Goal: Task Accomplishment & Management: Manage account settings

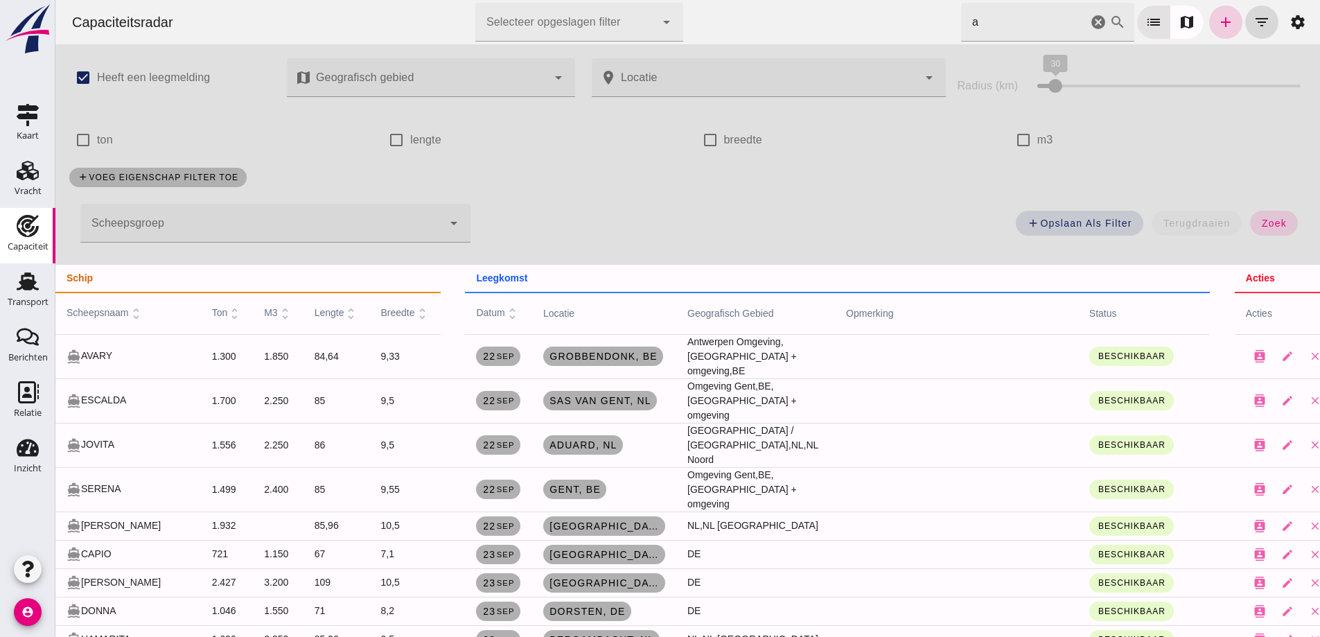
drag, startPoint x: 1217, startPoint y: 26, endPoint x: 1383, endPoint y: 80, distance: 174.9
click at [1218, 26] on icon "add" at bounding box center [1226, 22] width 17 height 17
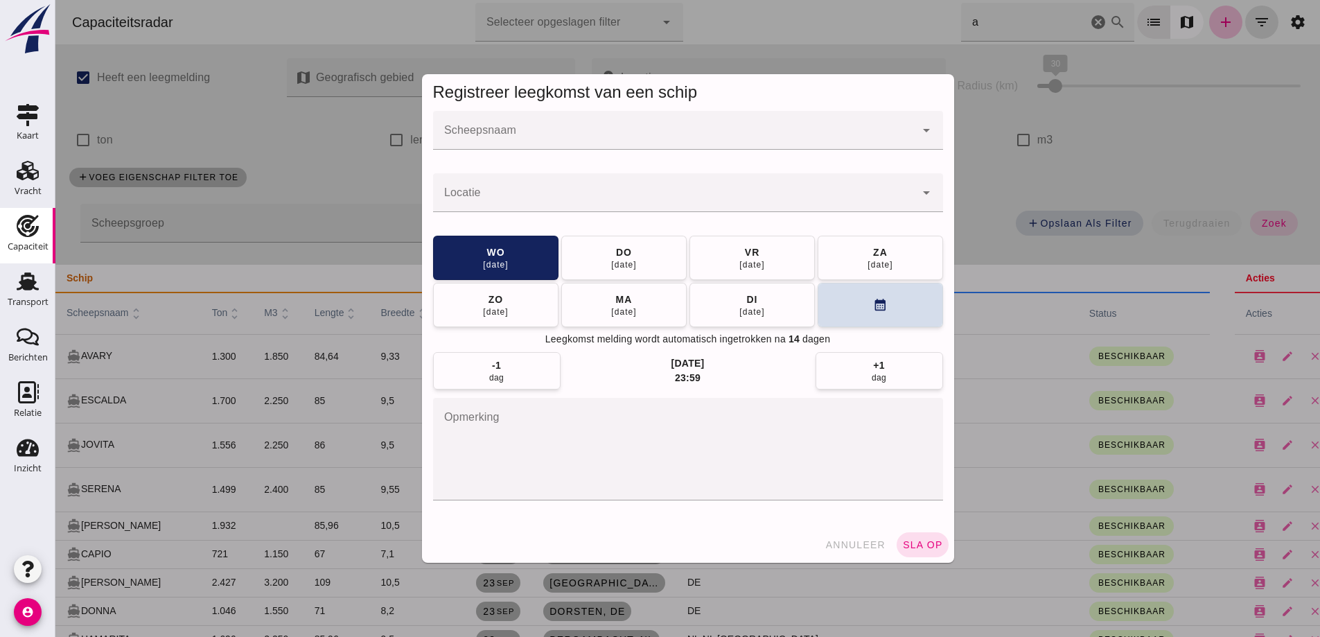
click at [576, 137] on input "Scheepsnaam" at bounding box center [674, 137] width 482 height 17
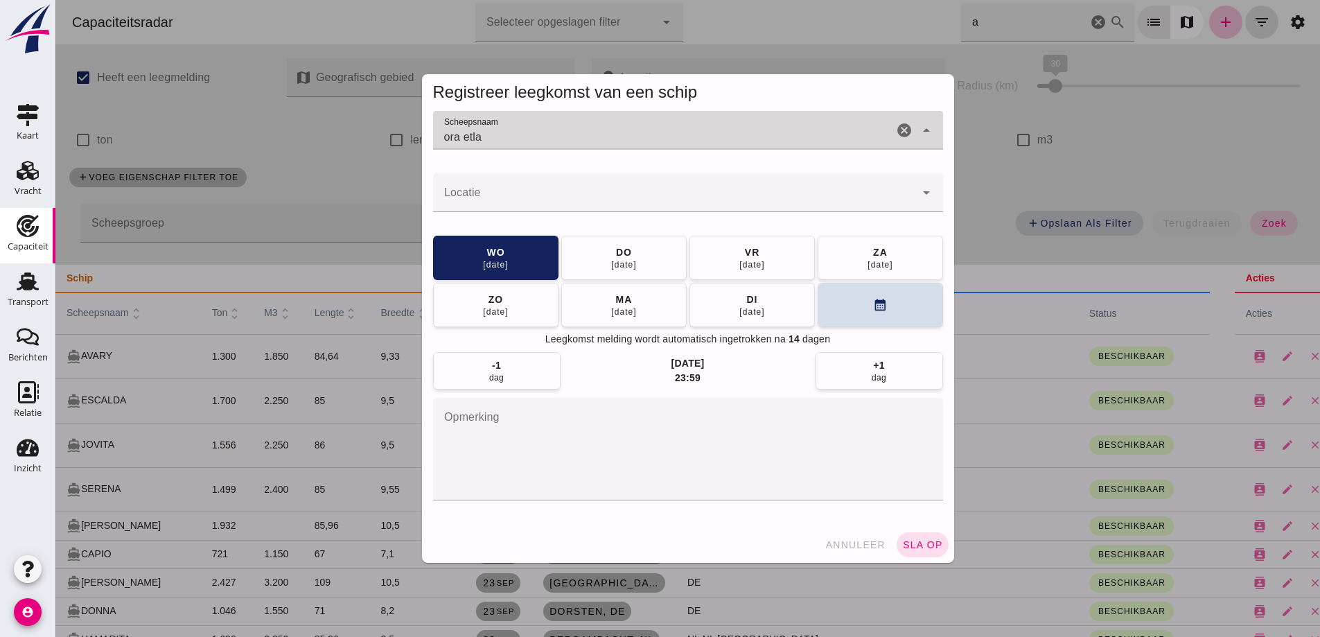
click at [579, 121] on div "ora etla" at bounding box center [663, 130] width 460 height 39
type input "ora etla"
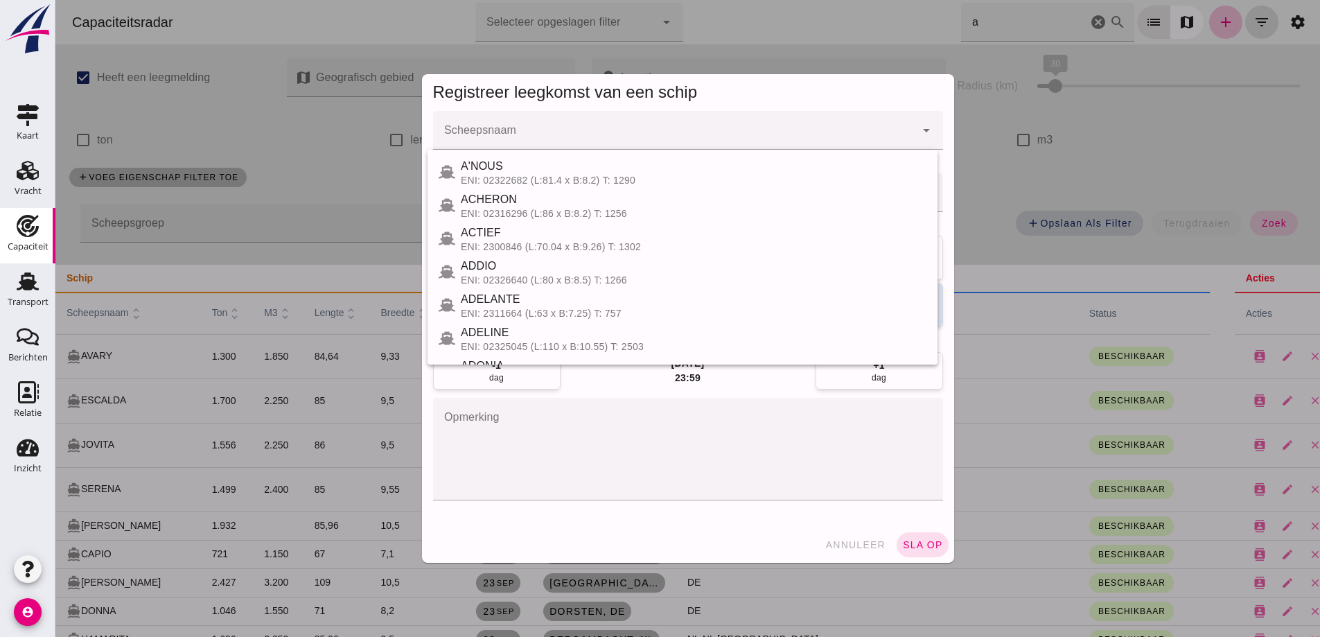
click at [530, 130] on input "Scheepsnaam" at bounding box center [674, 137] width 482 height 17
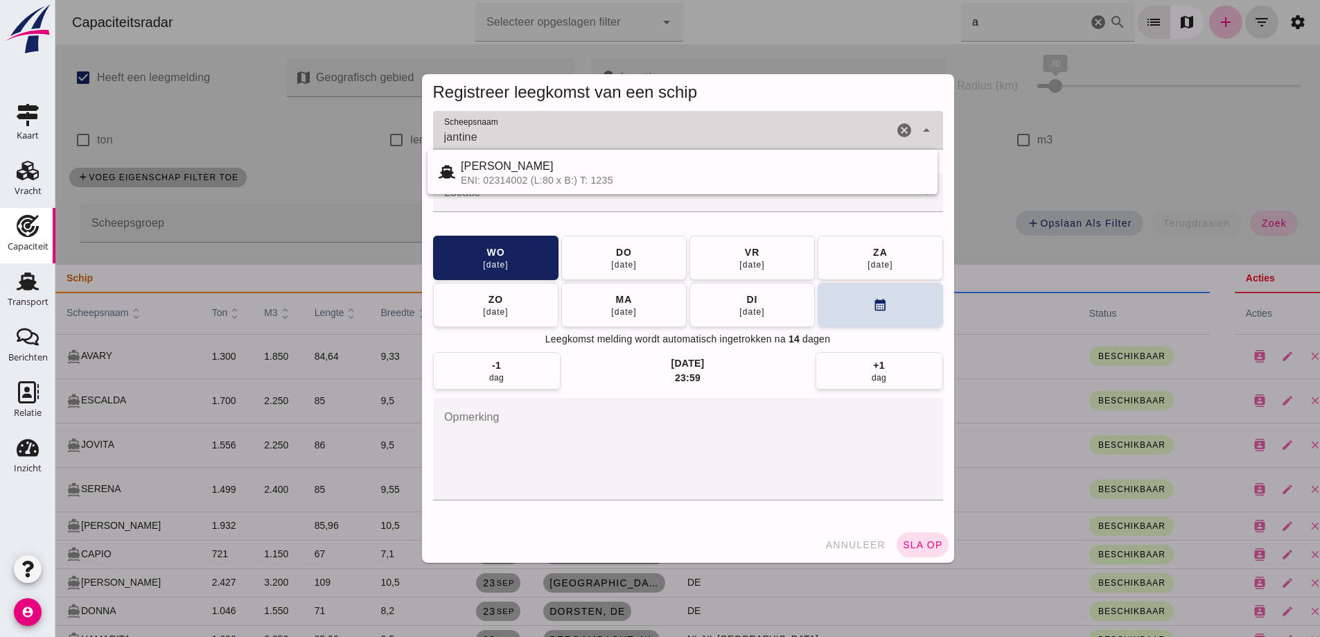
click at [511, 133] on input "jantine" at bounding box center [663, 137] width 460 height 17
click at [490, 126] on div "jantine" at bounding box center [663, 130] width 460 height 39
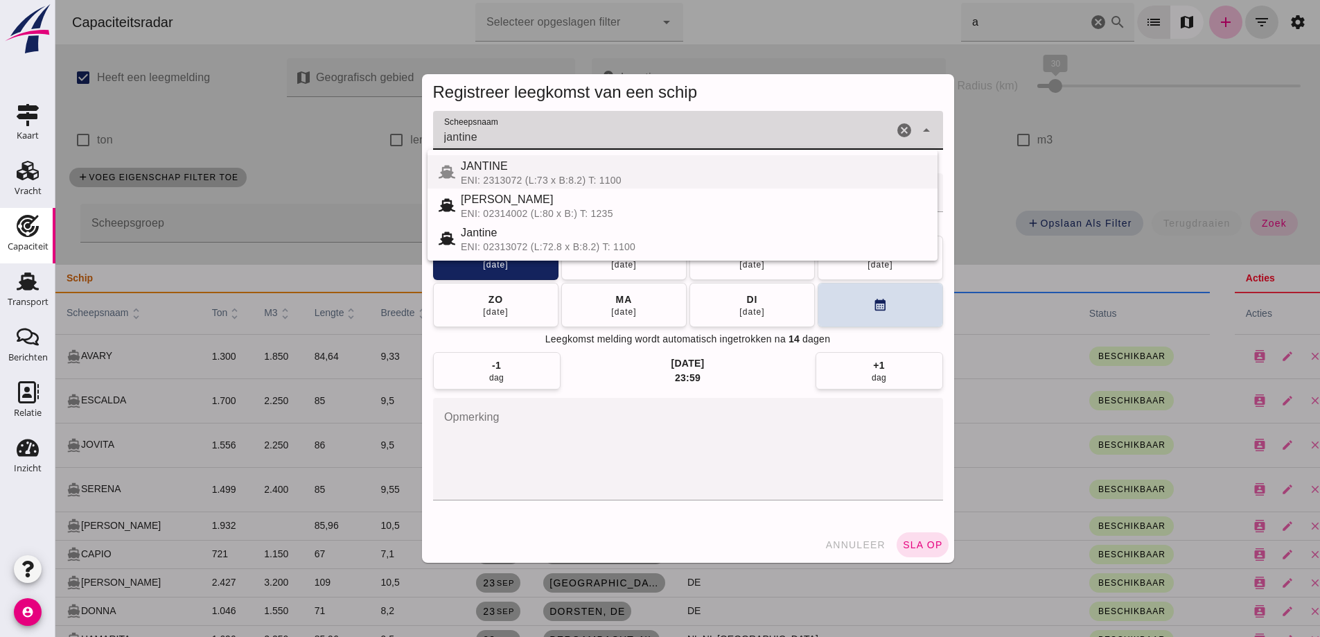
click at [523, 167] on div "JANTINE" at bounding box center [694, 166] width 466 height 17
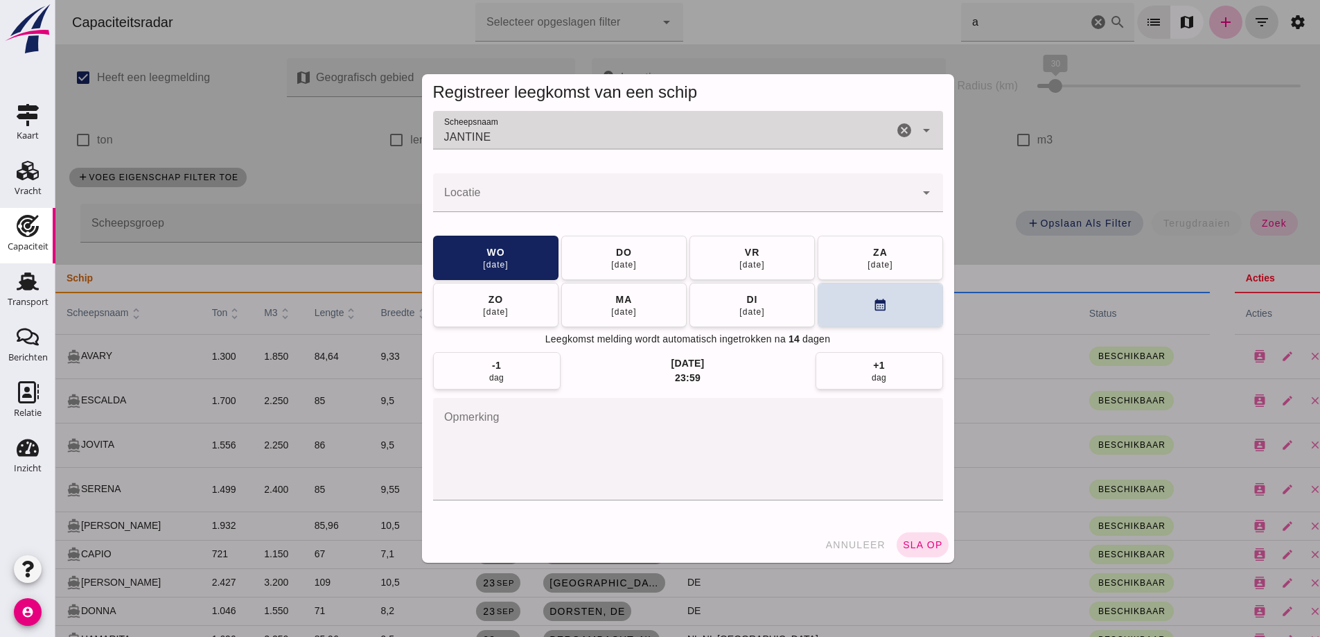
type input "JANTINE"
click at [579, 202] on input "Locatie" at bounding box center [674, 199] width 482 height 17
click at [577, 183] on div at bounding box center [674, 192] width 482 height 39
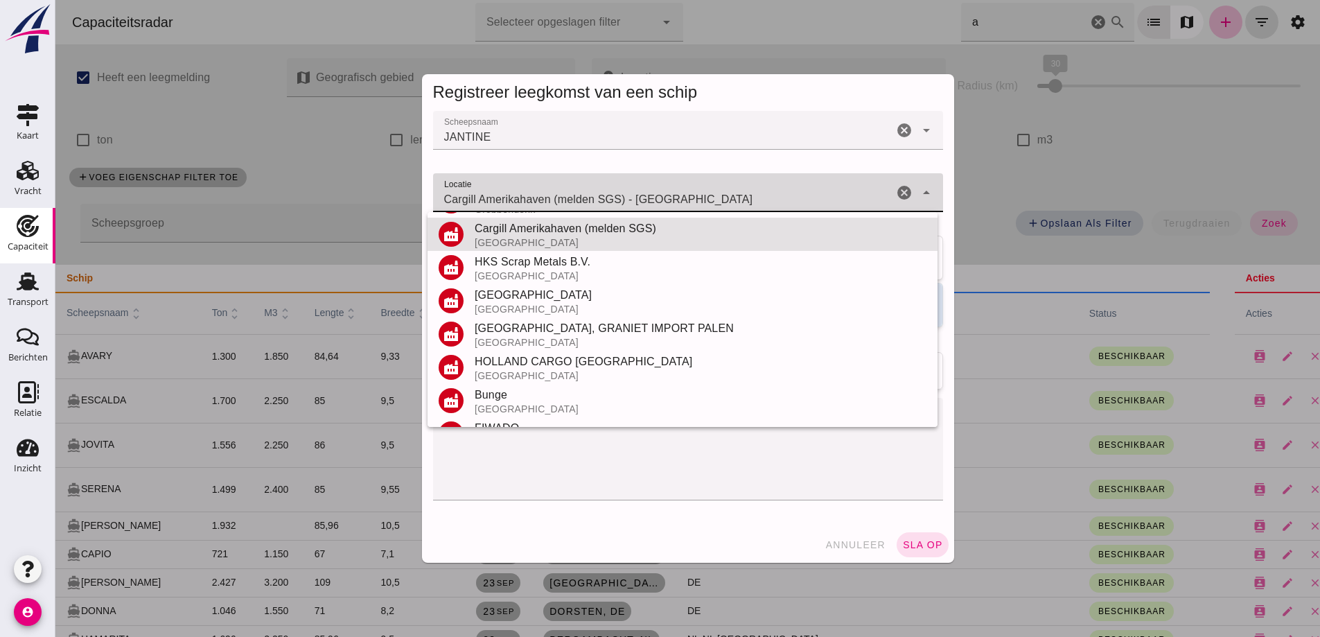
drag, startPoint x: 627, startPoint y: 198, endPoint x: 129, endPoint y: 156, distance: 500.1
click at [177, 164] on div "Registreer leegkomst van een schip Scheepsnaam Scheepsnaam JANTINE JANTINE canc…" at bounding box center [687, 318] width 1265 height 637
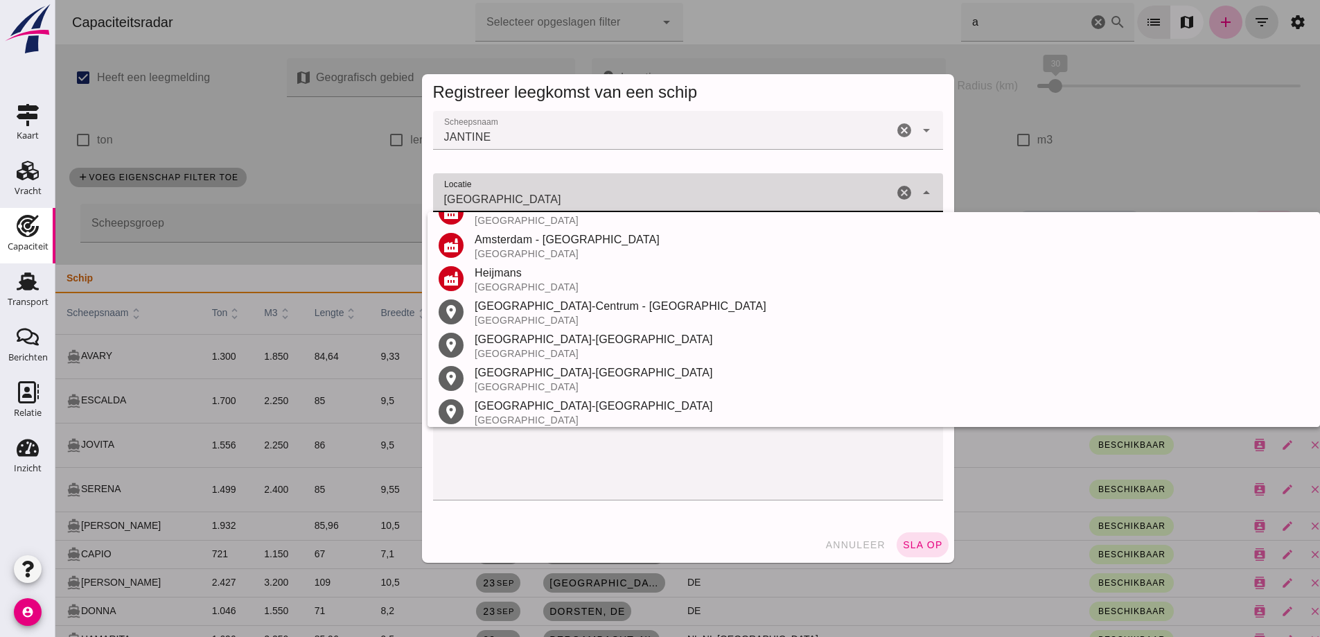
scroll to position [295, 0]
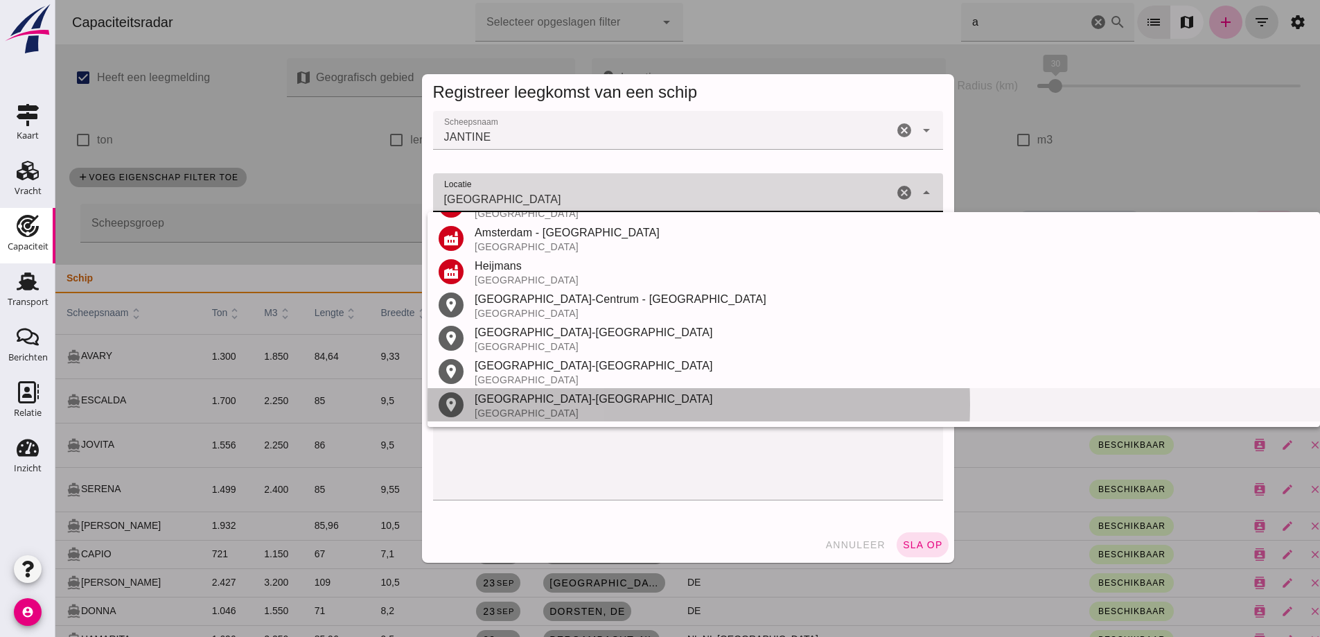
click at [500, 418] on div "Nederland" at bounding box center [892, 413] width 834 height 11
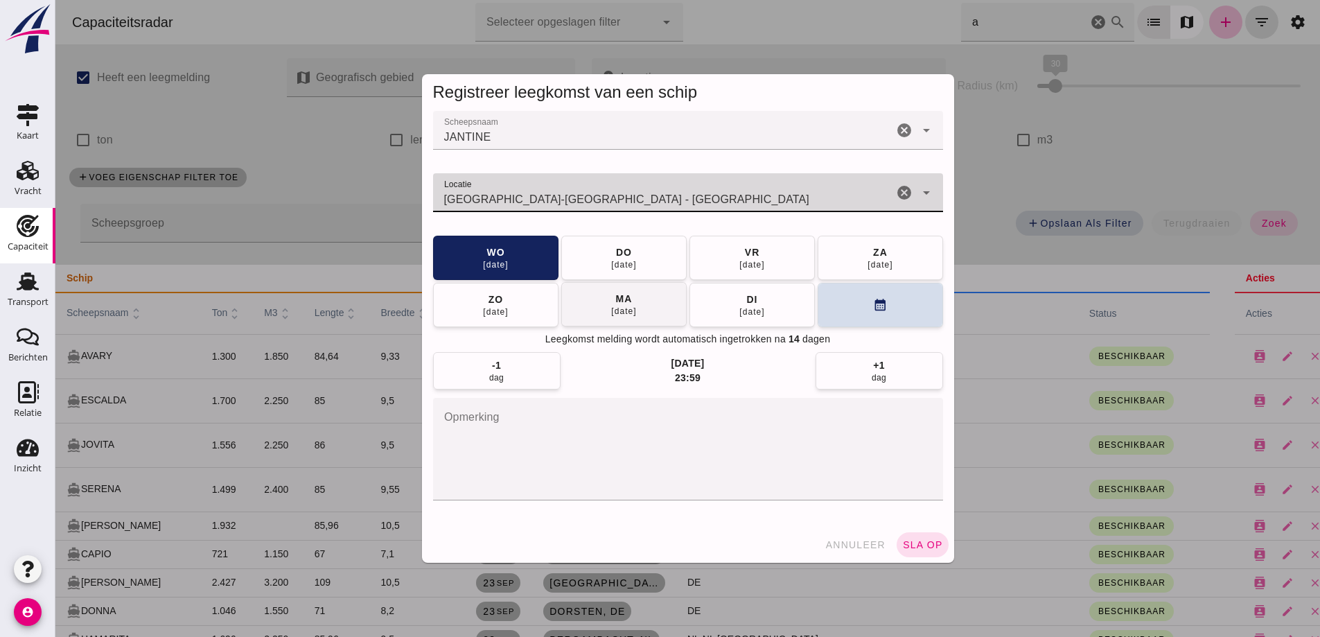
type input "Amsterdam-West - Amsterdam - Noord-Holland"
click at [636, 310] on button "ma 06 okt" at bounding box center [623, 304] width 125 height 44
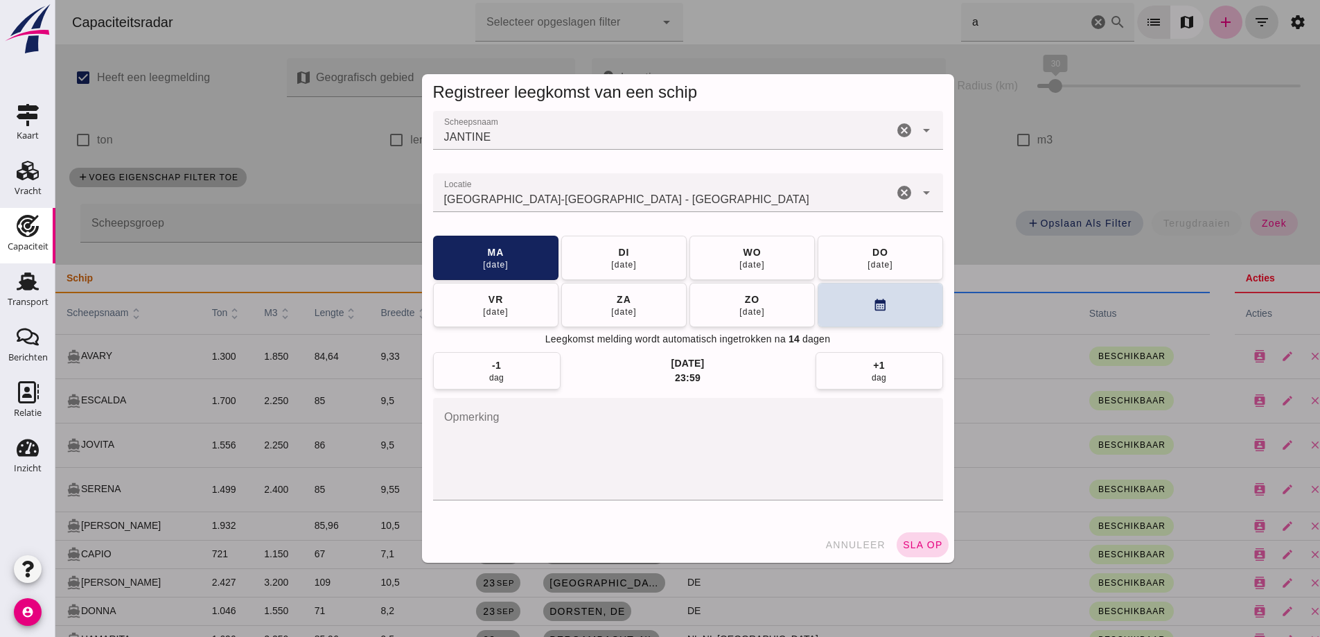
click at [923, 541] on span "sla op" at bounding box center [922, 544] width 41 height 11
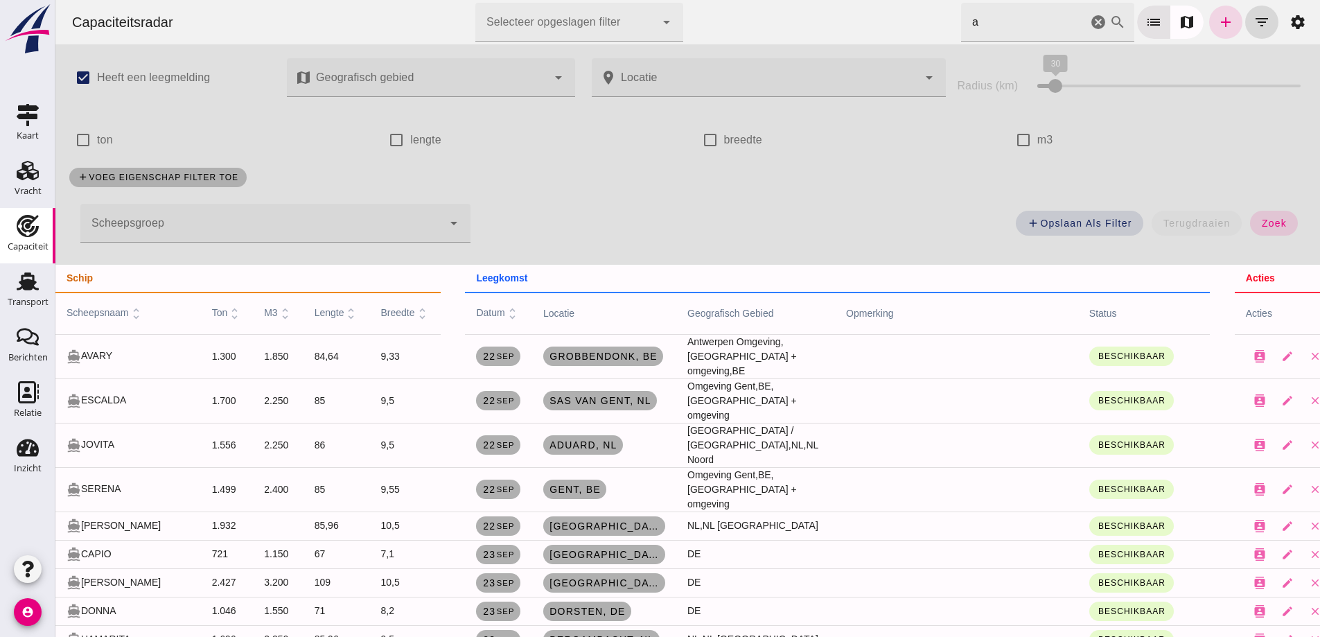
click at [1198, 128] on div "check_box_outline_blank m3" at bounding box center [1153, 140] width 286 height 39
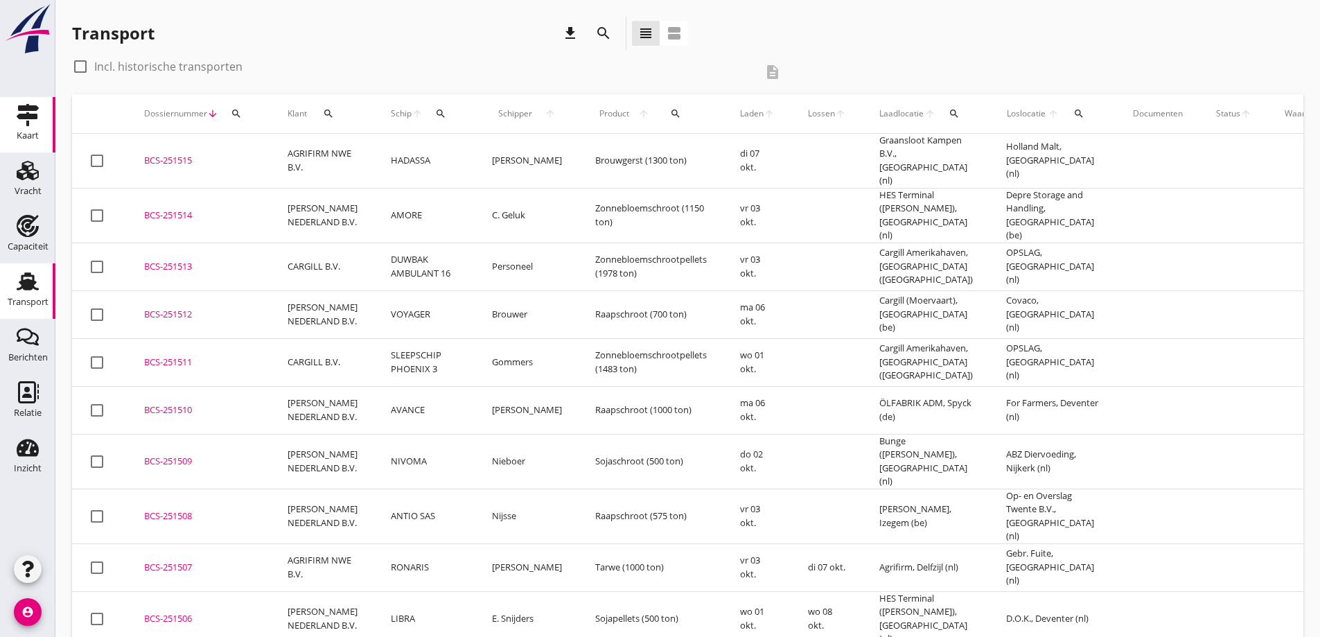
click at [21, 152] on link "Kaart Kaart" at bounding box center [27, 124] width 55 height 55
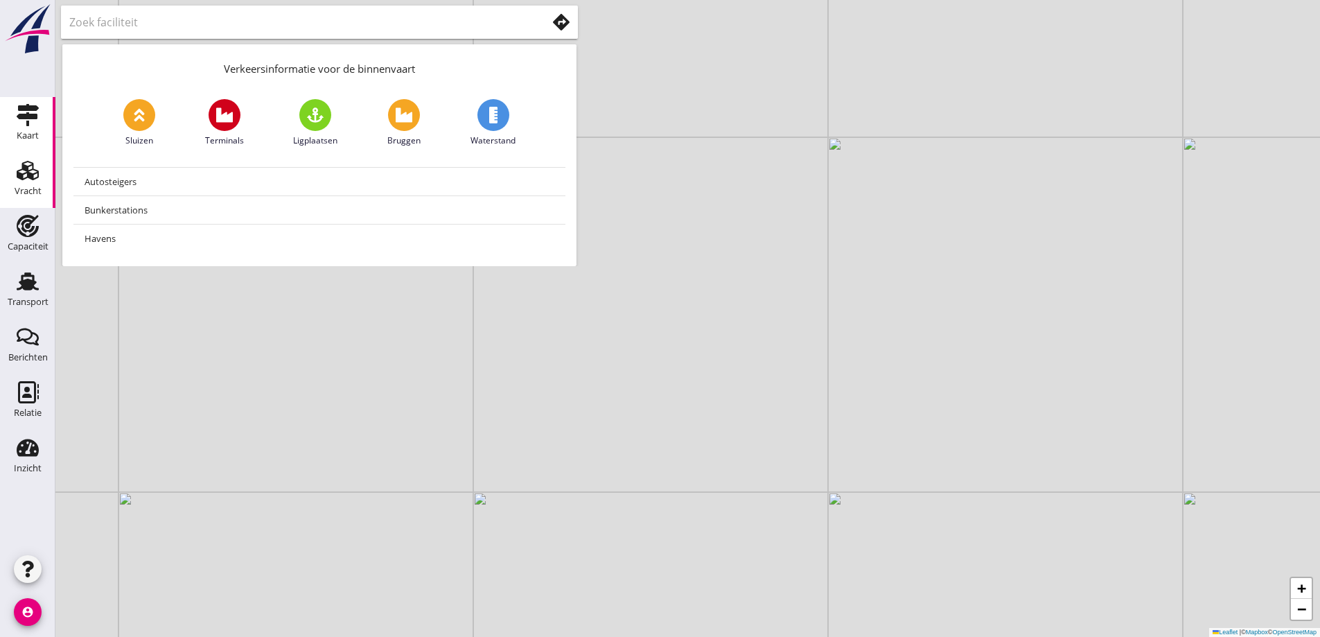
click at [35, 189] on div "Vracht" at bounding box center [28, 190] width 27 height 9
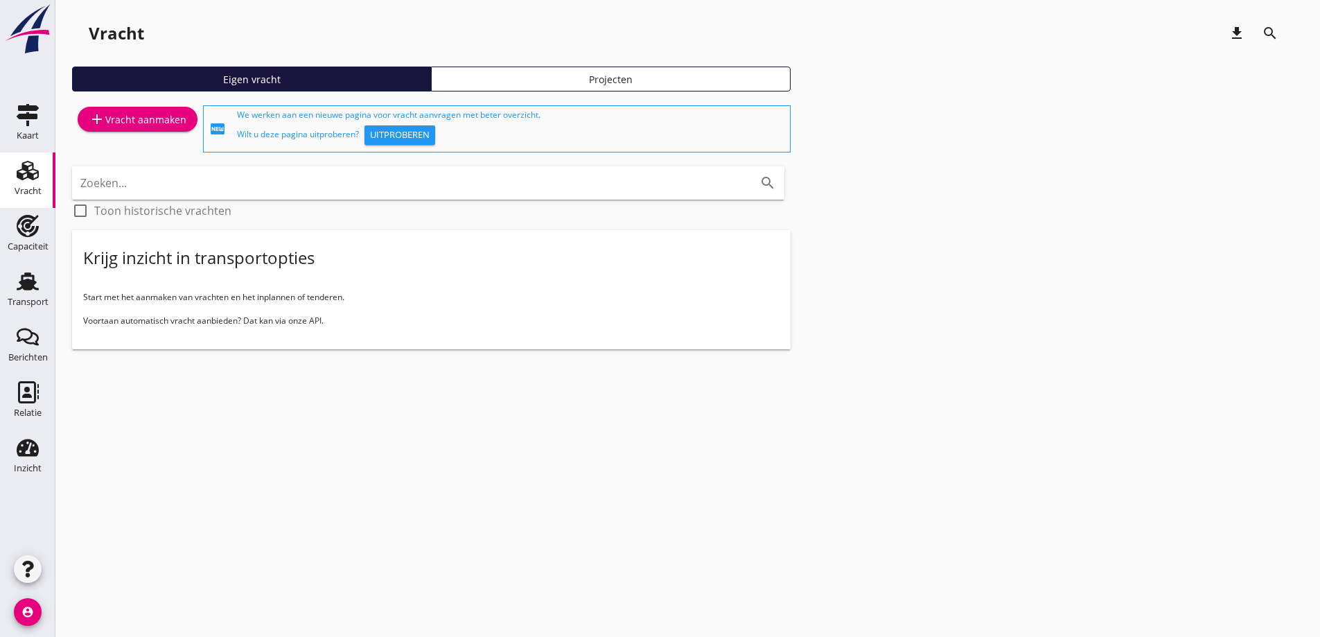
click at [139, 121] on div "add Vracht aanmaken" at bounding box center [138, 119] width 98 height 17
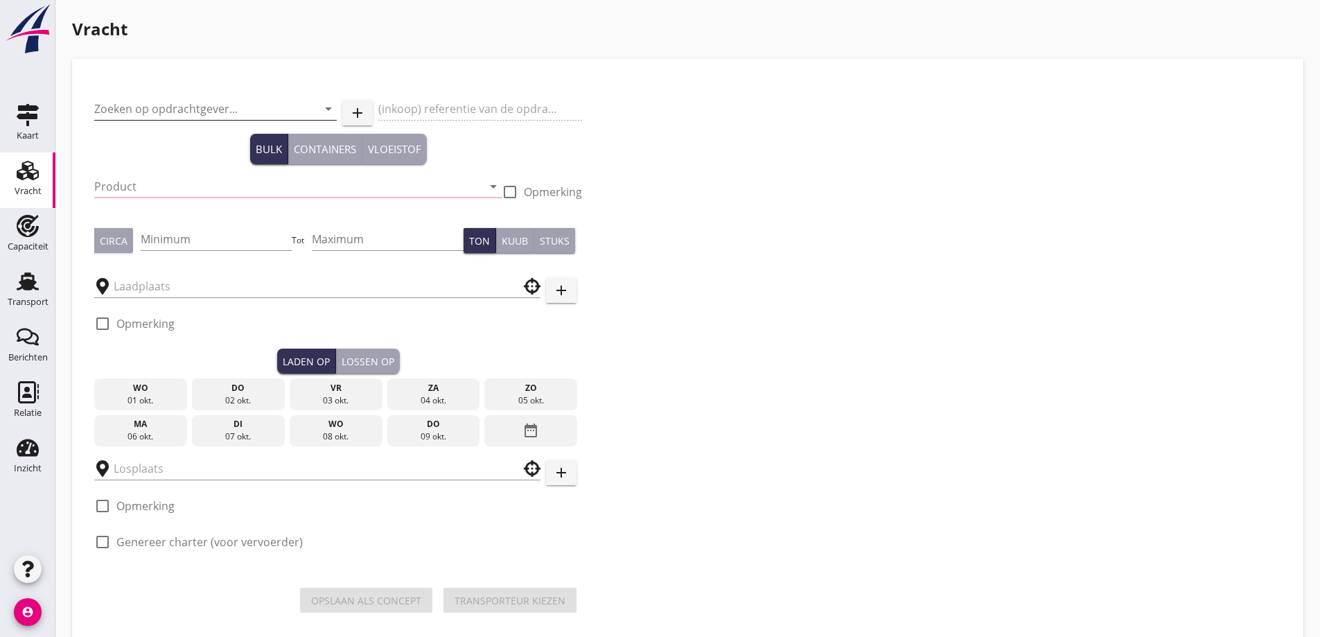
click at [170, 96] on div "Zoeken op opdrachtgever... arrow_drop_down" at bounding box center [215, 111] width 243 height 44
click at [172, 100] on input "Zoeken op opdrachtgever..." at bounding box center [196, 109] width 204 height 22
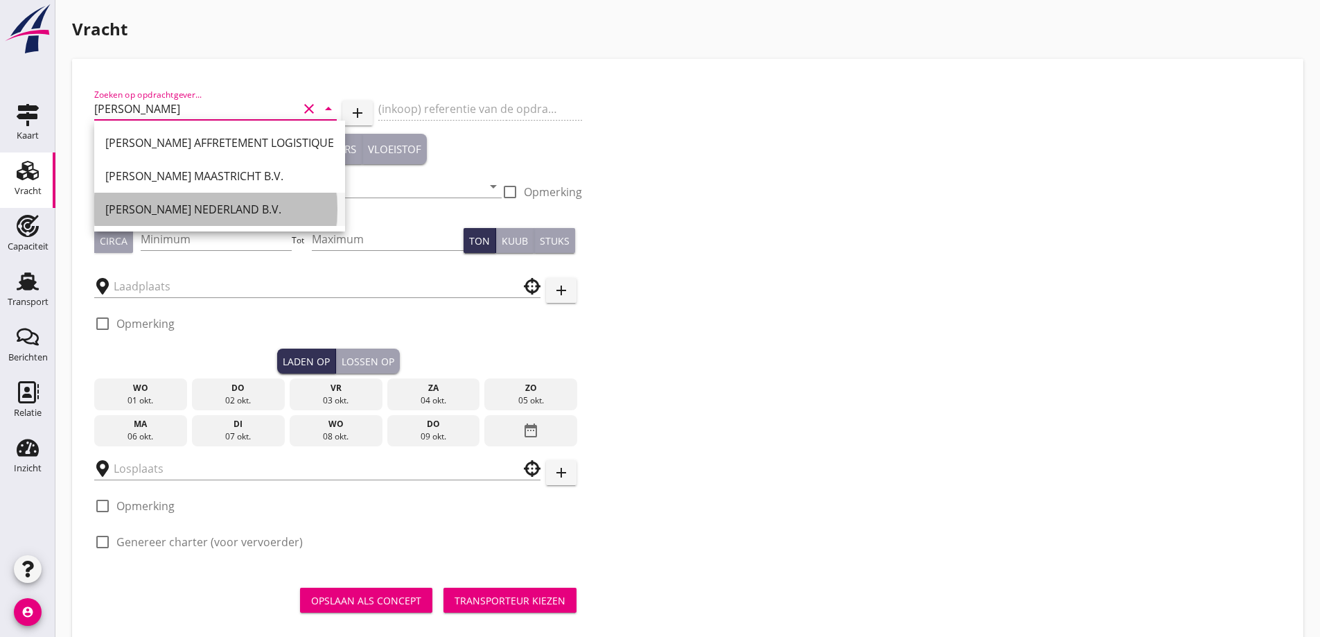
click at [207, 209] on div "[PERSON_NAME] NEDERLAND B.V." at bounding box center [219, 209] width 229 height 17
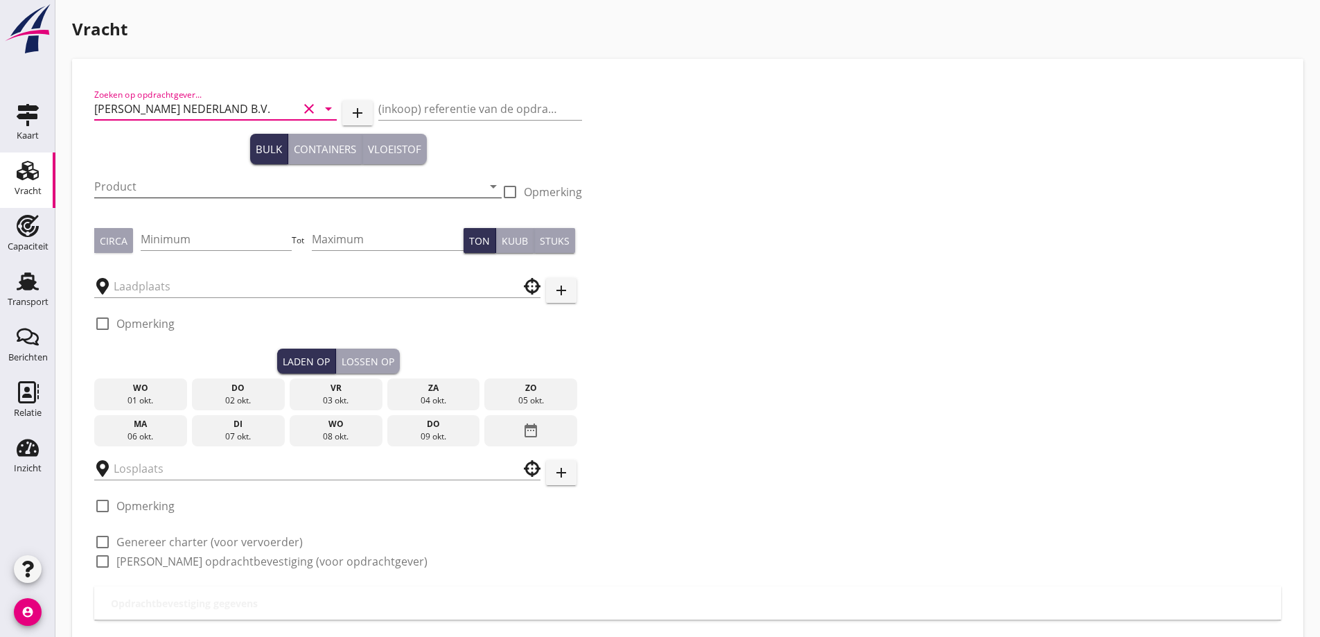
type input "[PERSON_NAME] NEDERLAND B.V."
click at [218, 186] on input "Product" at bounding box center [288, 186] width 388 height 22
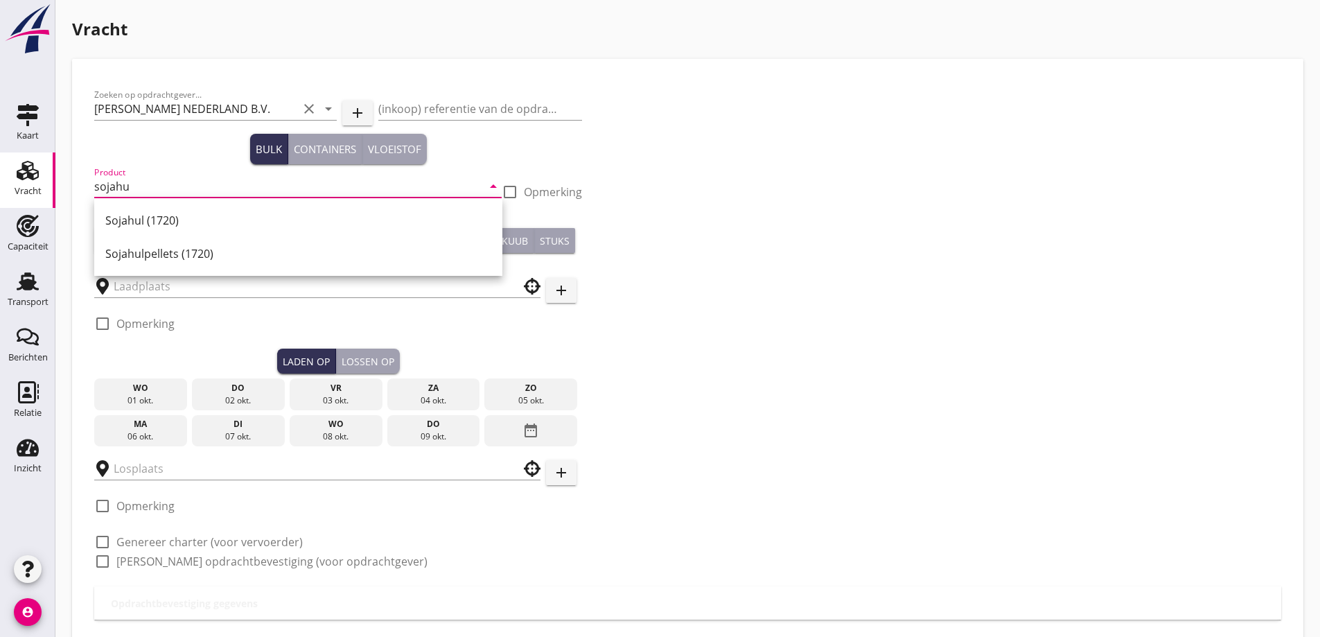
click at [217, 260] on div "Sojahulpellets (1720)" at bounding box center [298, 253] width 386 height 17
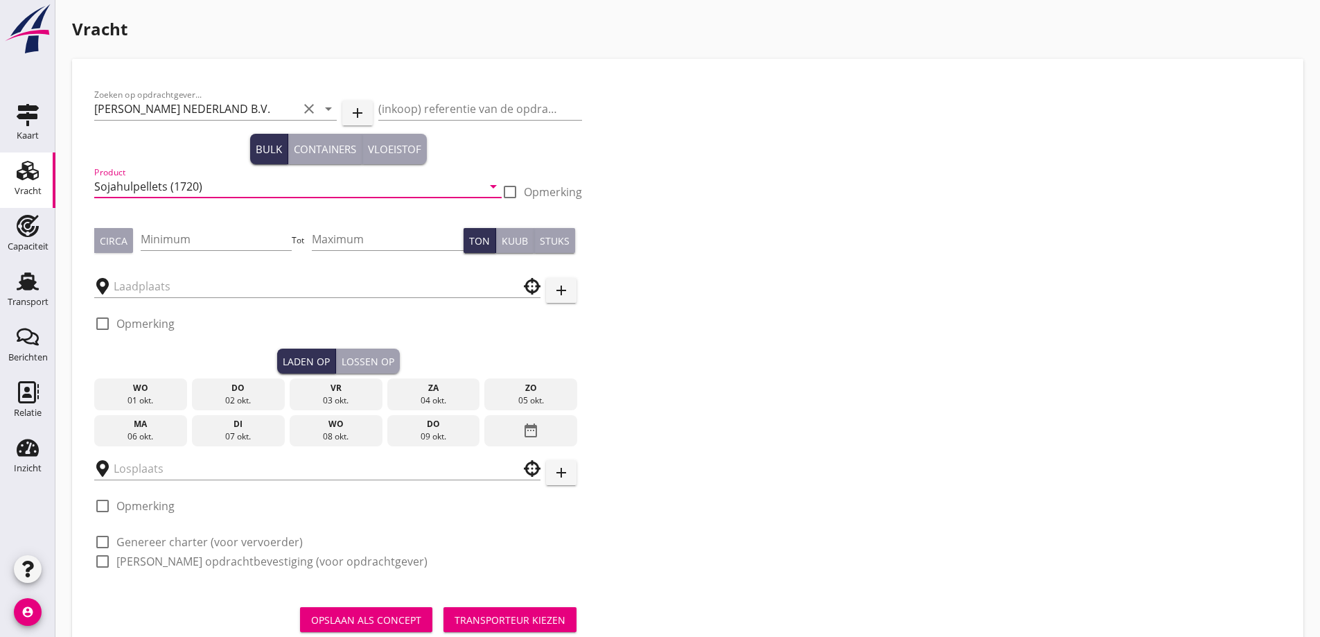
type input "Sojahulpellets (1720)"
click at [95, 246] on button "Circa" at bounding box center [113, 240] width 39 height 25
click at [173, 244] on input "Minimum" at bounding box center [217, 239] width 152 height 22
type input "600"
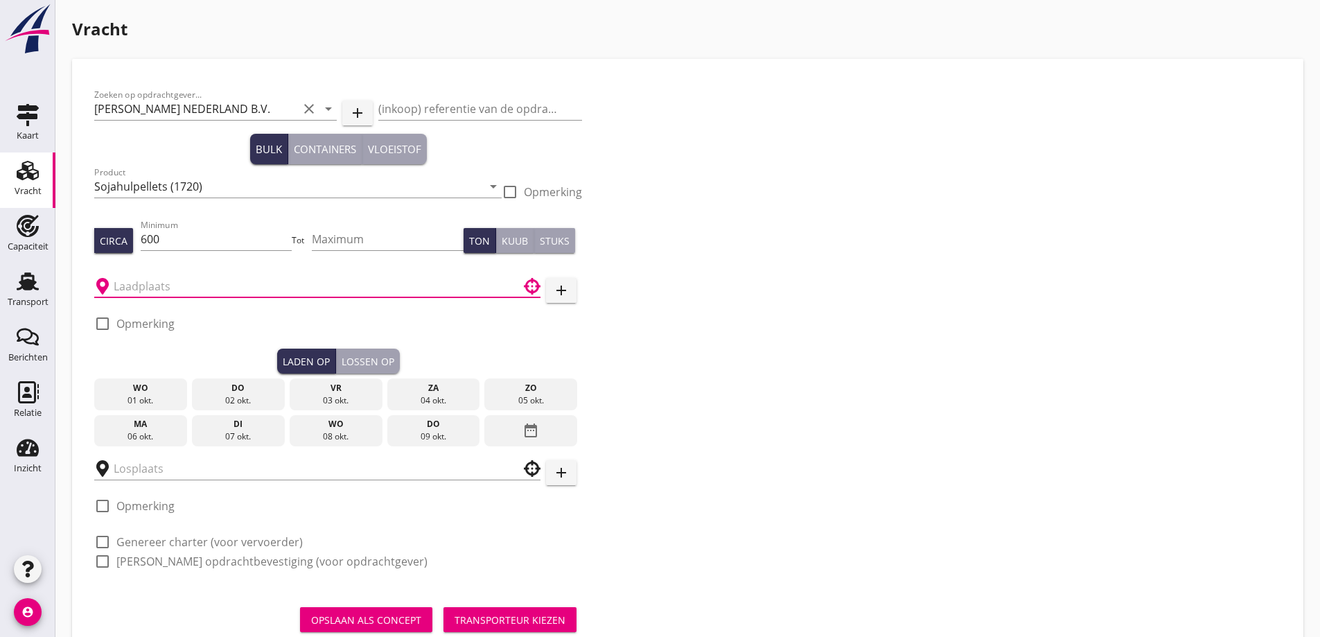
click at [177, 277] on input "text" at bounding box center [308, 286] width 388 height 22
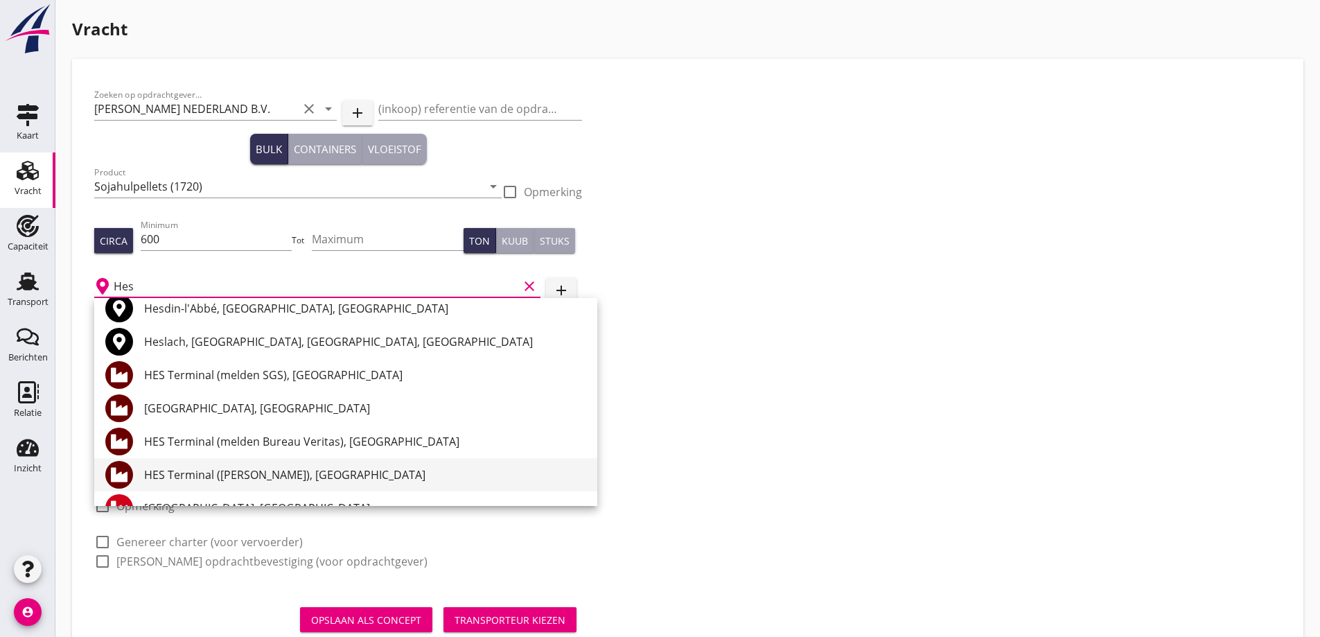
scroll to position [69, 0]
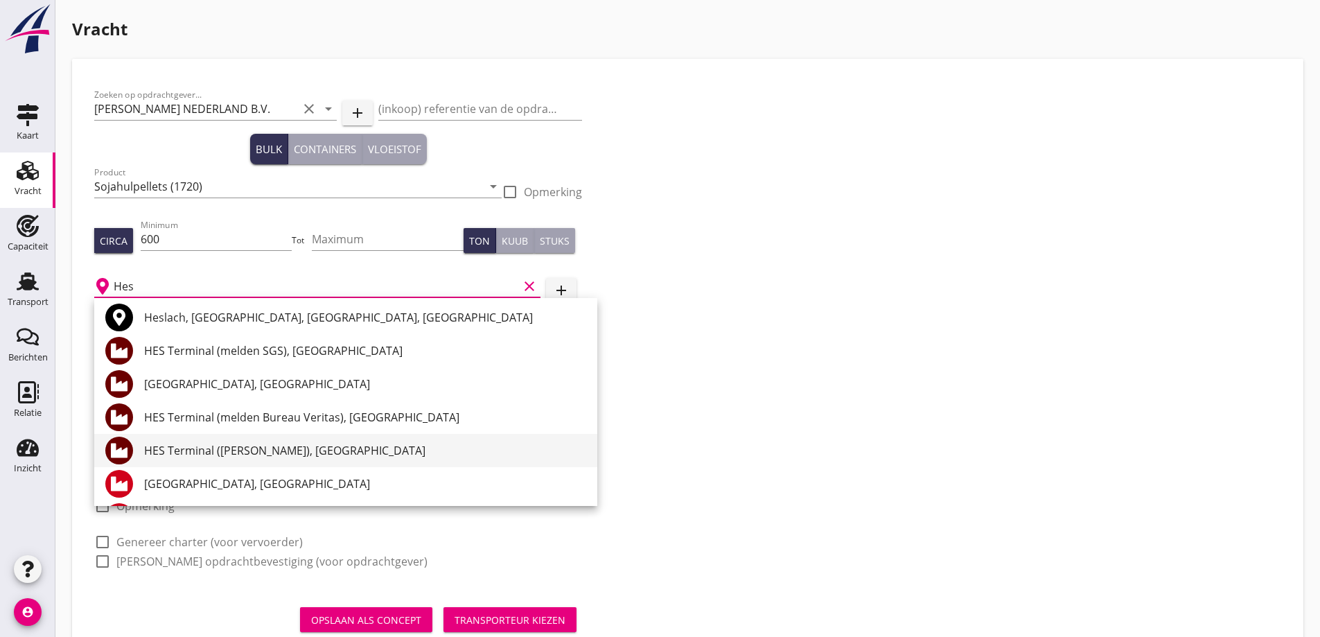
click at [315, 450] on div "HES Terminal ([PERSON_NAME]), [GEOGRAPHIC_DATA]" at bounding box center [365, 450] width 442 height 17
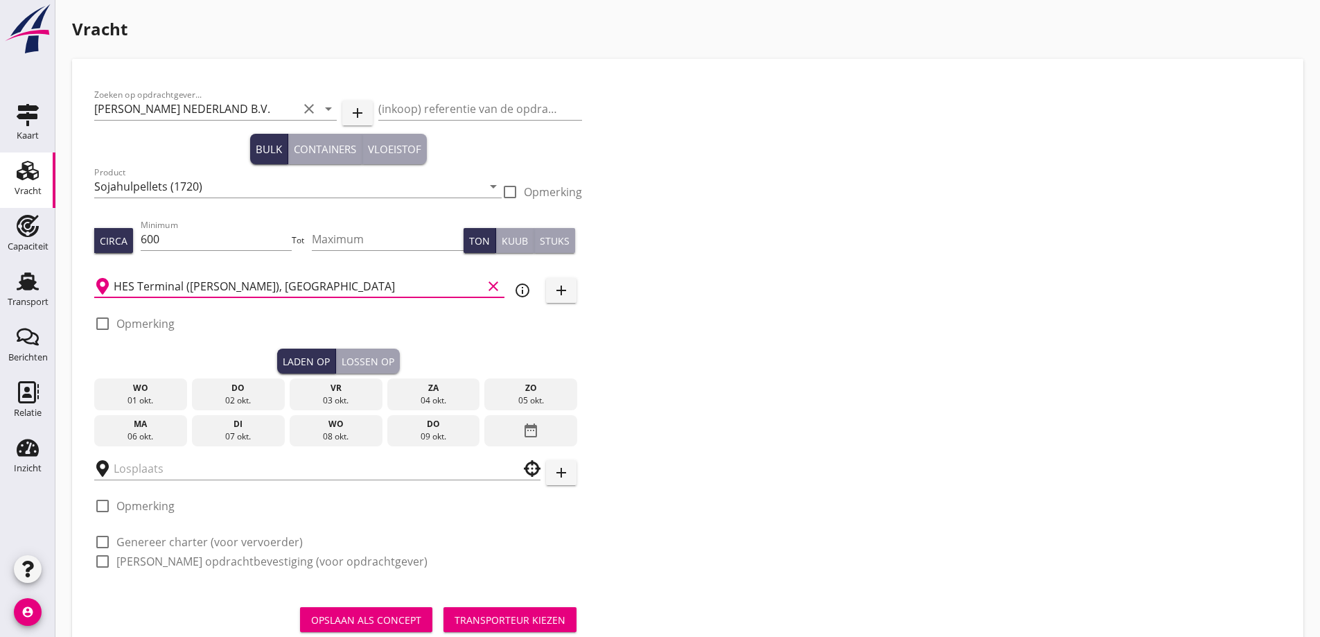
type input "HES Terminal ([PERSON_NAME]), [GEOGRAPHIC_DATA]"
click at [145, 329] on label "Opmerking" at bounding box center [145, 324] width 58 height 14
checkbox input "true"
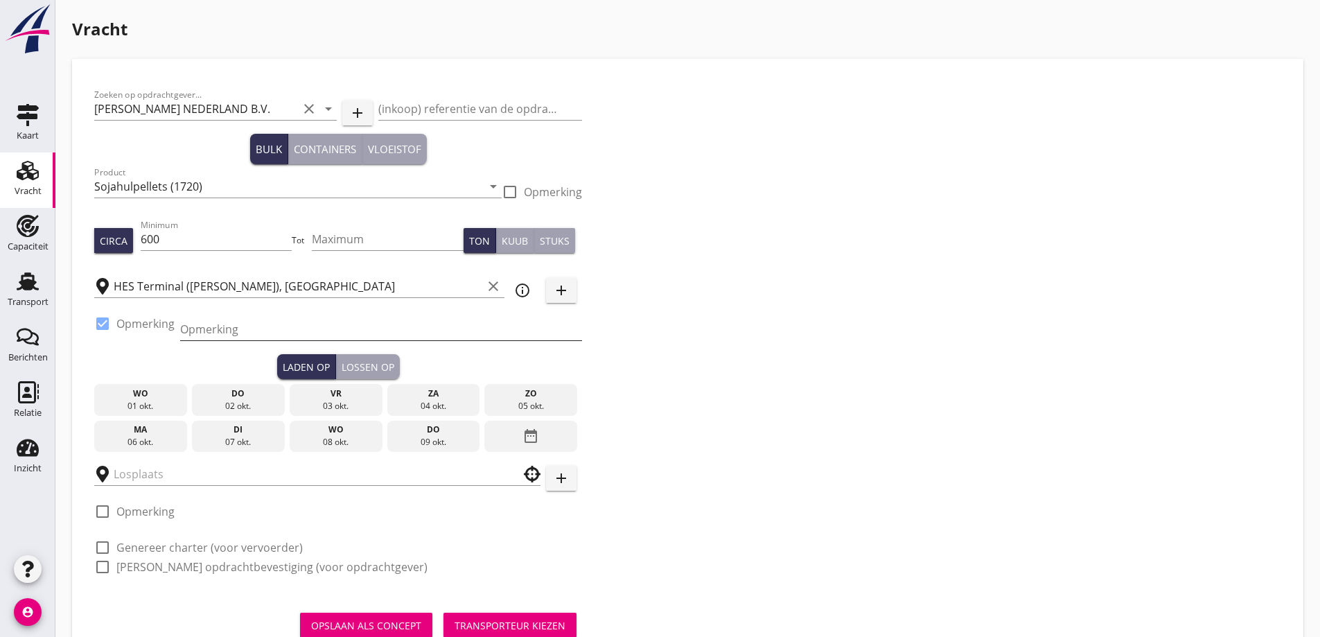
click at [232, 335] on input "Opmerking" at bounding box center [381, 329] width 402 height 22
paste input "AQUAHOLIC"
click at [265, 327] on input "Ex. Westhaven - AQUAHOLIC" at bounding box center [381, 329] width 402 height 22
click at [259, 328] on input "Ex. Westhaven - AQUAHOLIC" at bounding box center [381, 329] width 402 height 22
drag, startPoint x: 263, startPoint y: 329, endPoint x: 198, endPoint y: 322, distance: 66.1
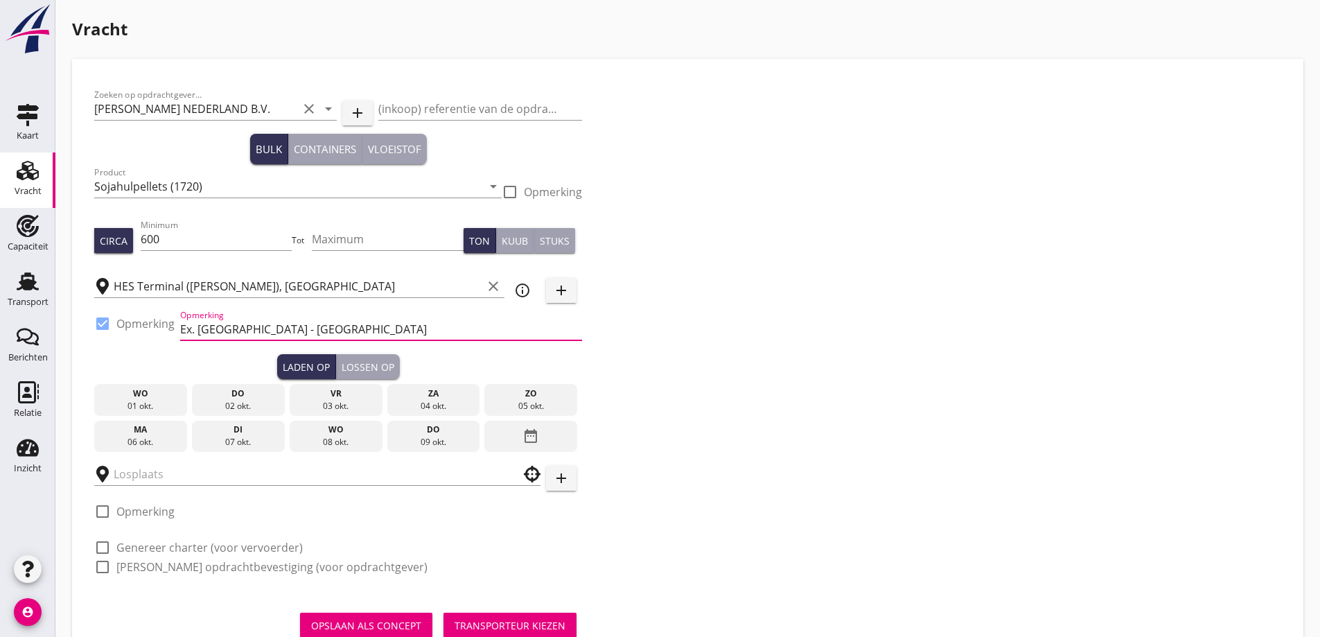
click at [198, 322] on input "Ex. Westhaven - AQUAHOLIC" at bounding box center [381, 329] width 402 height 22
click at [293, 327] on input "Ex. AQUAHOLIC" at bounding box center [381, 329] width 402 height 22
drag, startPoint x: 345, startPoint y: 331, endPoint x: 195, endPoint y: 329, distance: 150.4
click at [195, 329] on input "Ex. AQUAHOLIC - [GEOGRAPHIC_DATA]" at bounding box center [381, 329] width 402 height 22
paste input "AQUAHOLIC - Westhaven"
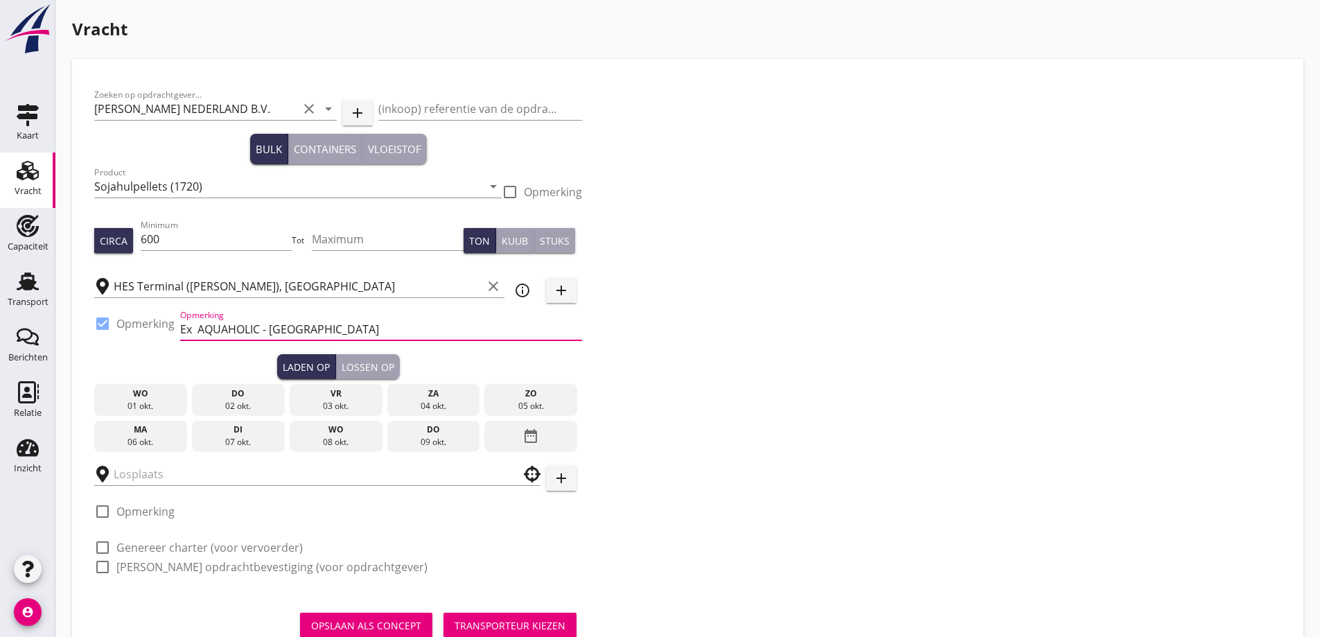
type input "Ex AQUAHOLIC - Westhaven"
click at [433, 405] on div "04 okt." at bounding box center [433, 406] width 86 height 12
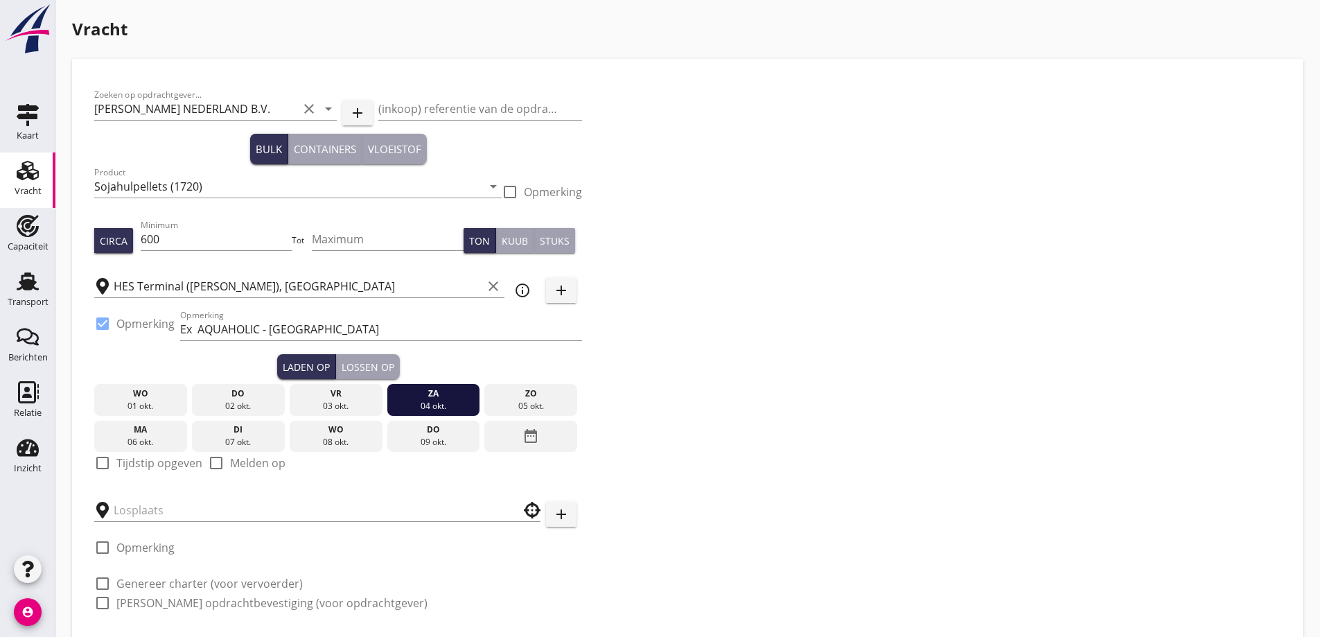
click at [139, 464] on label "Tijdstip opgeven" at bounding box center [159, 463] width 86 height 14
checkbox input "true"
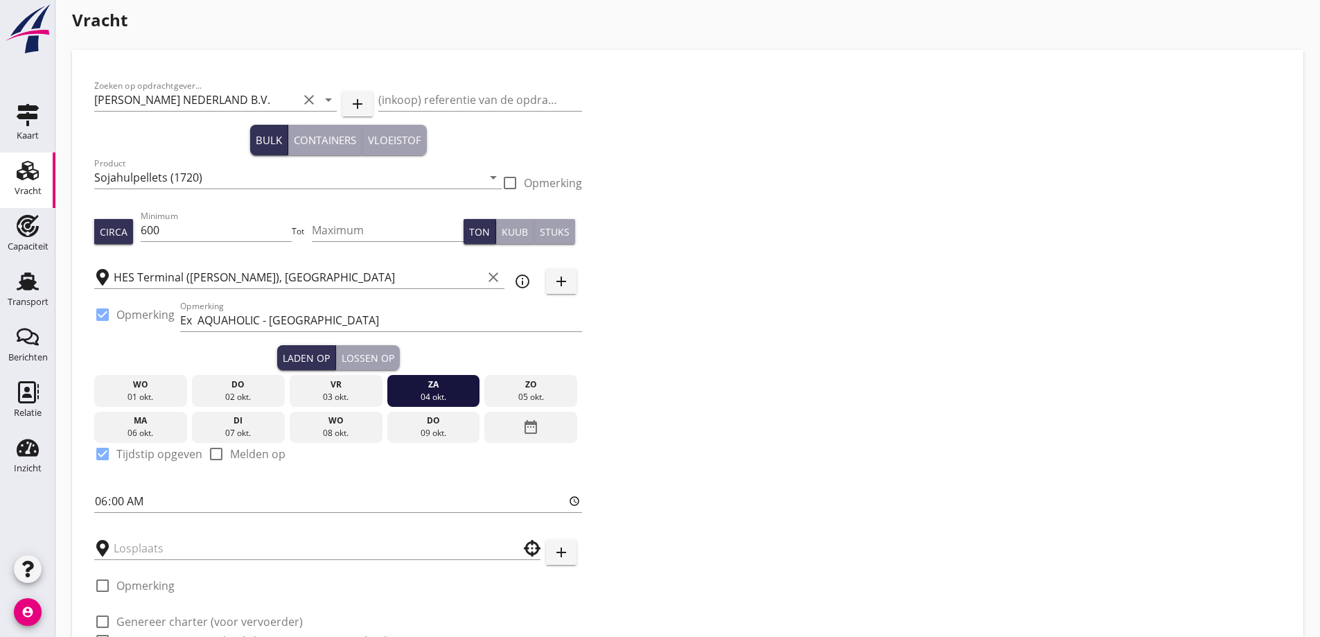
scroll to position [132, 0]
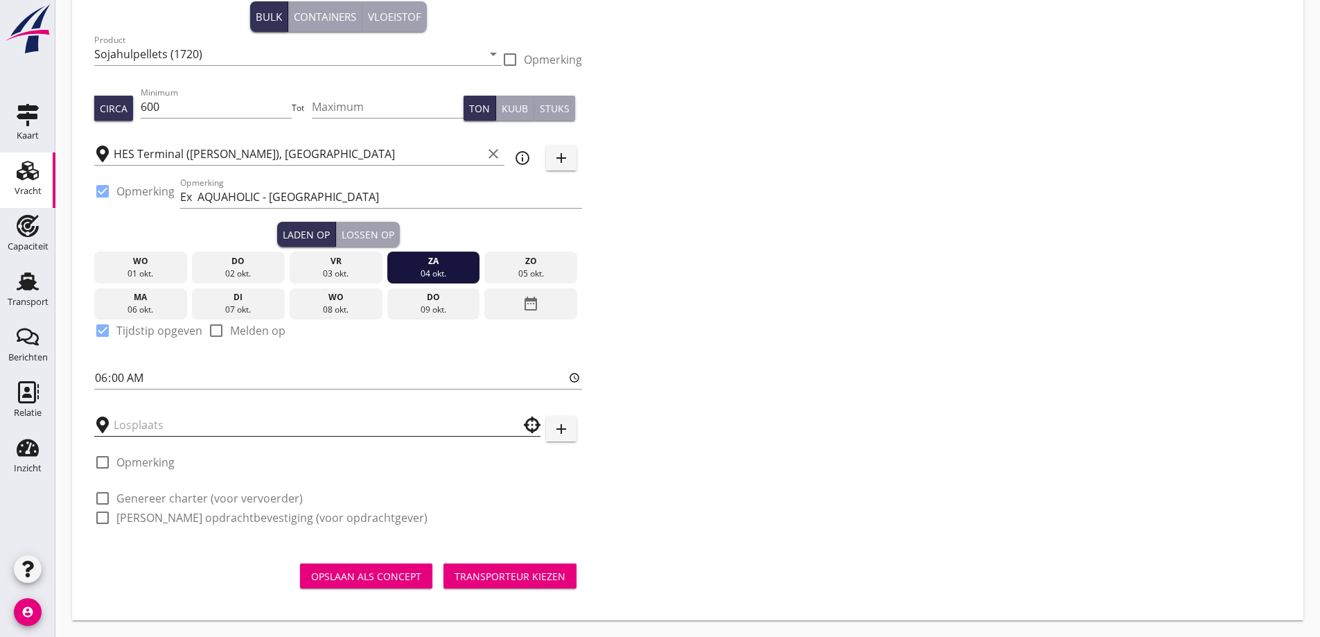
click at [137, 425] on input "text" at bounding box center [308, 425] width 388 height 22
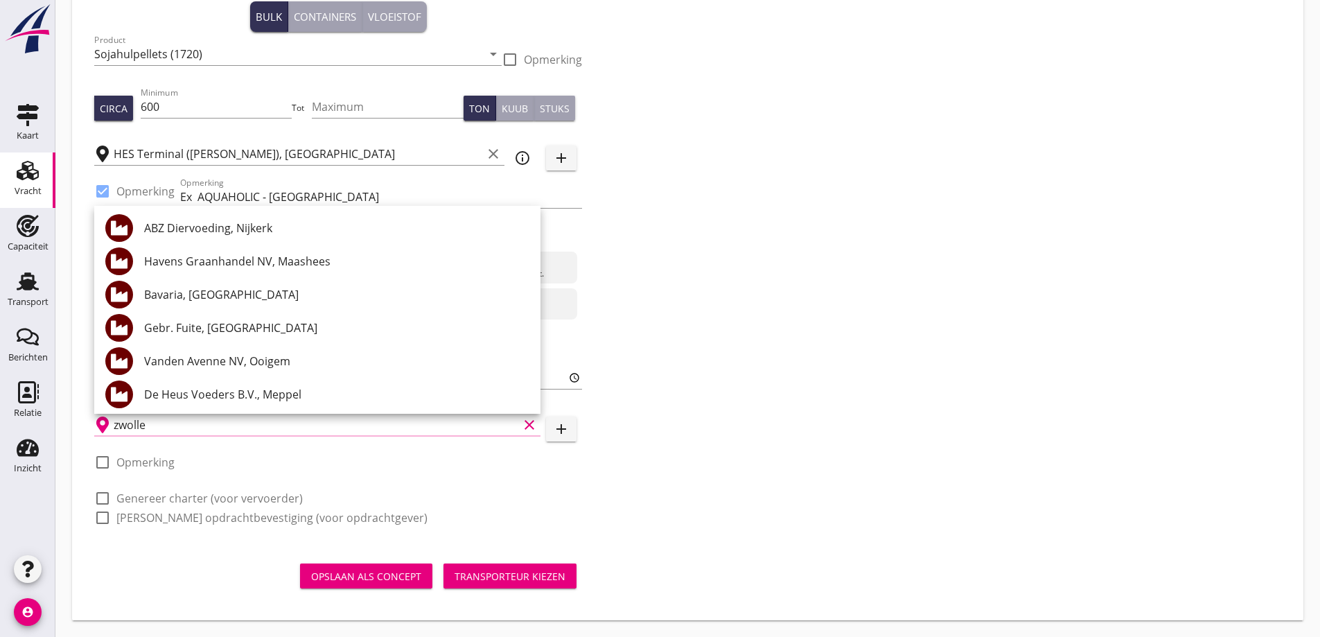
click at [204, 430] on input "zwolle" at bounding box center [316, 425] width 405 height 22
click at [324, 469] on div "check_box_outline_blank Opmerking" at bounding box center [338, 467] width 488 height 42
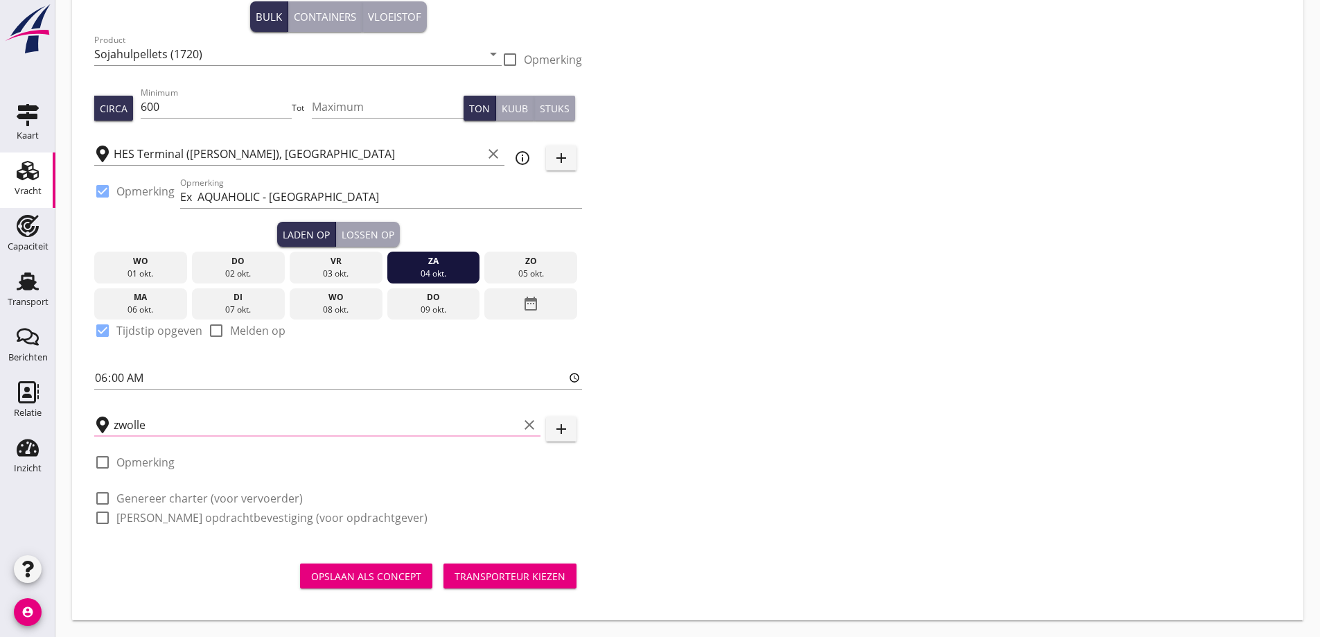
click at [120, 429] on input "zwolle" at bounding box center [316, 425] width 405 height 22
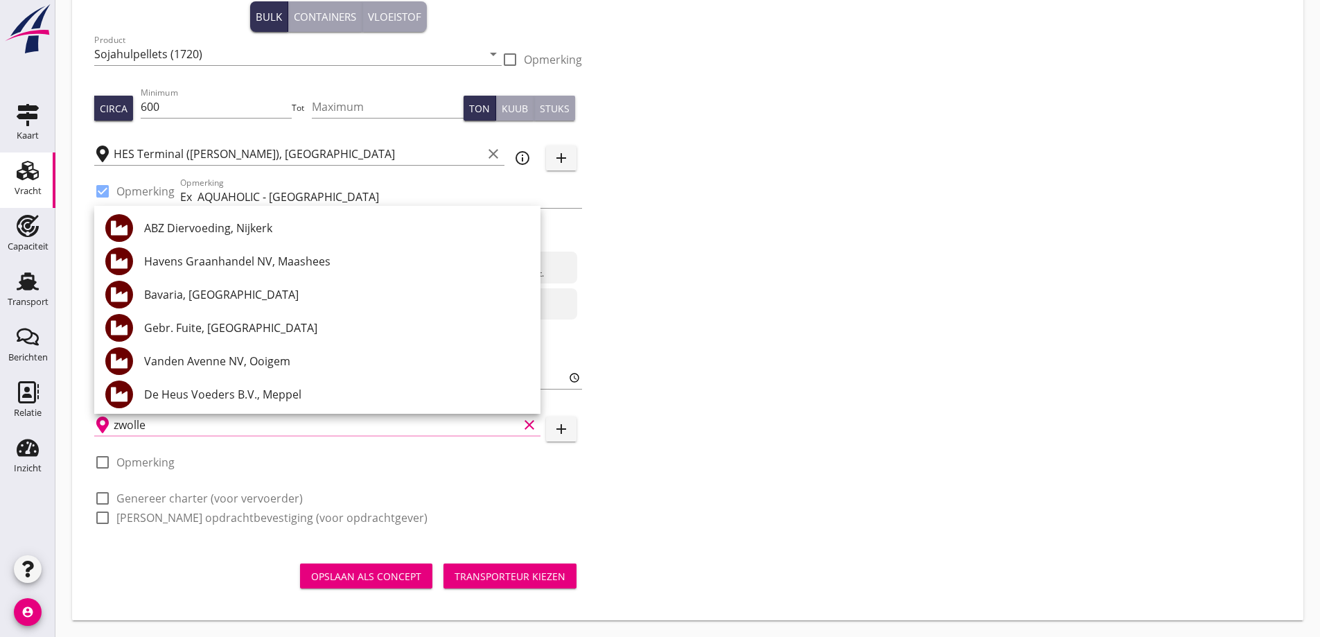
click at [161, 419] on input "zwolle" at bounding box center [316, 425] width 405 height 22
type input "z"
click at [902, 283] on div "Zoeken op opdrachtgever... PETERSON NEDERLAND B.V. clear arrow_drop_down add (i…" at bounding box center [688, 246] width 1198 height 594
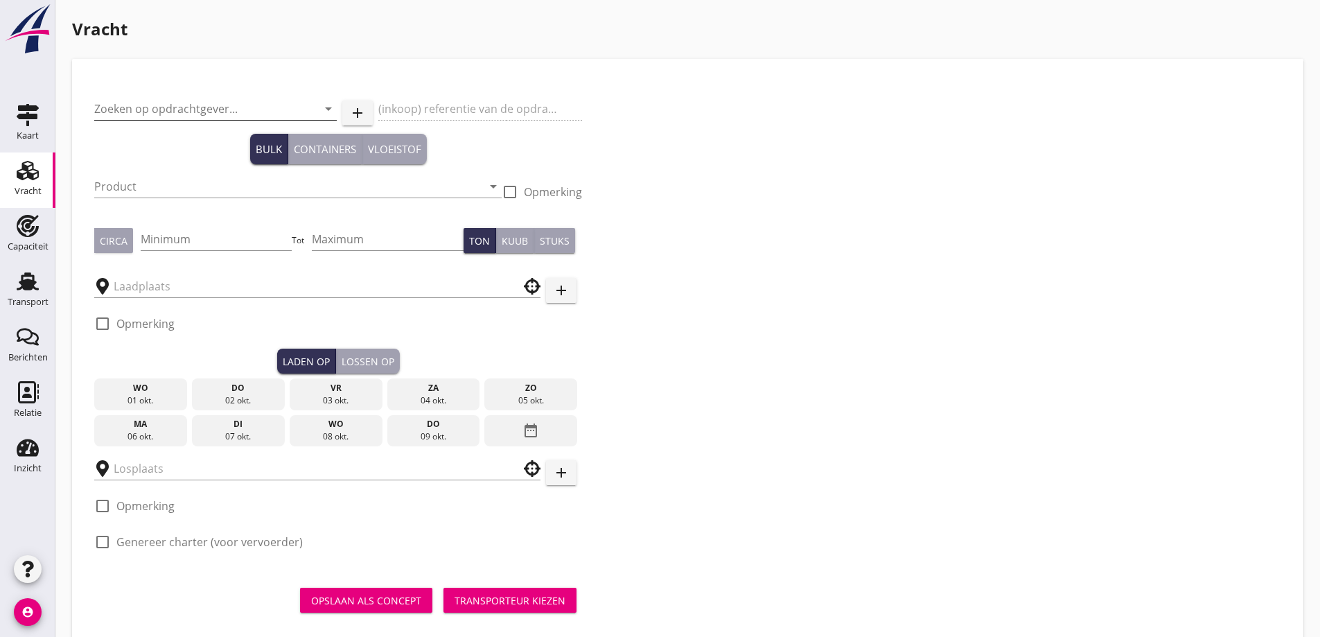
click at [153, 108] on input "Zoeken op opdrachtgever..." at bounding box center [196, 109] width 204 height 22
type input "o"
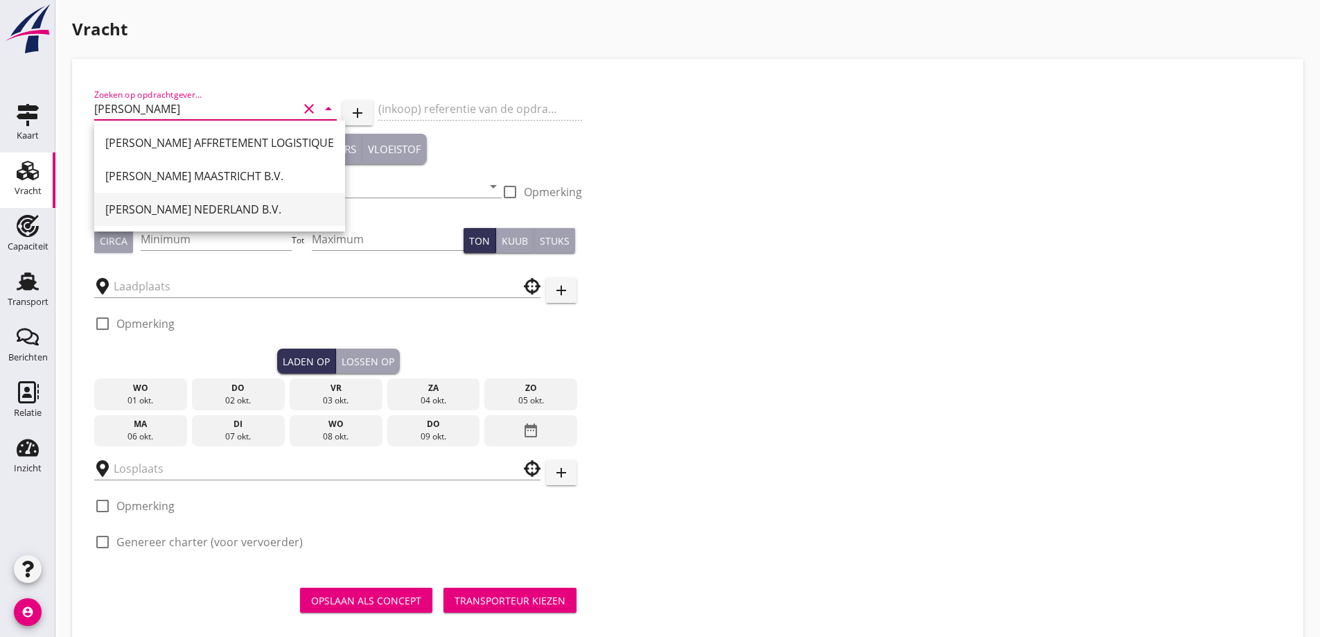
click at [178, 217] on div "[PERSON_NAME] NEDERLAND B.V." at bounding box center [219, 209] width 229 height 17
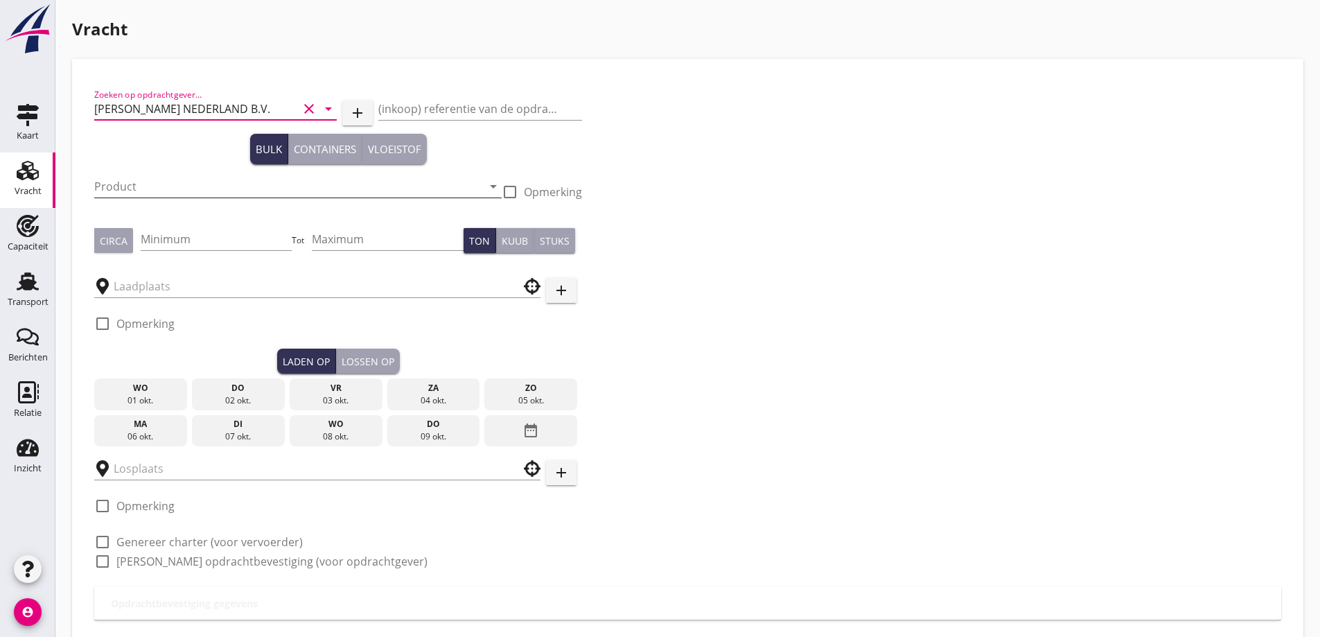
type input "[PERSON_NAME] NEDERLAND B.V."
click at [169, 191] on input "Product" at bounding box center [288, 186] width 388 height 22
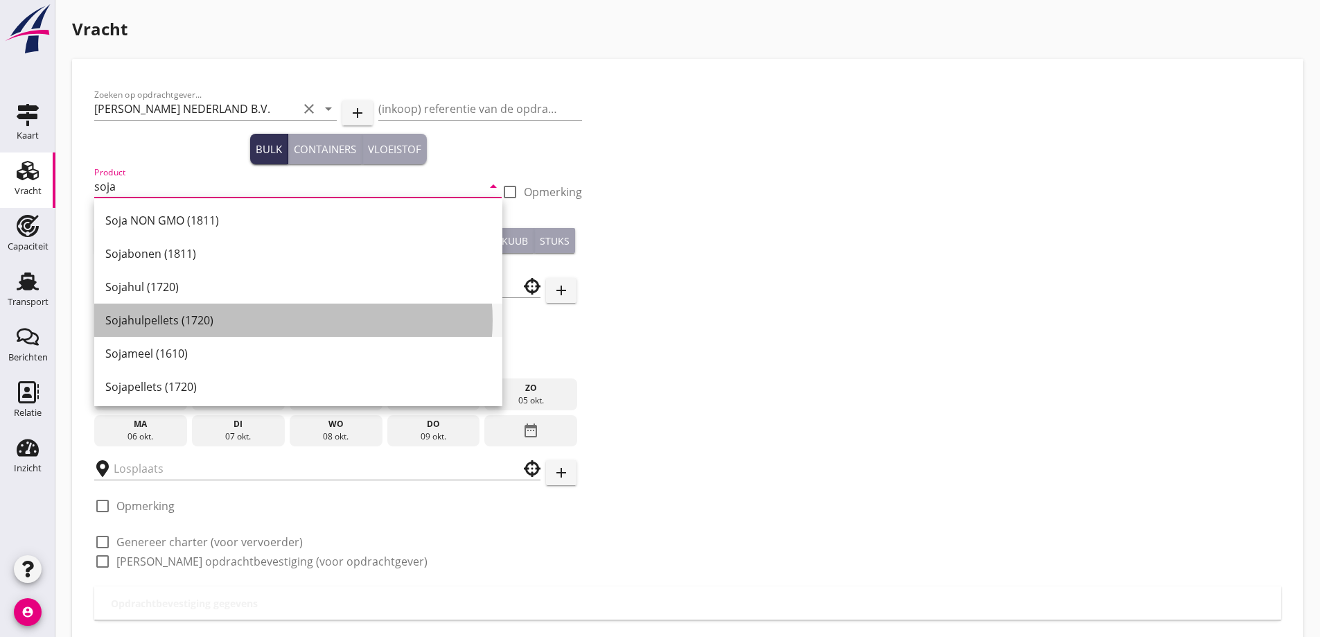
click at [184, 330] on div "Sojahulpellets (1720)" at bounding box center [298, 320] width 386 height 33
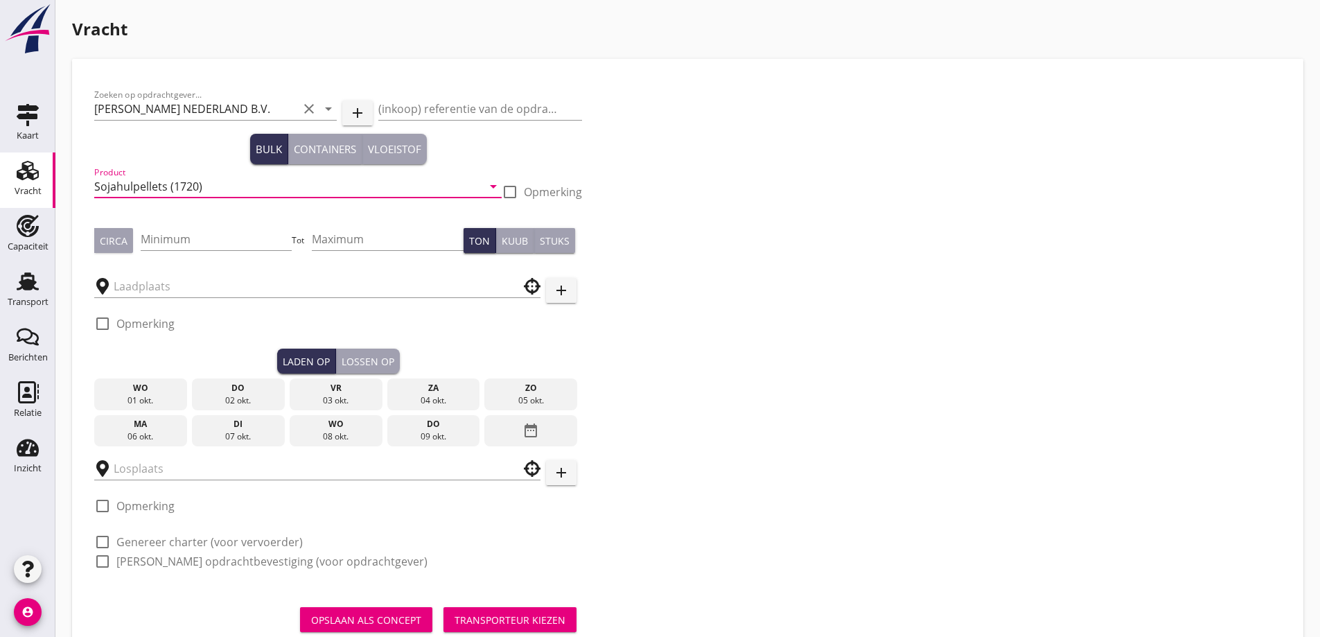
type input "Sojahulpellets (1720)"
click at [107, 244] on div "Circa" at bounding box center [114, 241] width 28 height 15
click at [147, 240] on input "Minimum" at bounding box center [217, 239] width 152 height 22
type input "600"
type button "per_ton"
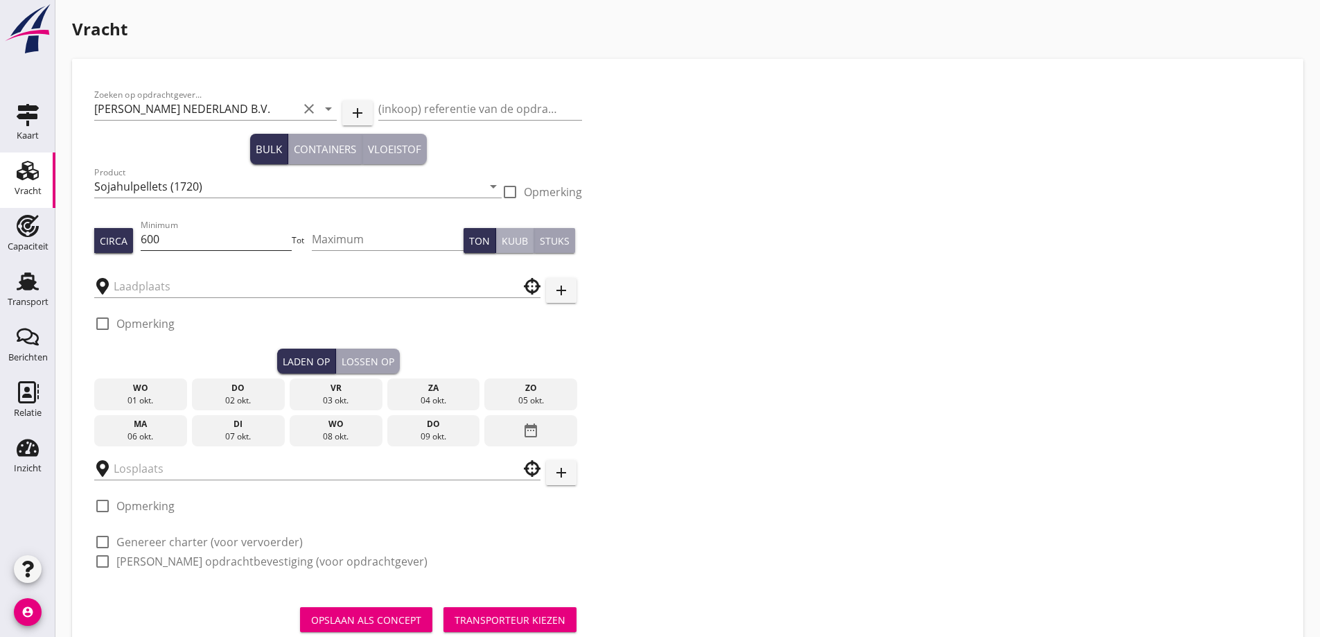
type button "per_cubic_meter"
click at [154, 292] on input "text" at bounding box center [308, 286] width 388 height 22
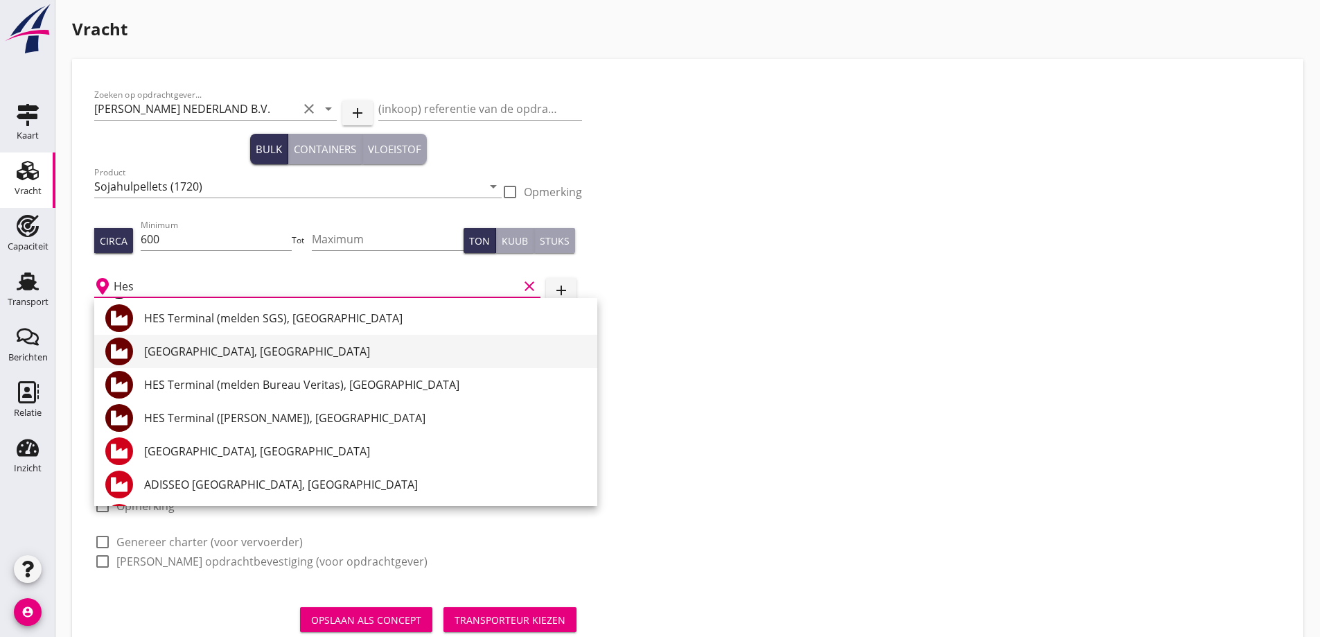
scroll to position [139, 0]
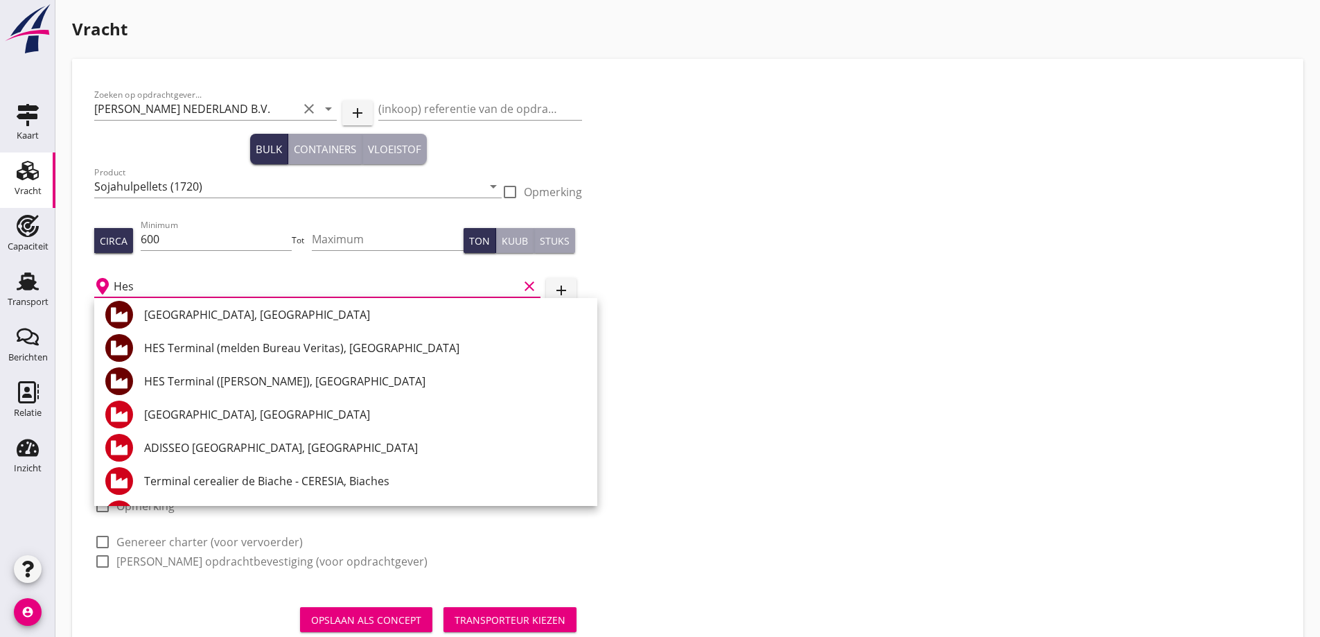
click at [256, 377] on div "HES Terminal ([PERSON_NAME]), [GEOGRAPHIC_DATA]" at bounding box center [365, 381] width 442 height 17
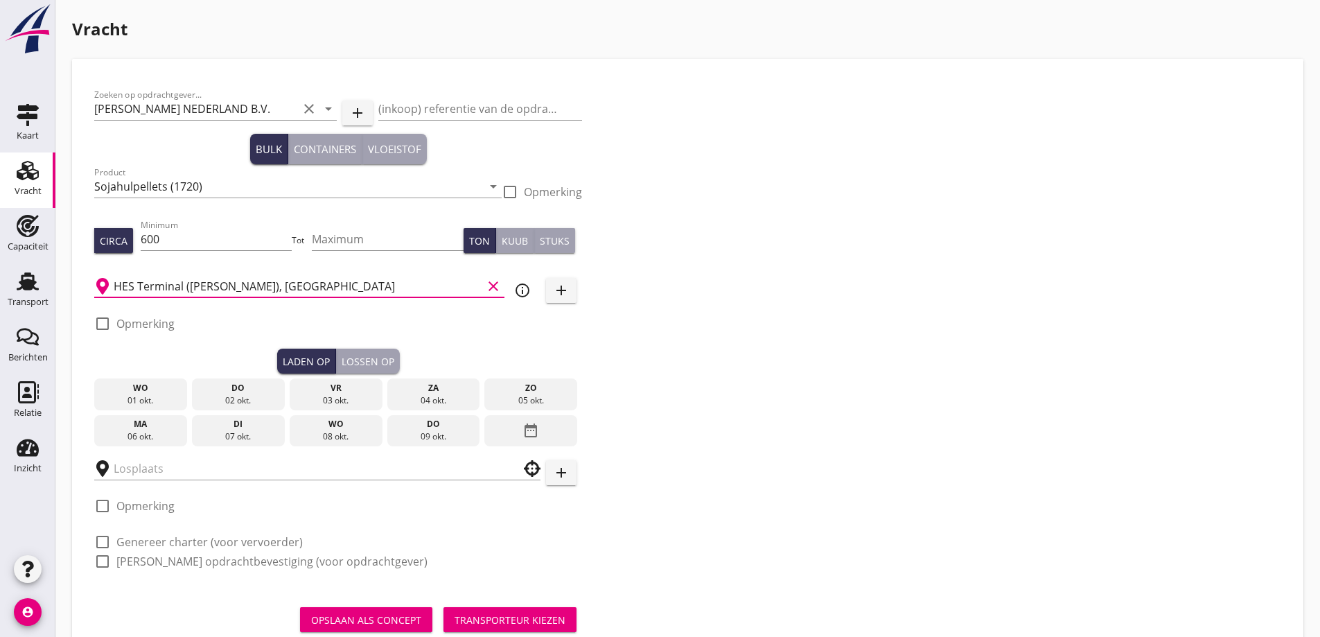
type input "HES Terminal ([PERSON_NAME]), [GEOGRAPHIC_DATA]"
click at [443, 394] on div "04 okt." at bounding box center [433, 400] width 86 height 12
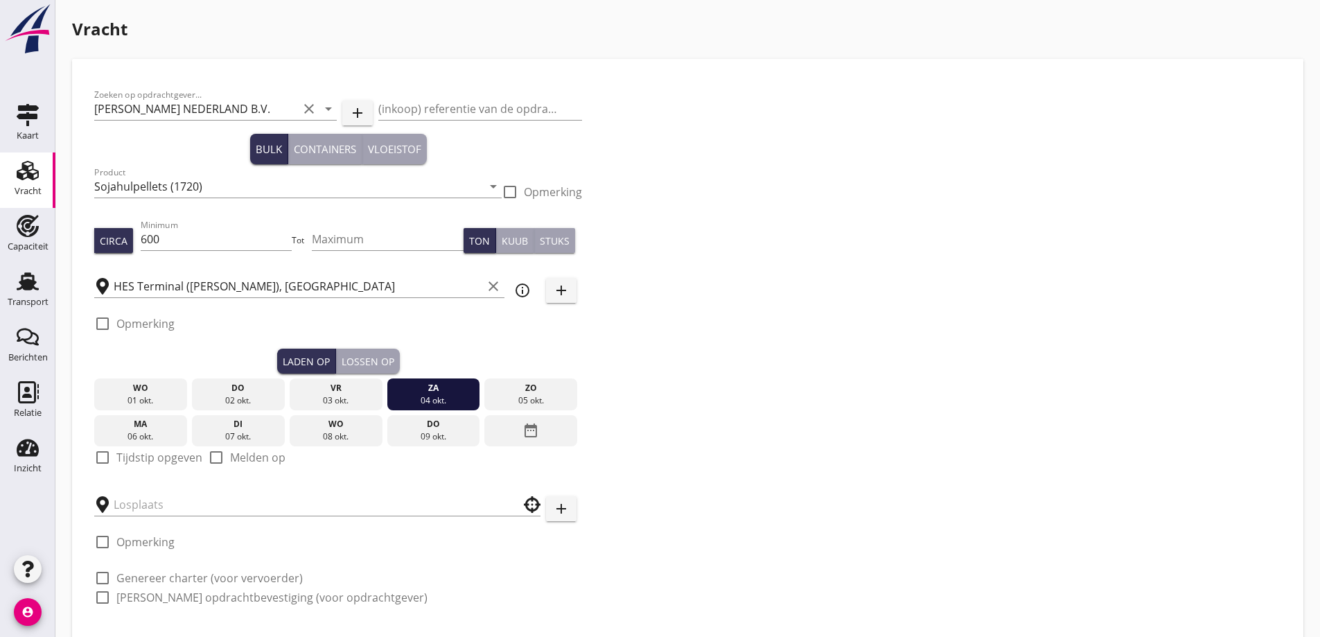
click at [152, 455] on label "Tijdstip opgeven" at bounding box center [159, 457] width 86 height 14
checkbox input "true"
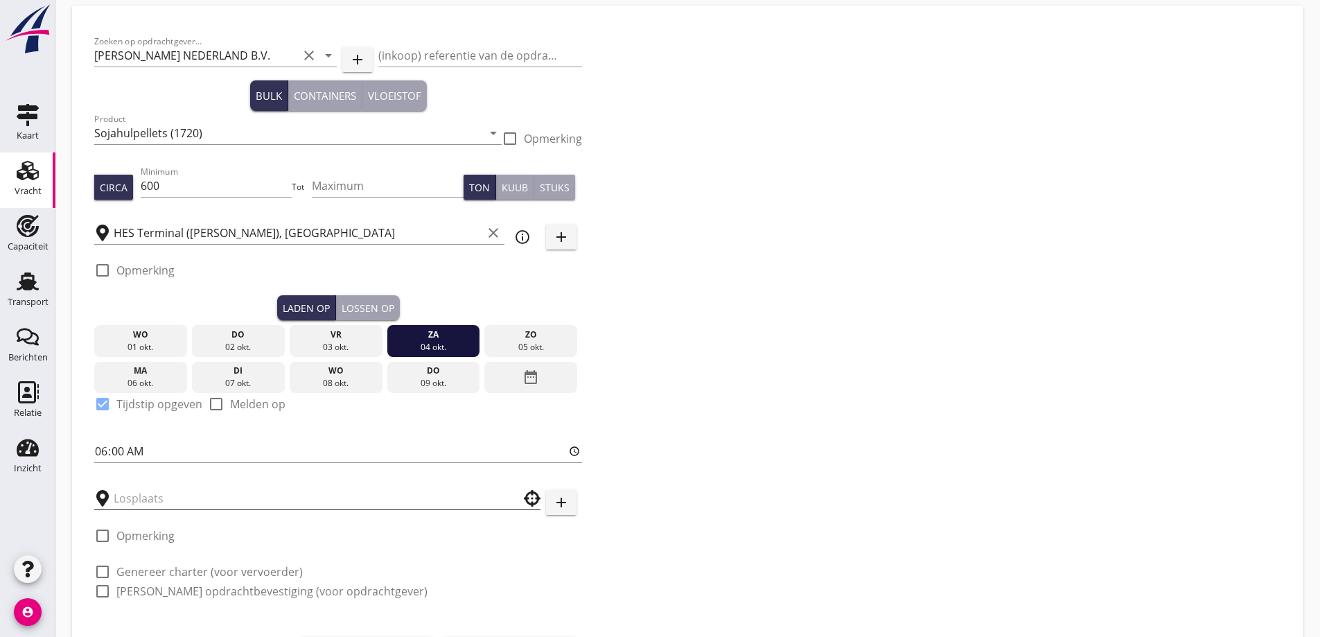
scroll to position [127, 0]
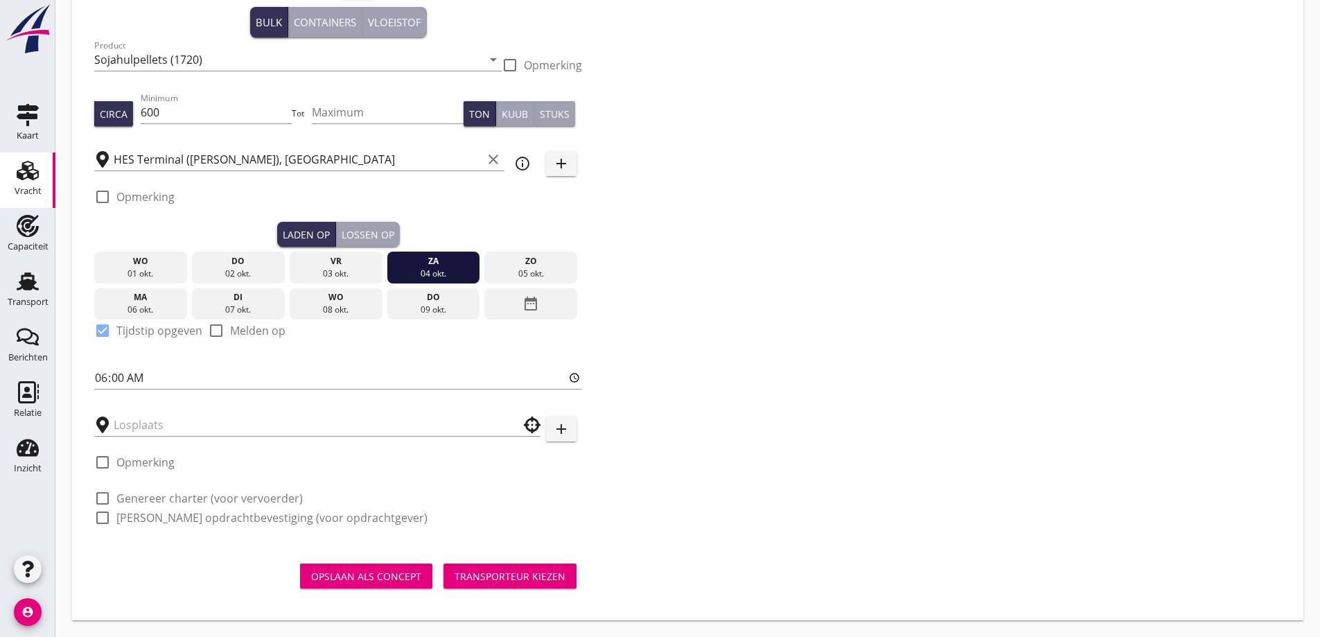
drag, startPoint x: 113, startPoint y: 406, endPoint x: 111, endPoint y: 413, distance: 7.2
click at [111, 412] on div at bounding box center [317, 420] width 446 height 30
click at [112, 417] on div at bounding box center [317, 425] width 446 height 22
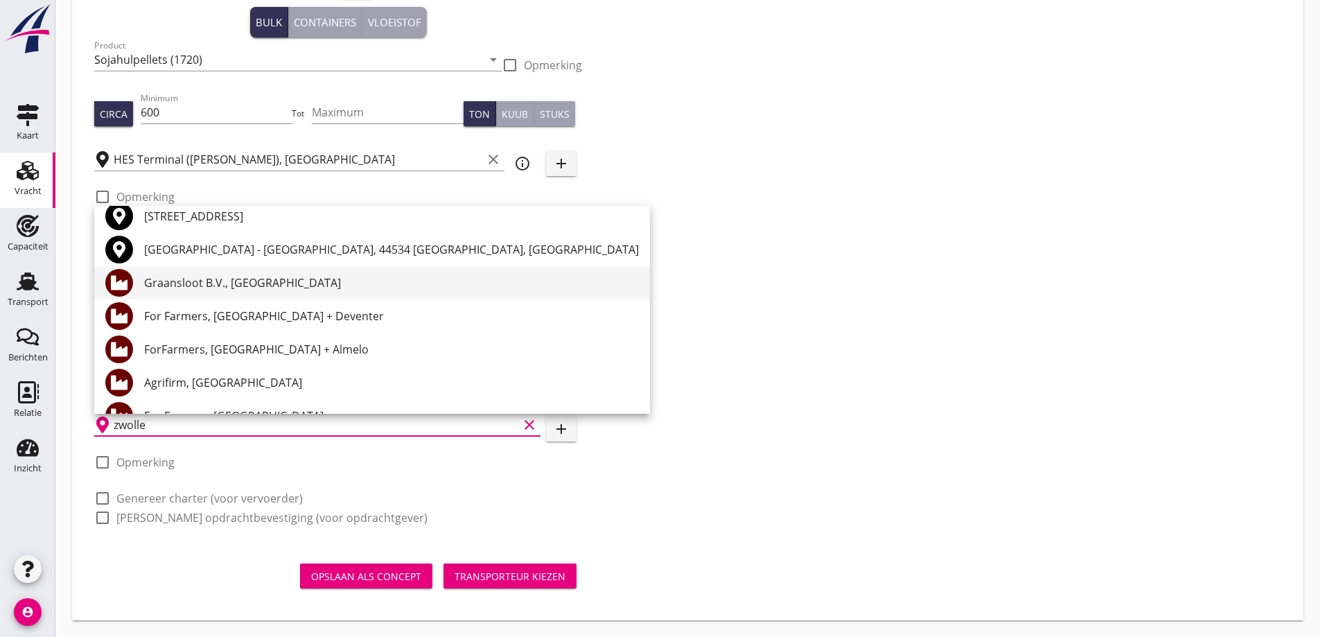
scroll to position [69, 0]
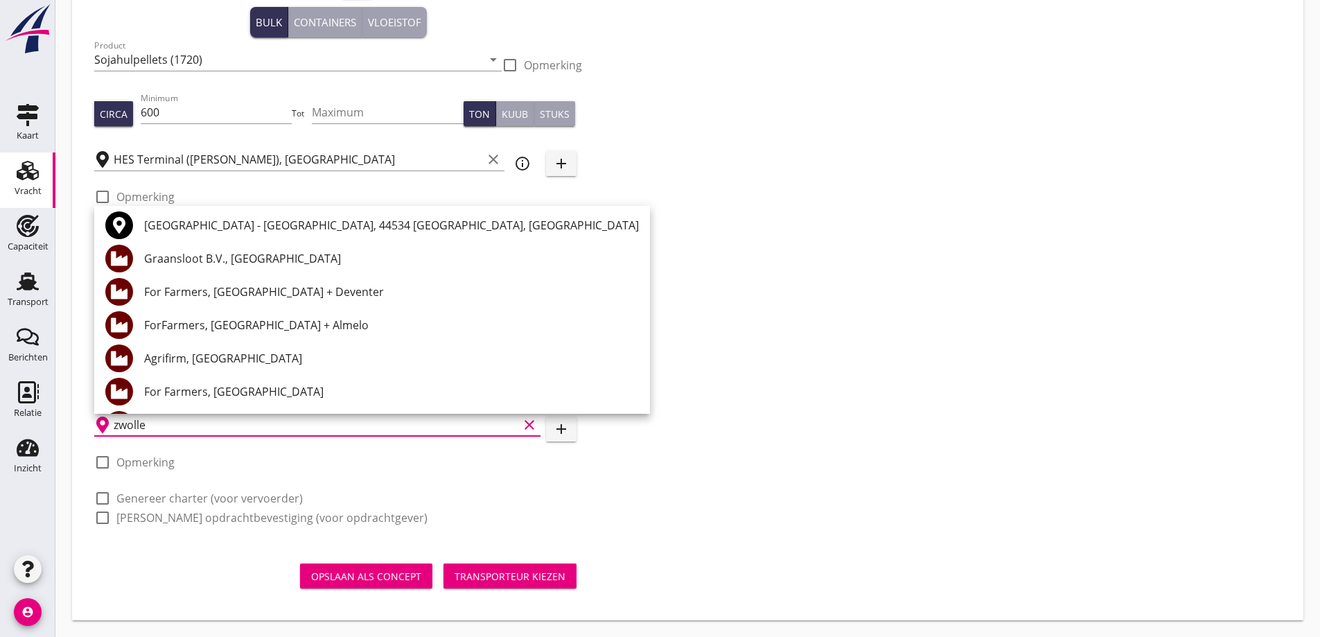
click at [168, 381] on div "For Farmers, [GEOGRAPHIC_DATA]" at bounding box center [391, 391] width 495 height 33
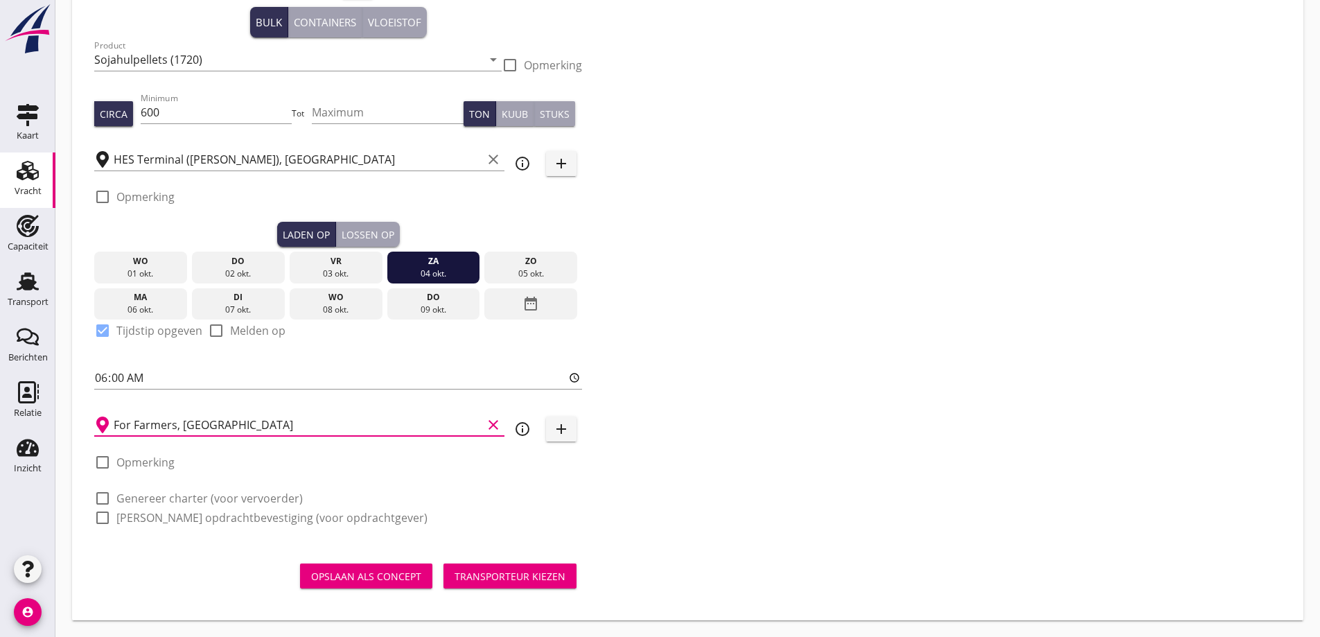
type input "For Farmers, [GEOGRAPHIC_DATA]"
click at [171, 502] on label "Genereer charter (voor vervoerder)" at bounding box center [209, 498] width 186 height 14
checkbox input "true"
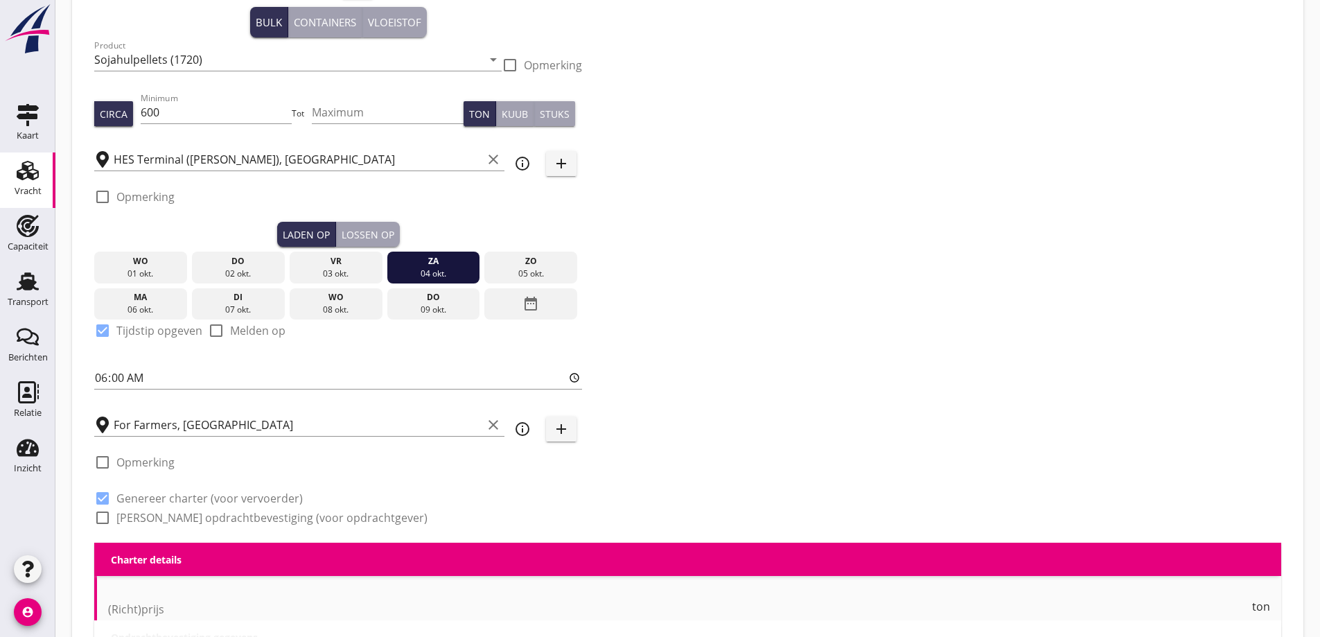
click at [173, 520] on label "Genereer opdrachtbevestiging (voor opdrachtgever)" at bounding box center [271, 518] width 311 height 14
checkbox input "true"
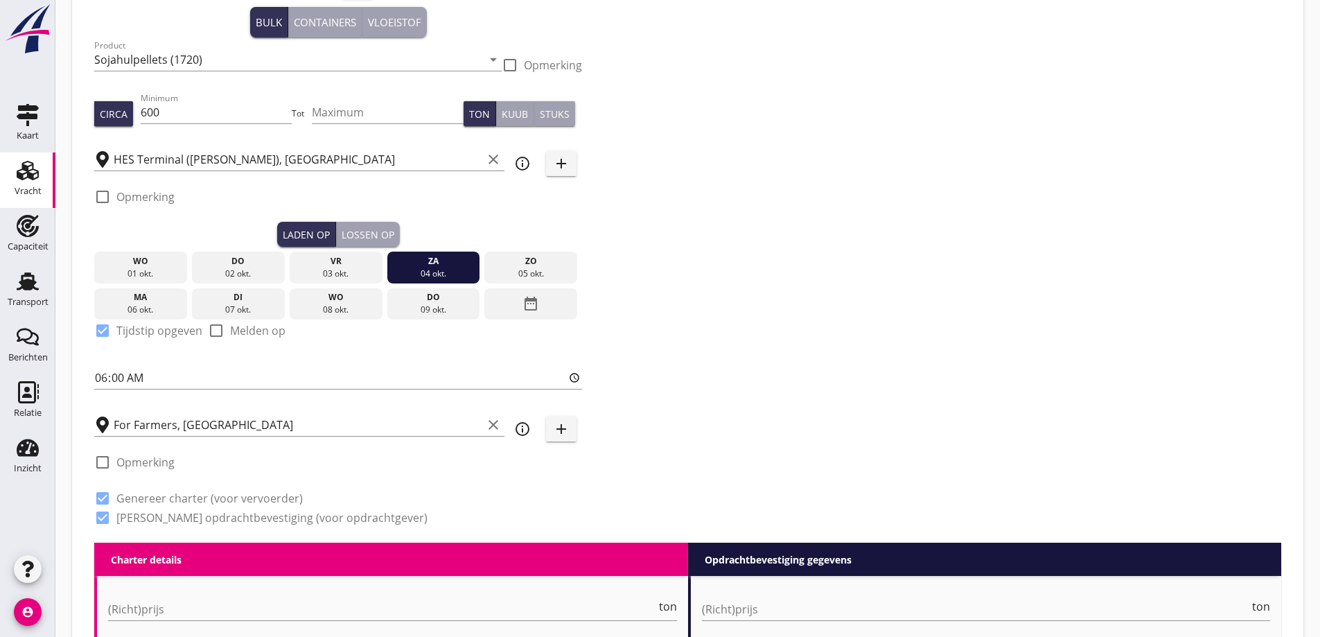
click at [268, 519] on label "Genereer opdrachtbevestiging (voor opdrachtgever)" at bounding box center [271, 518] width 311 height 14
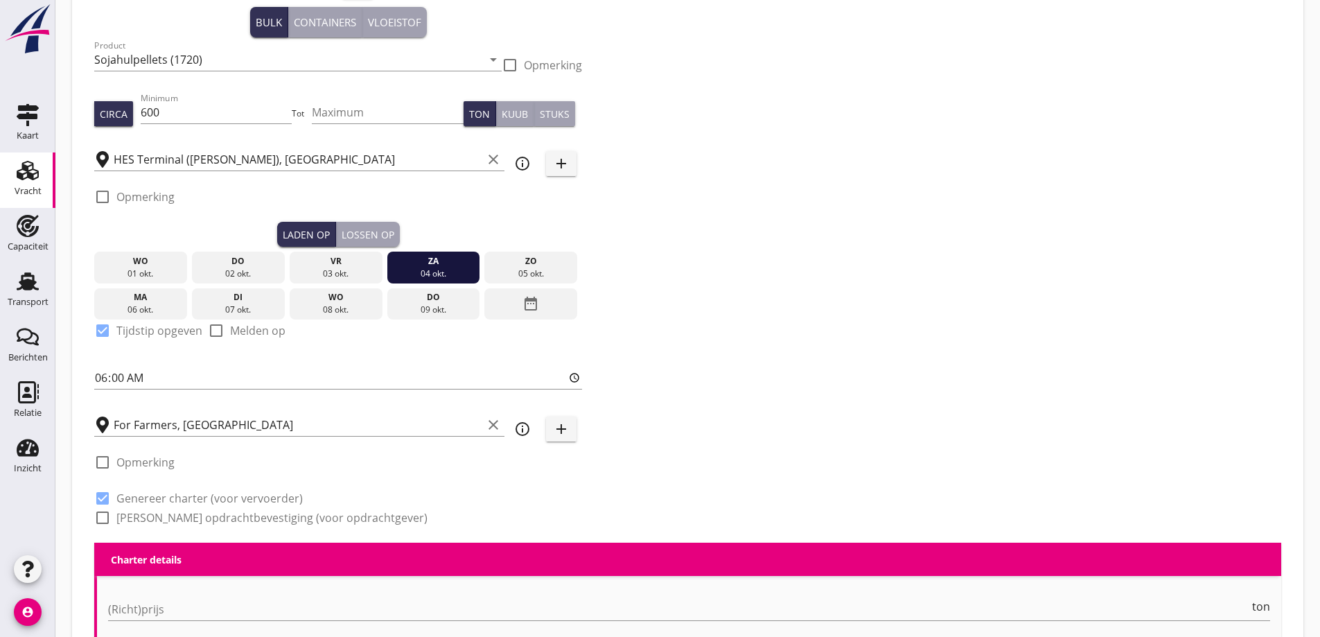
click at [268, 519] on label "Genereer opdrachtbevestiging (voor opdrachtgever)" at bounding box center [271, 518] width 311 height 14
checkbox input "true"
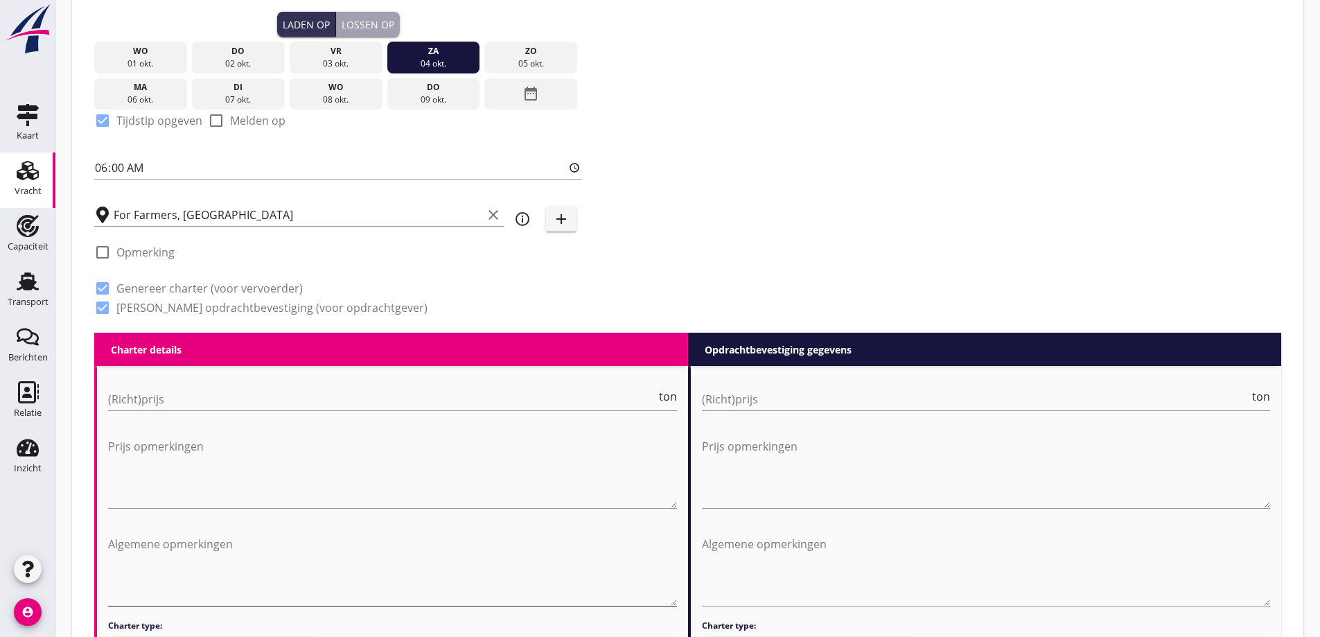
scroll to position [404, 0]
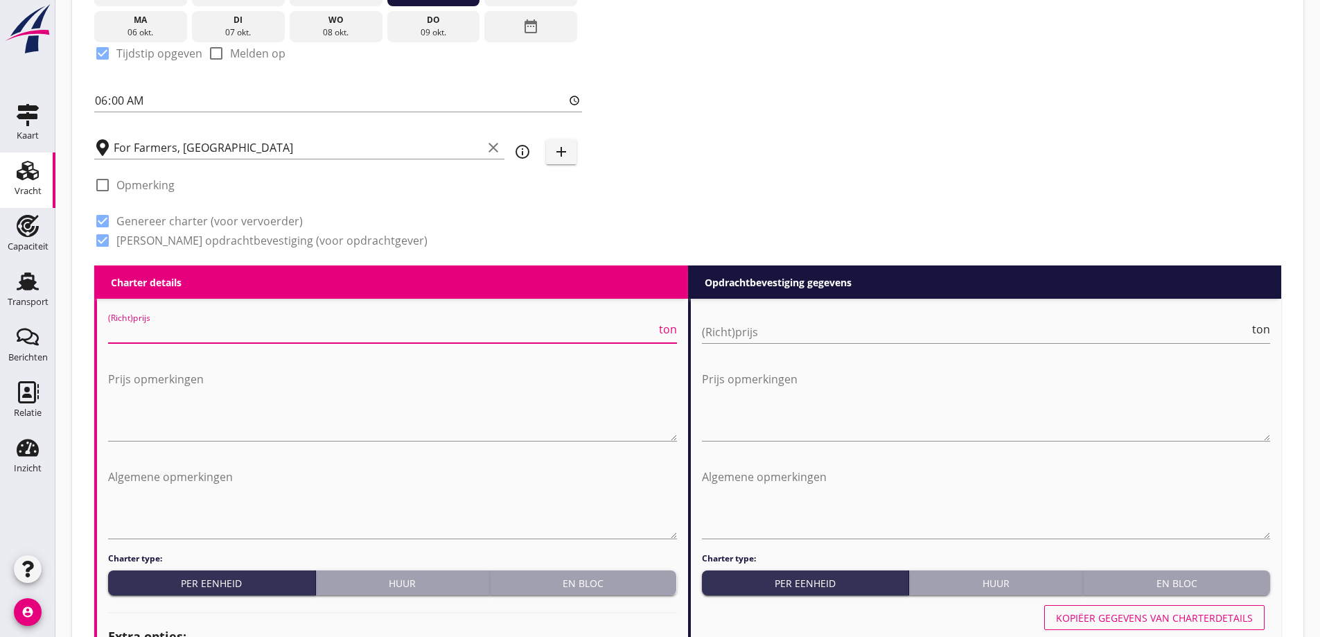
click at [234, 333] on input "(Richt)prijs" at bounding box center [382, 332] width 548 height 22
type input "4000"
click at [900, 333] on input "(Richt)prijs" at bounding box center [976, 332] width 548 height 22
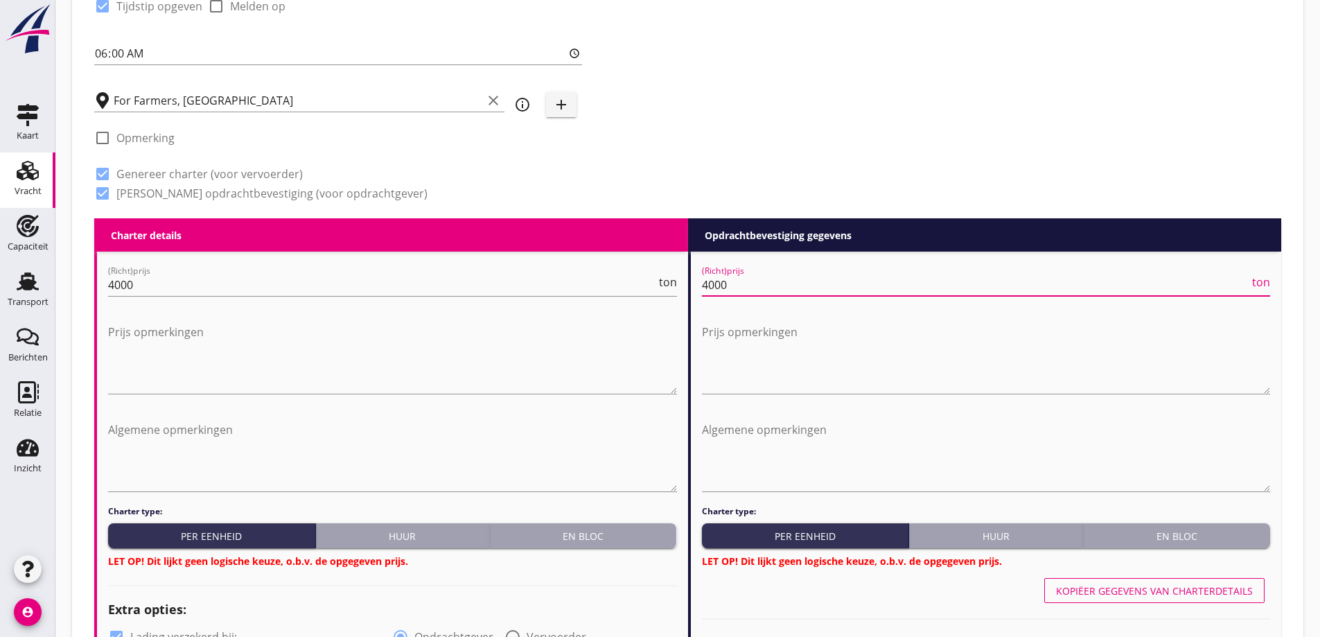
scroll to position [612, 0]
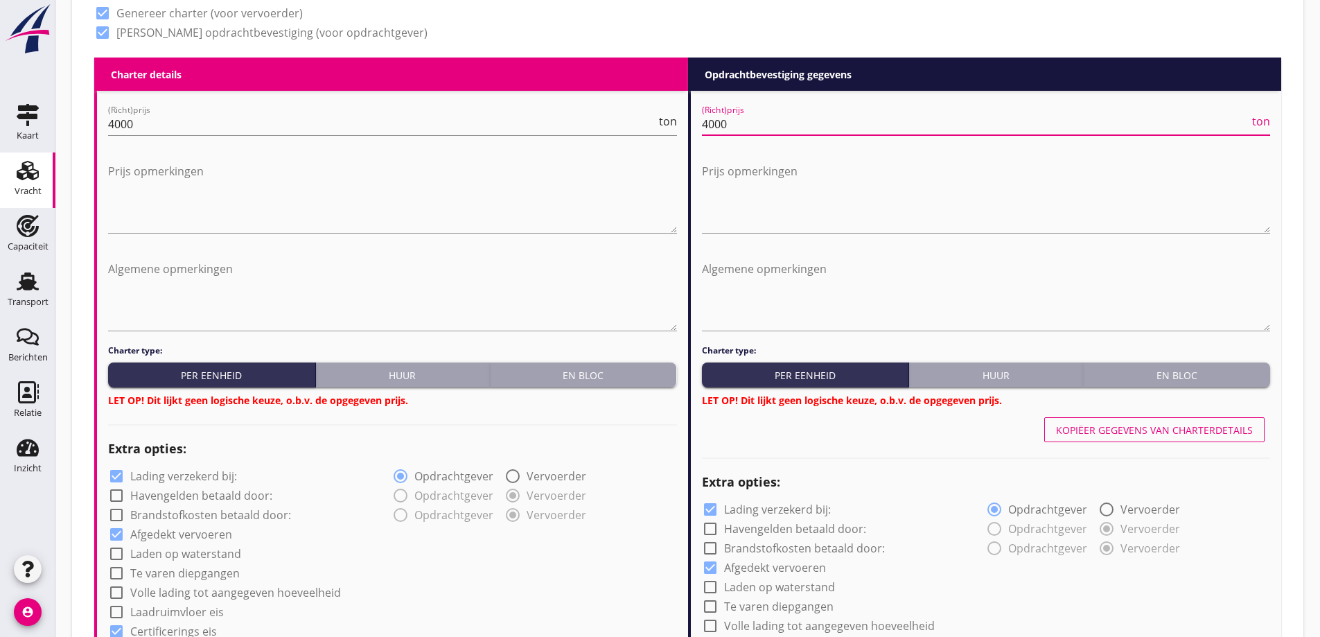
type input "4000"
drag, startPoint x: 590, startPoint y: 367, endPoint x: 983, endPoint y: 349, distance: 393.4
click at [594, 366] on button "En bloc" at bounding box center [583, 374] width 187 height 25
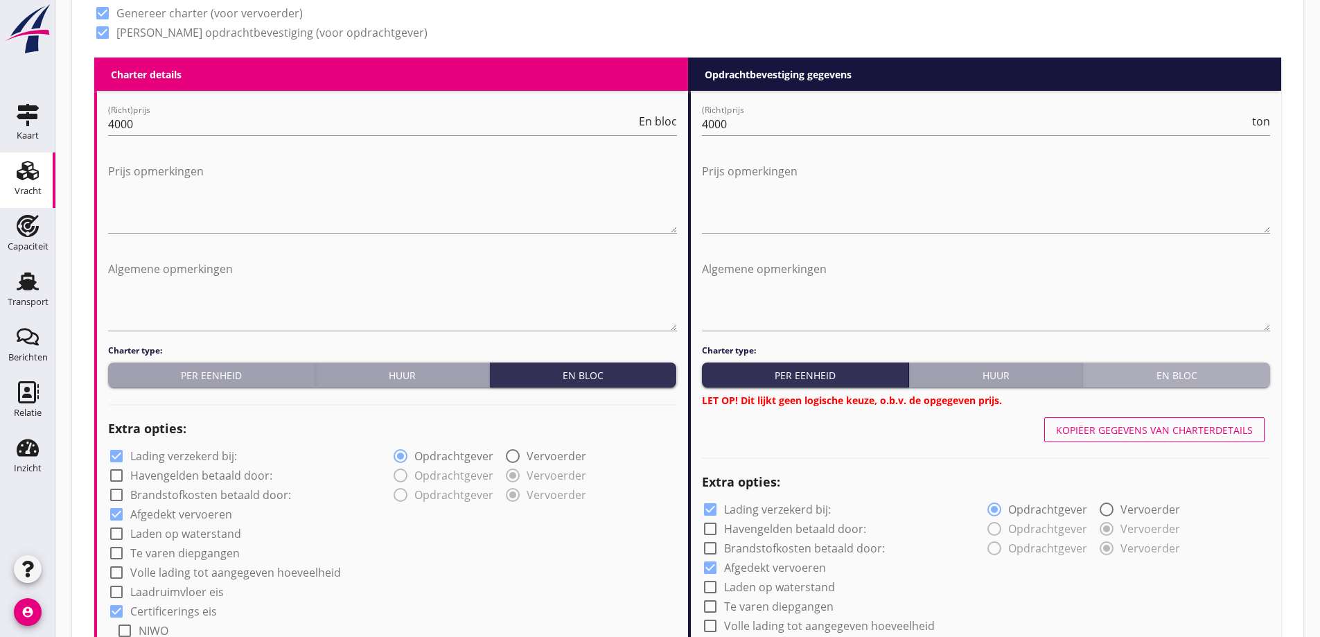
drag, startPoint x: 1113, startPoint y: 379, endPoint x: 791, endPoint y: 397, distance: 322.1
click at [1112, 379] on div "En bloc" at bounding box center [1177, 375] width 176 height 15
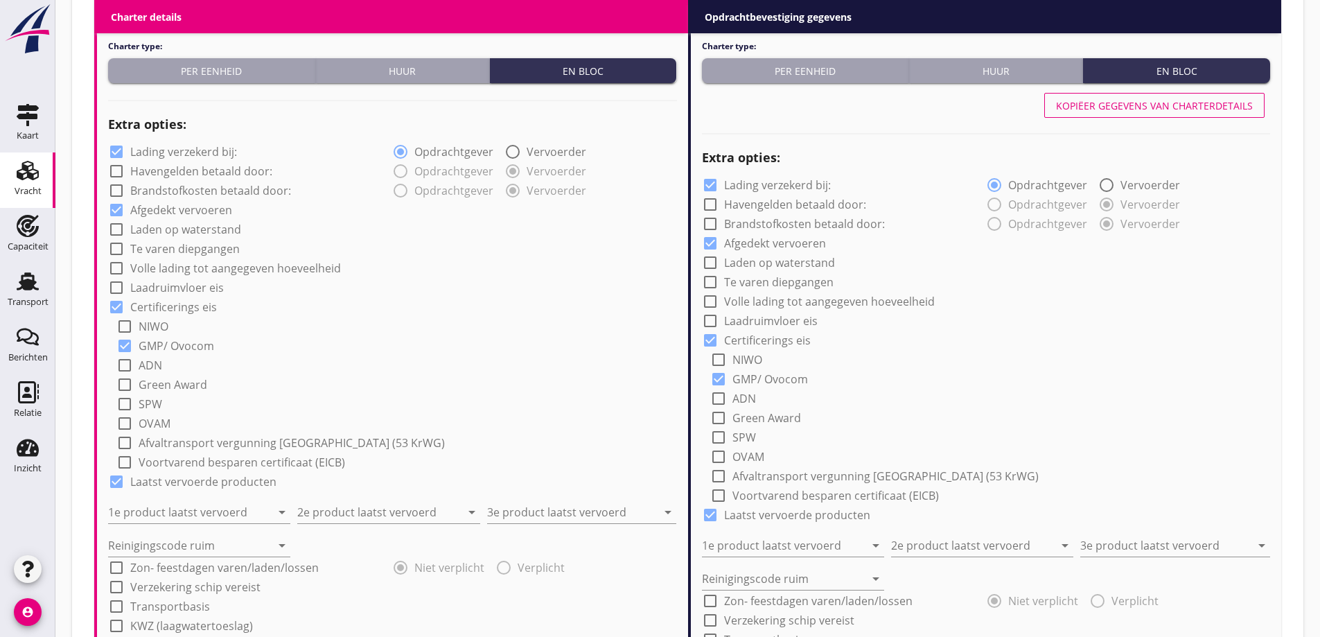
scroll to position [959, 0]
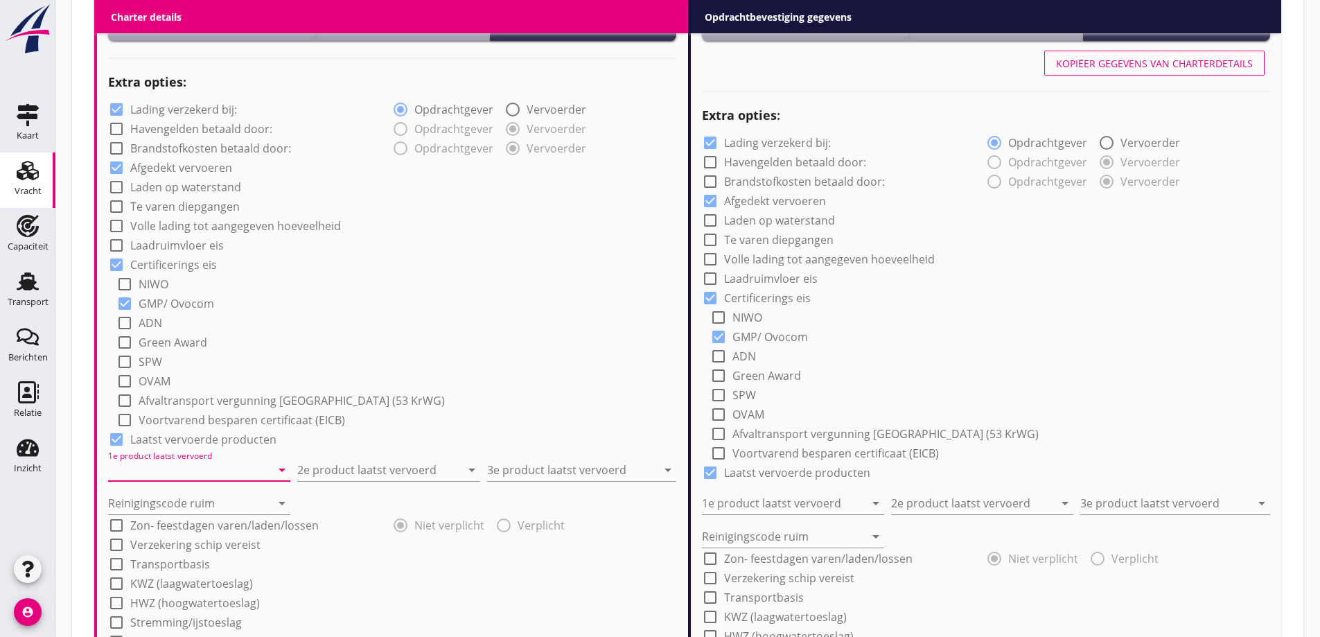
click at [227, 469] on input "1e product laatst vervoerd" at bounding box center [189, 470] width 163 height 22
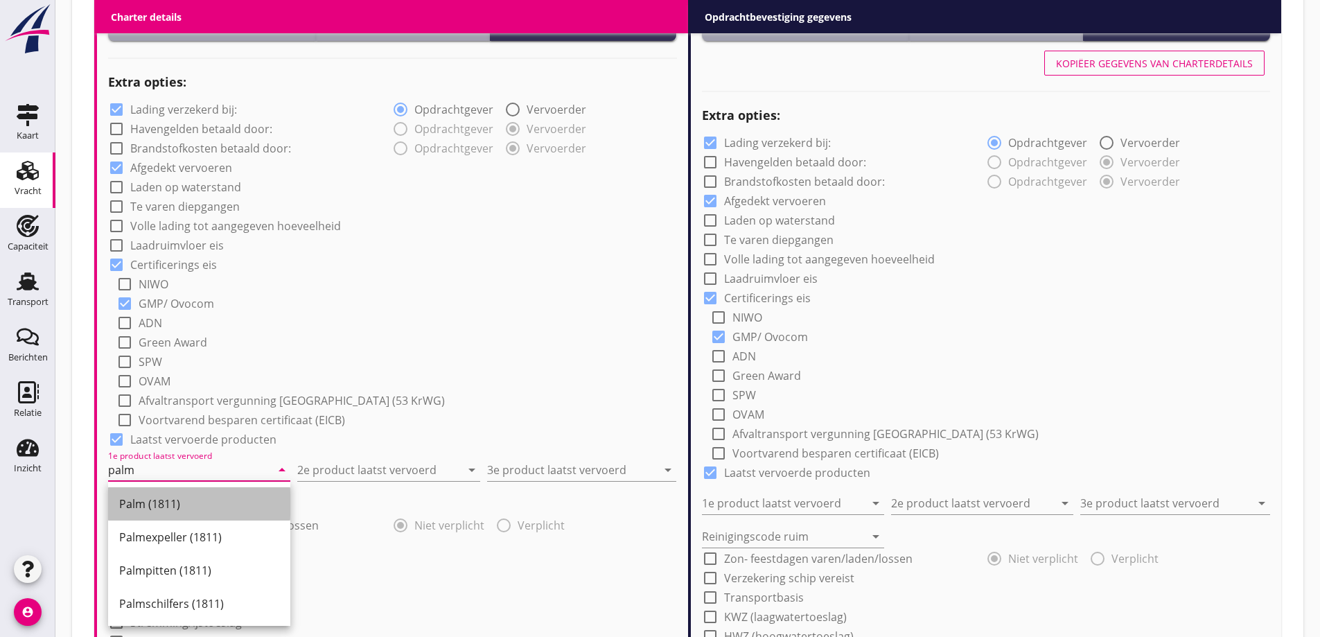
click at [210, 496] on div "Palm (1811)" at bounding box center [199, 503] width 160 height 33
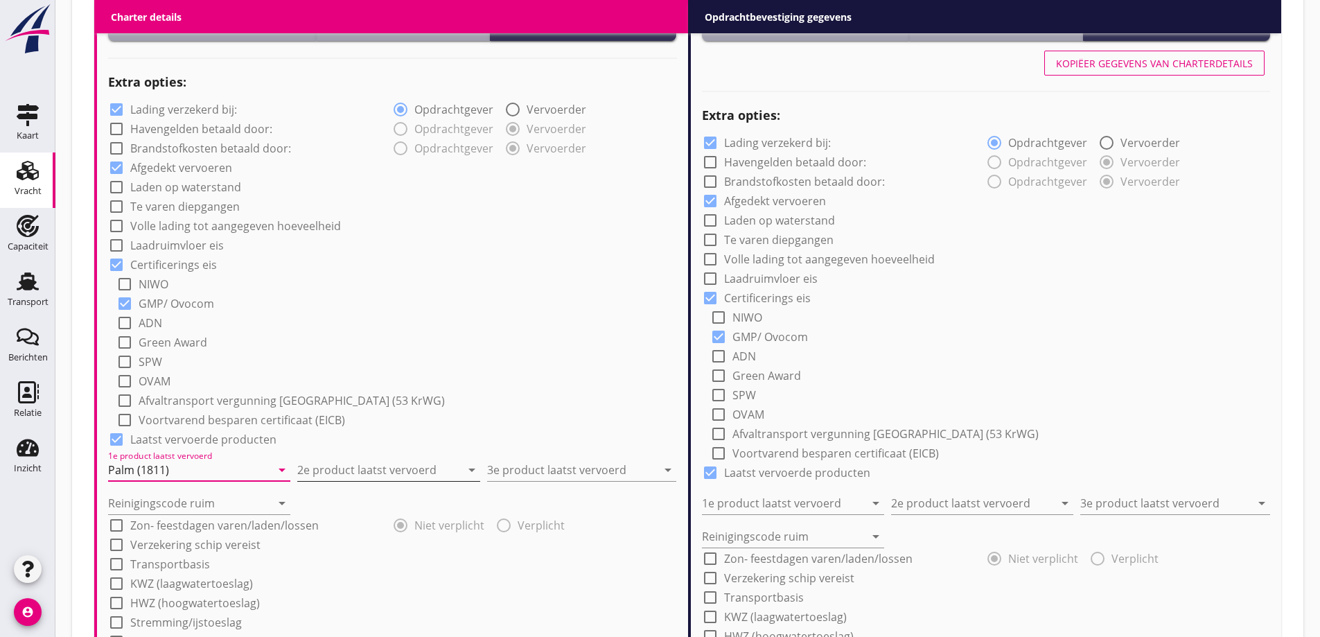
type input "Palm (1811)"
click at [379, 459] on input "2e product laatst vervoerd" at bounding box center [378, 470] width 163 height 22
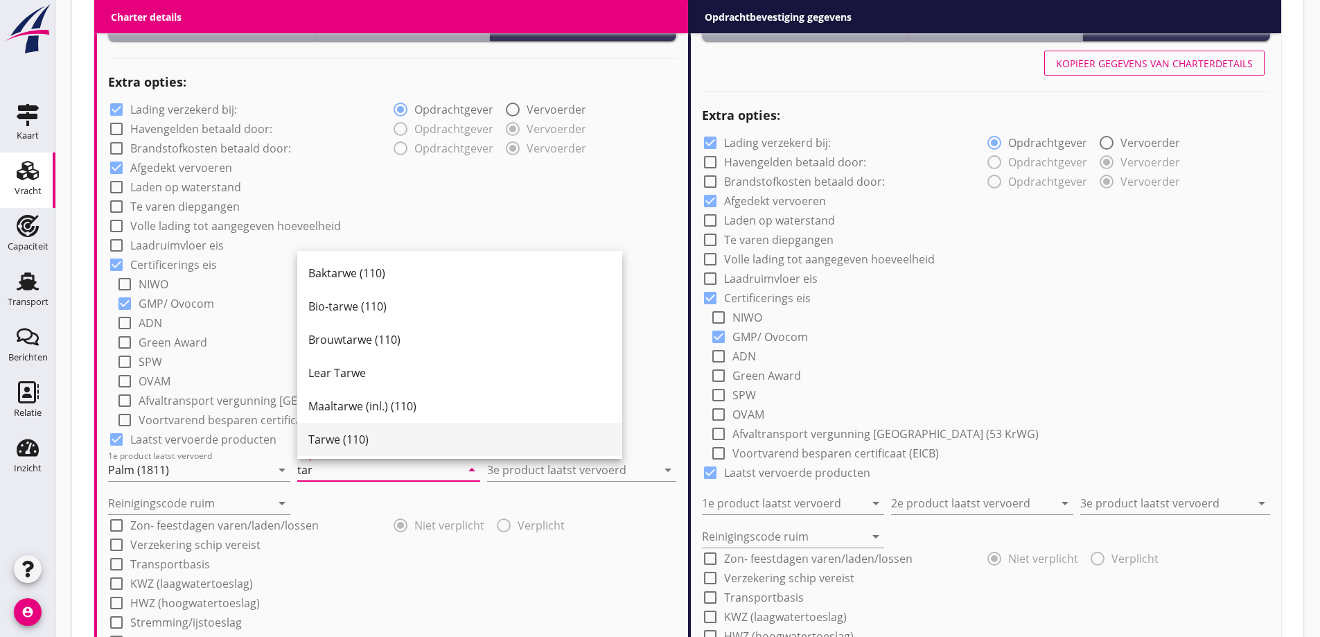
click at [372, 439] on div "Tarwe (110)" at bounding box center [459, 439] width 303 height 17
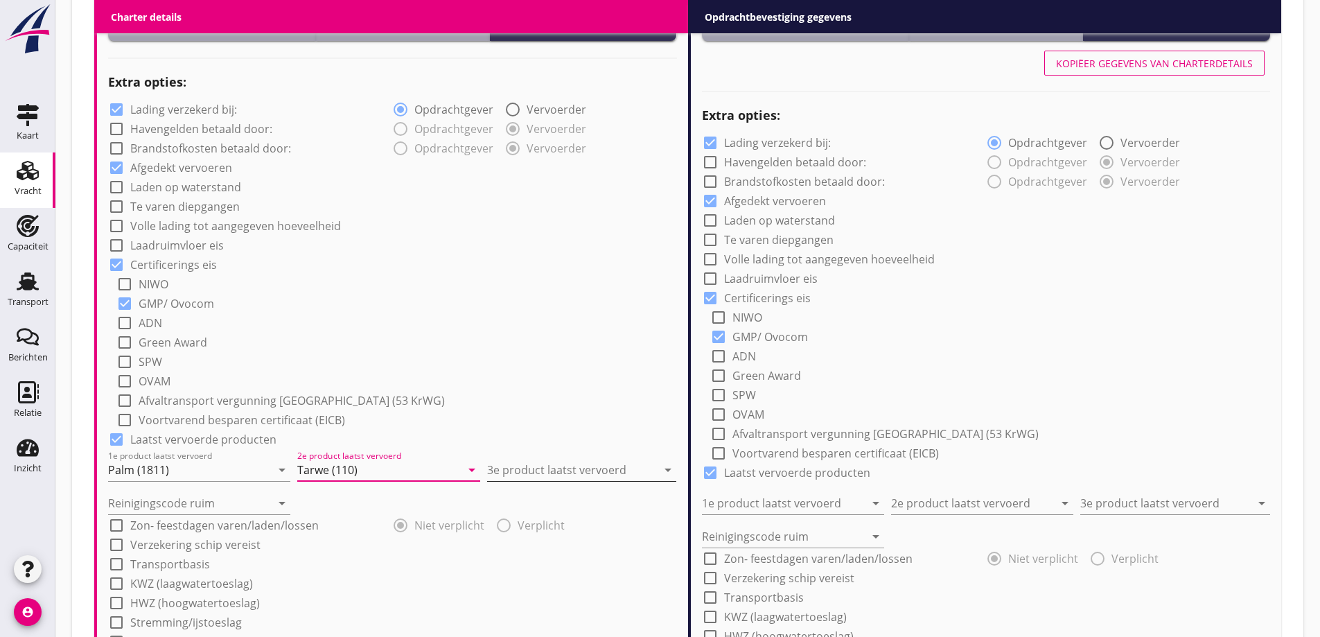
type input "Tarwe (110)"
click at [595, 471] on input "3e product laatst vervoerd" at bounding box center [572, 470] width 170 height 22
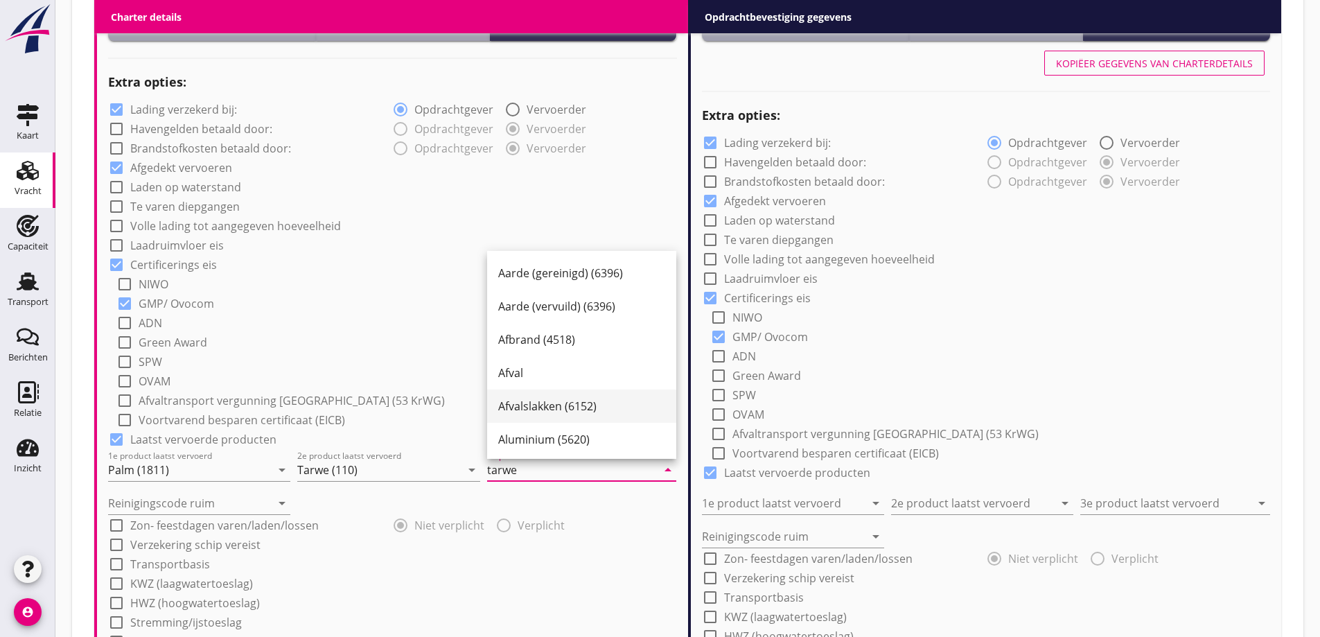
scroll to position [208, 0]
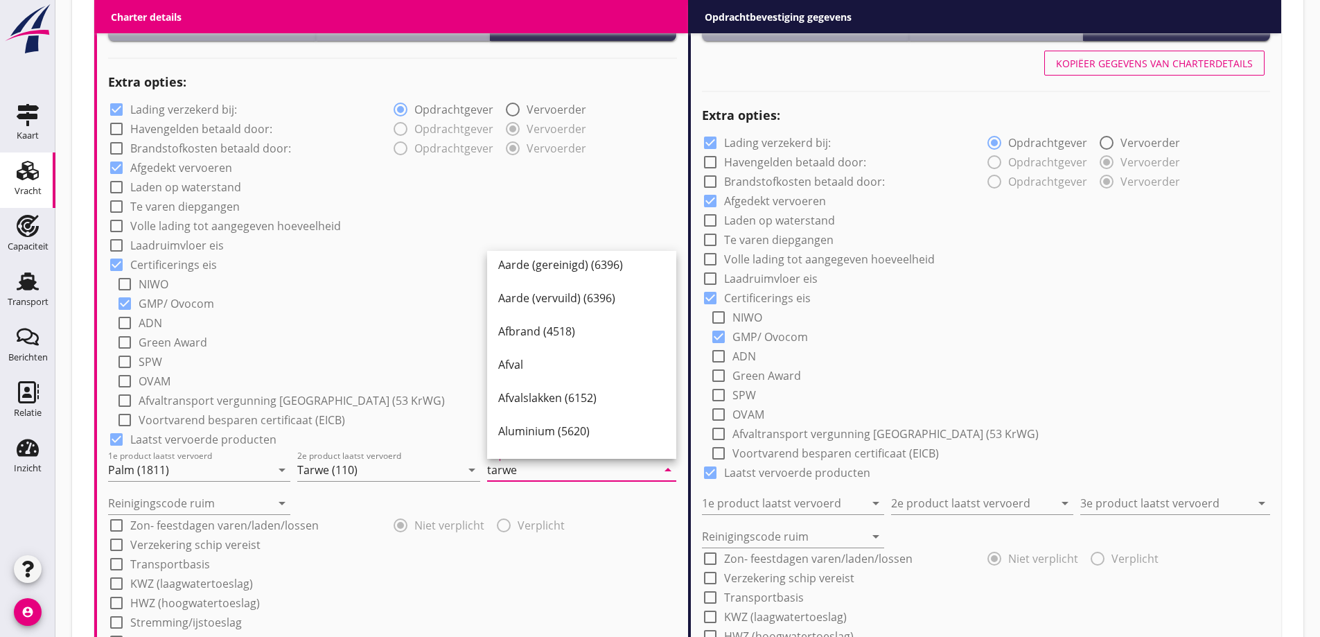
click at [572, 469] on input "tarwe" at bounding box center [572, 470] width 170 height 22
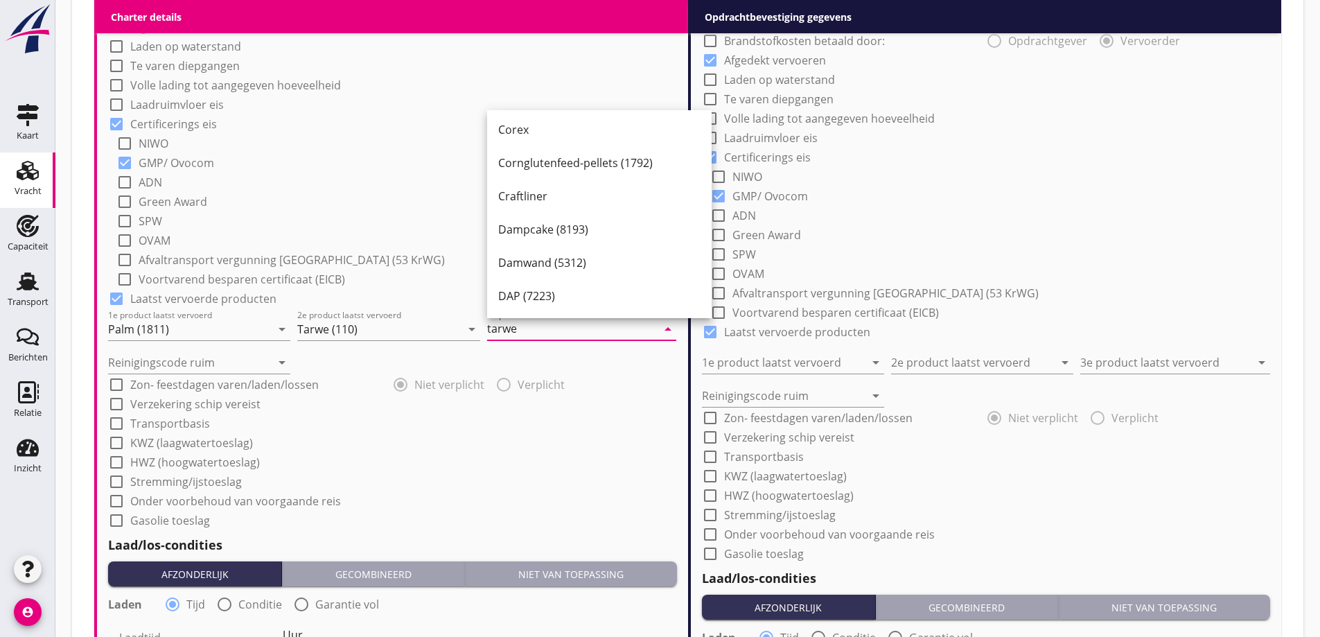
scroll to position [1236, 0]
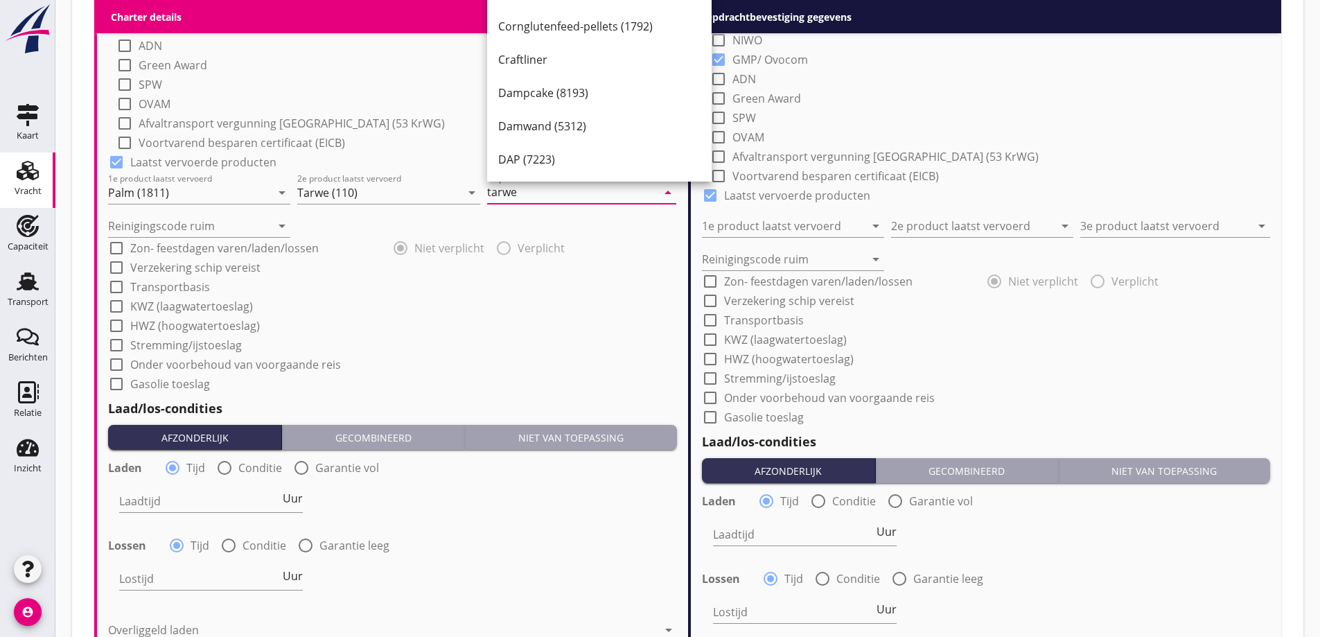
type input "tarwe"
click at [566, 329] on div "check_box_outline_blank HWZ (hoogwatertoeslag)" at bounding box center [392, 324] width 569 height 19
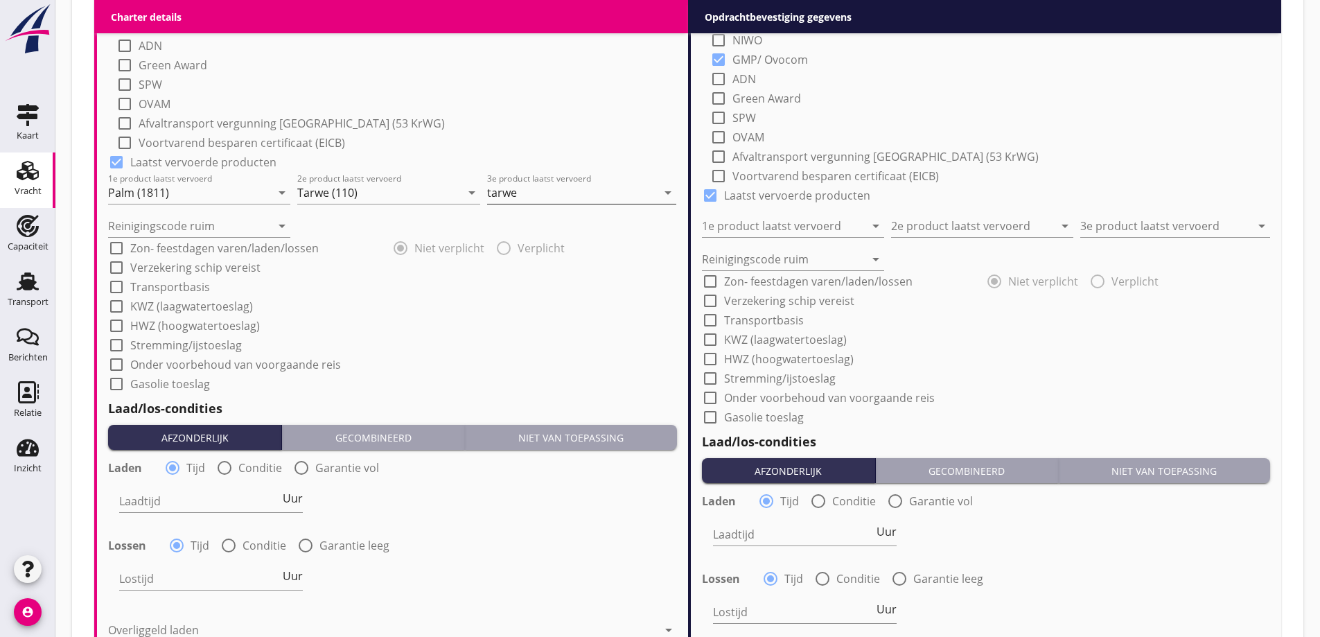
click at [577, 199] on input "tarwe" at bounding box center [572, 193] width 170 height 22
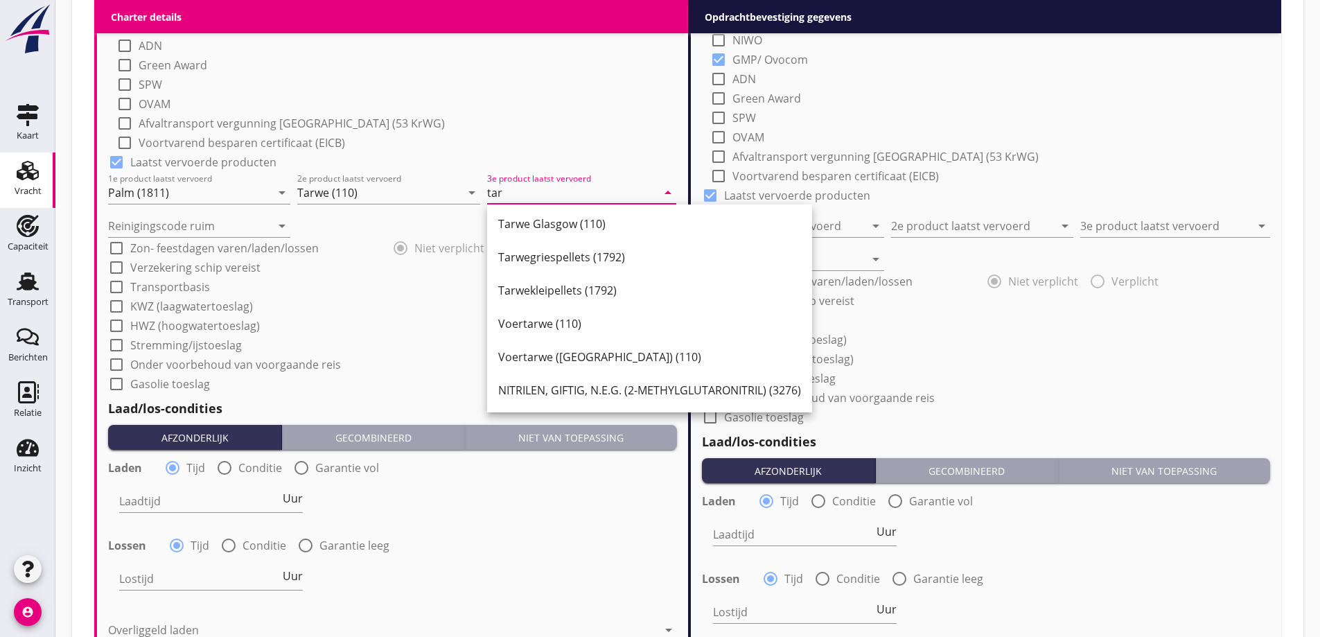
scroll to position [202, 0]
click at [504, 207] on div "Tarwe (110)" at bounding box center [649, 190] width 303 height 33
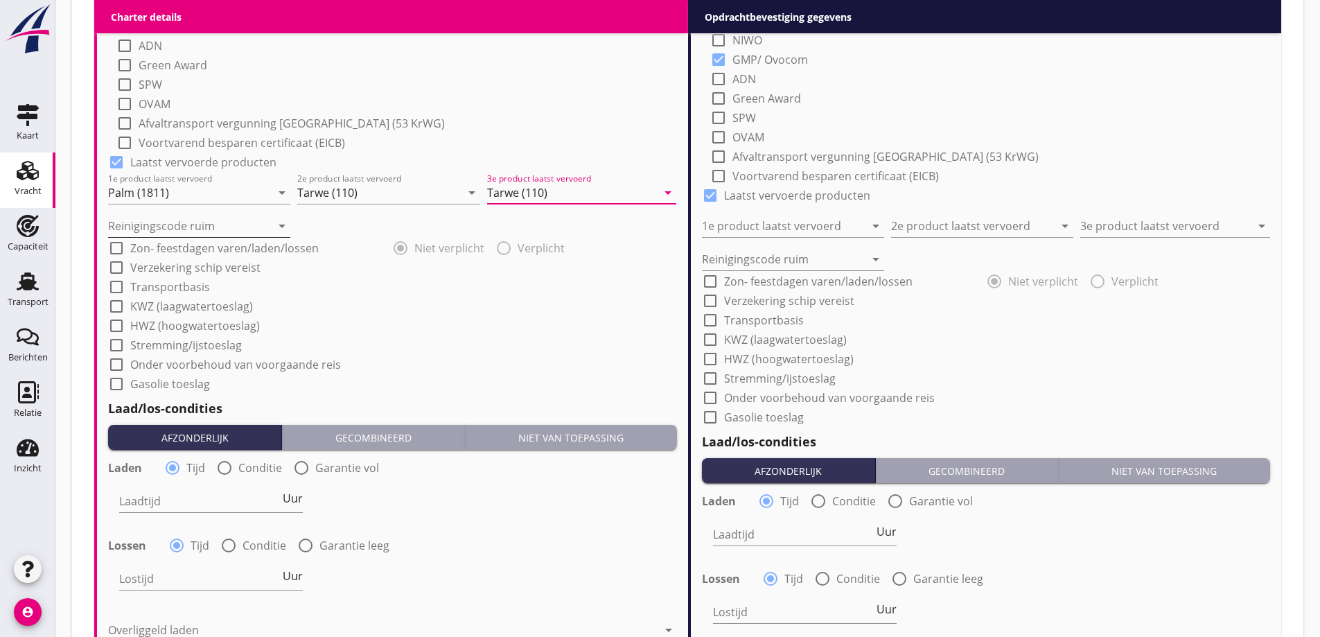
type input "Tarwe (110)"
click at [217, 227] on input "Reinigingscode ruim" at bounding box center [189, 226] width 163 height 22
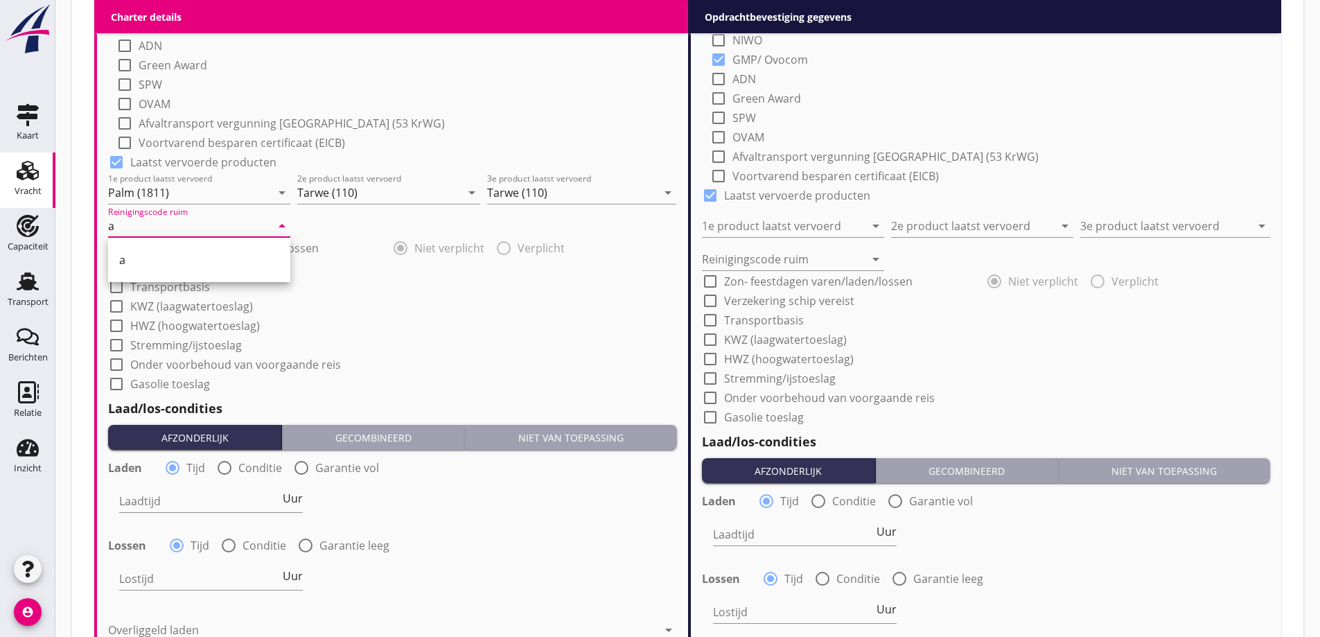
type input "a"
click at [524, 316] on div "check_box_outline_blank HWZ (hoogwatertoeslag)" at bounding box center [392, 324] width 569 height 19
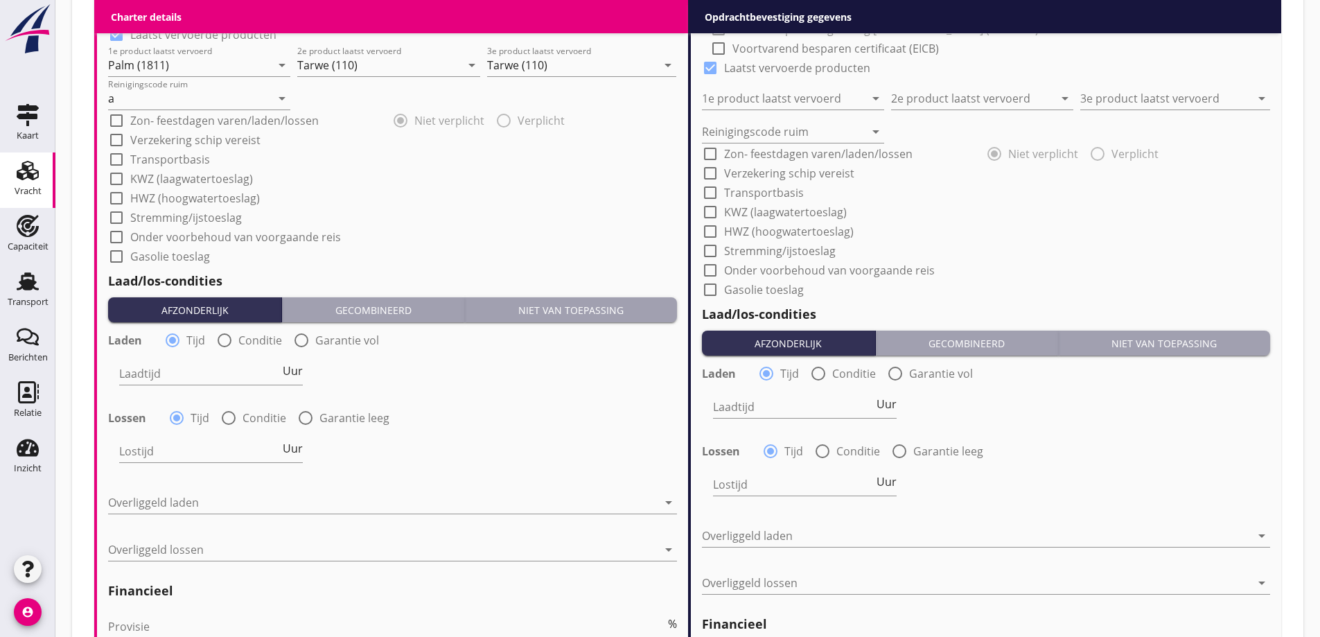
scroll to position [1374, 0]
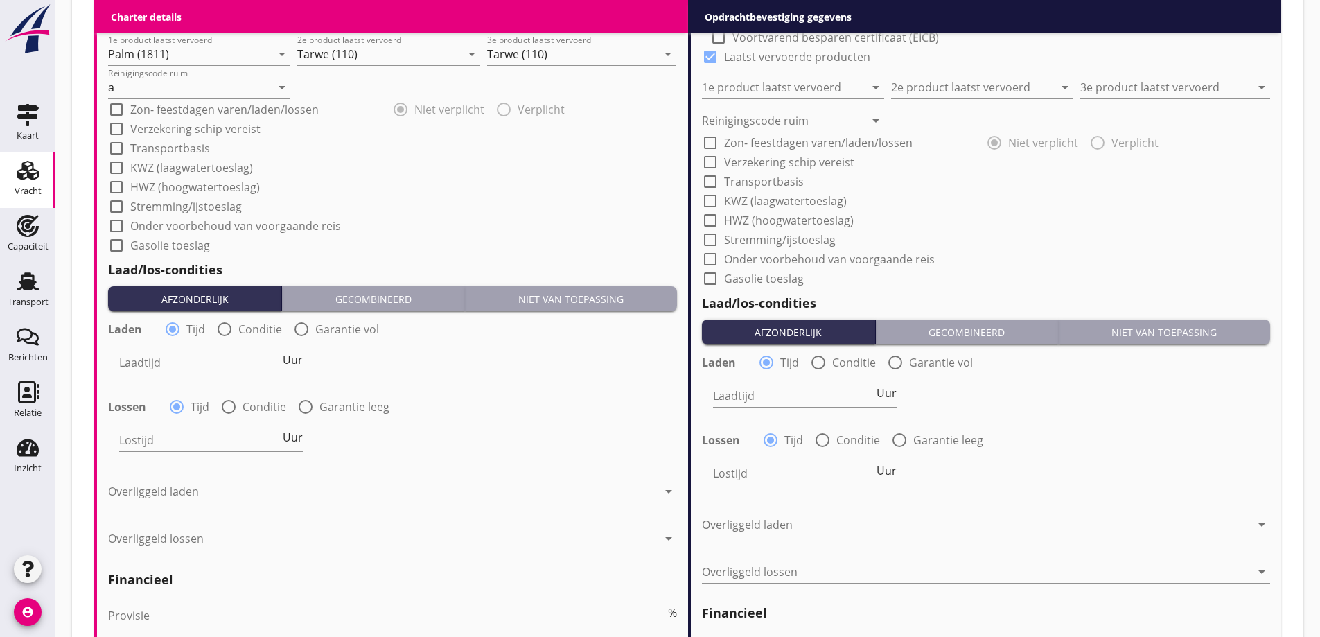
click at [224, 331] on div at bounding box center [225, 329] width 24 height 24
radio input "false"
radio input "true"
click at [252, 369] on div at bounding box center [248, 362] width 258 height 22
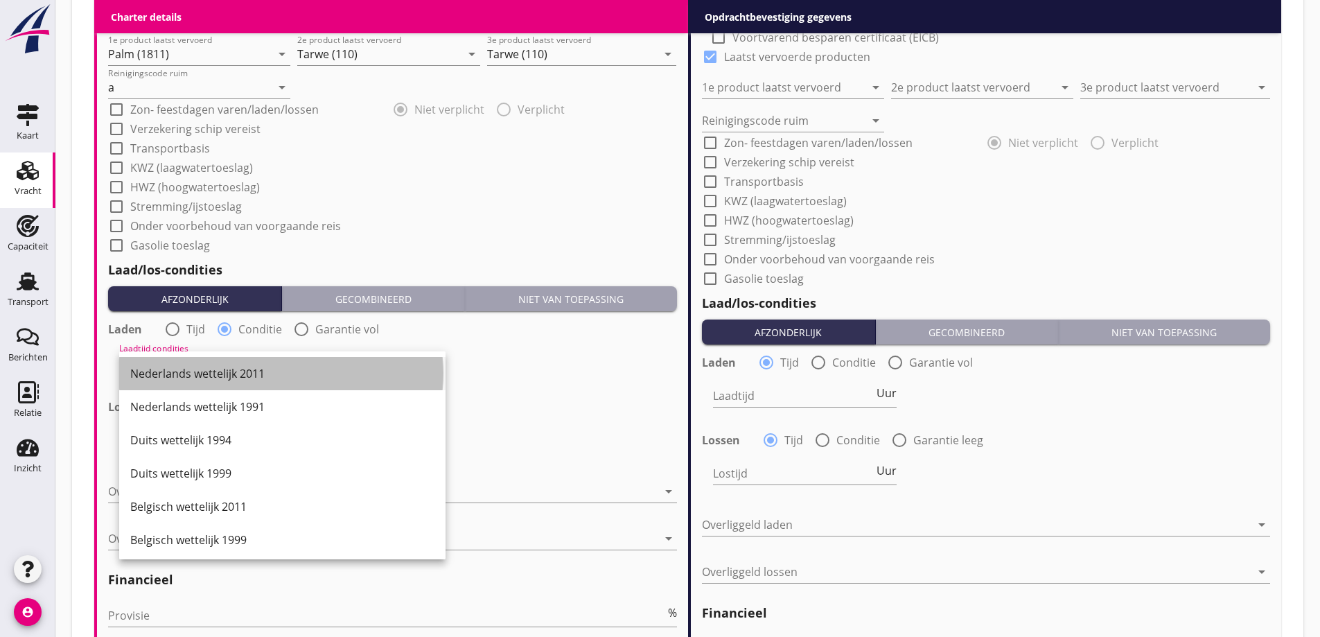
click at [233, 369] on div "Nederlands wettelijk 2011" at bounding box center [282, 373] width 304 height 17
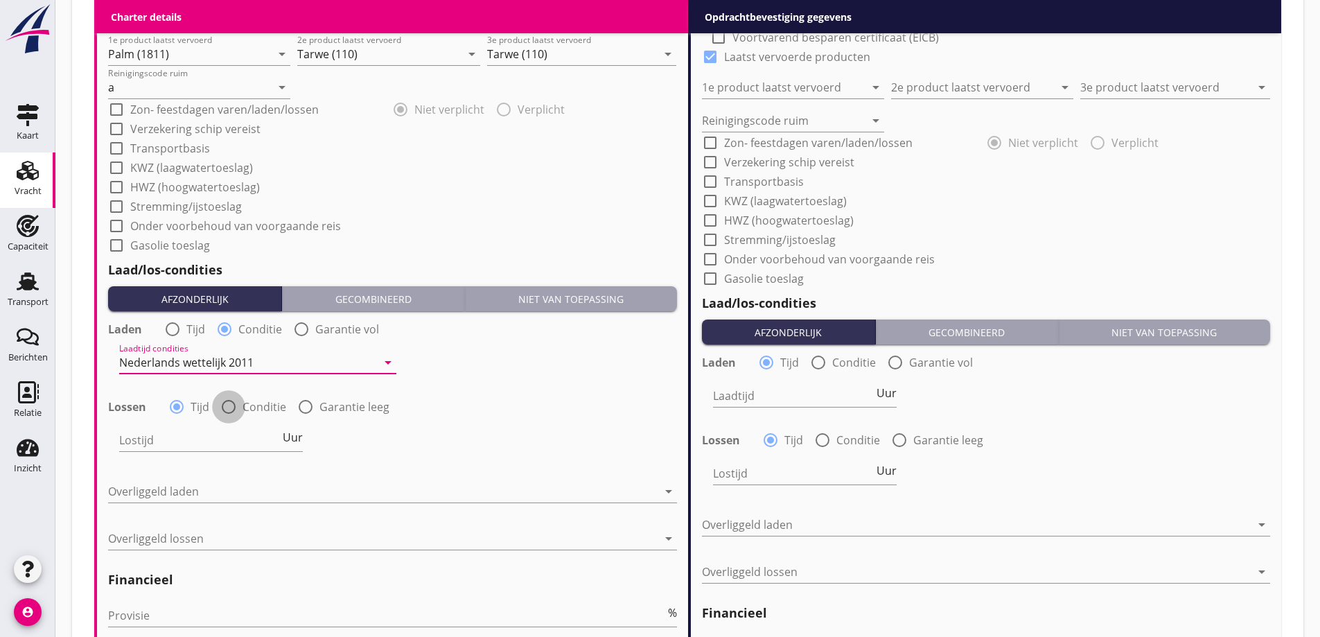
click at [236, 403] on div at bounding box center [229, 407] width 24 height 24
radio input "false"
radio input "true"
click at [246, 432] on div at bounding box center [248, 440] width 258 height 22
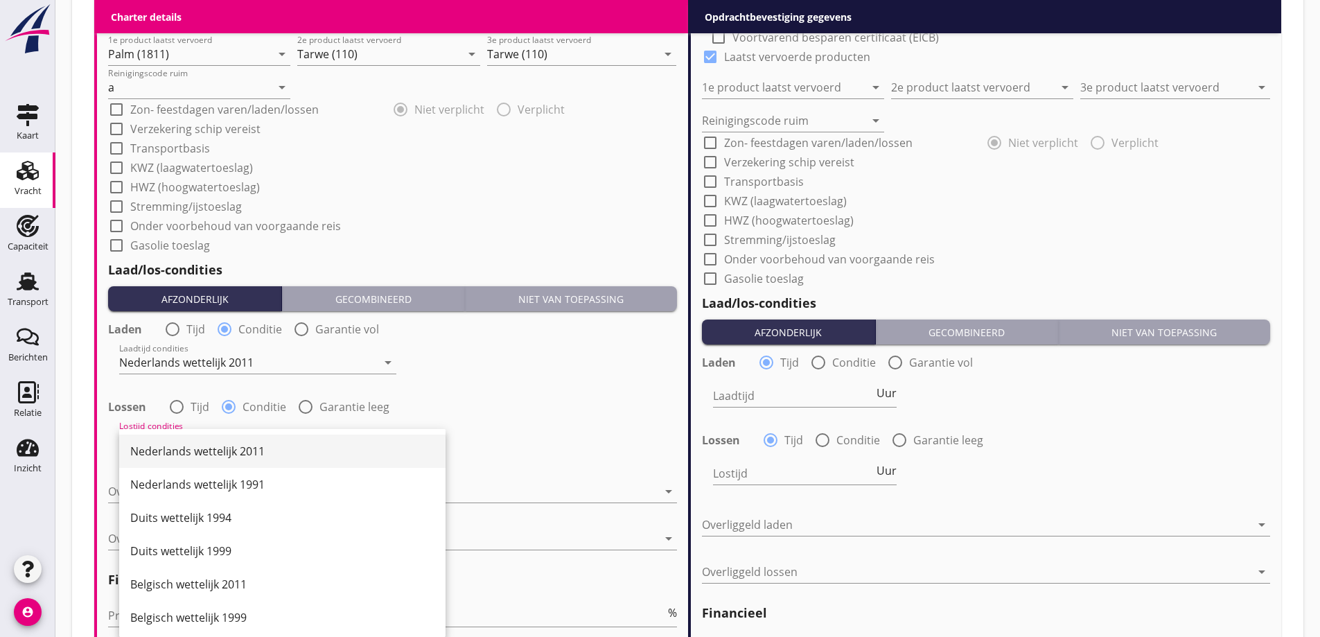
click at [231, 455] on div "Nederlands wettelijk 2011" at bounding box center [282, 451] width 304 height 17
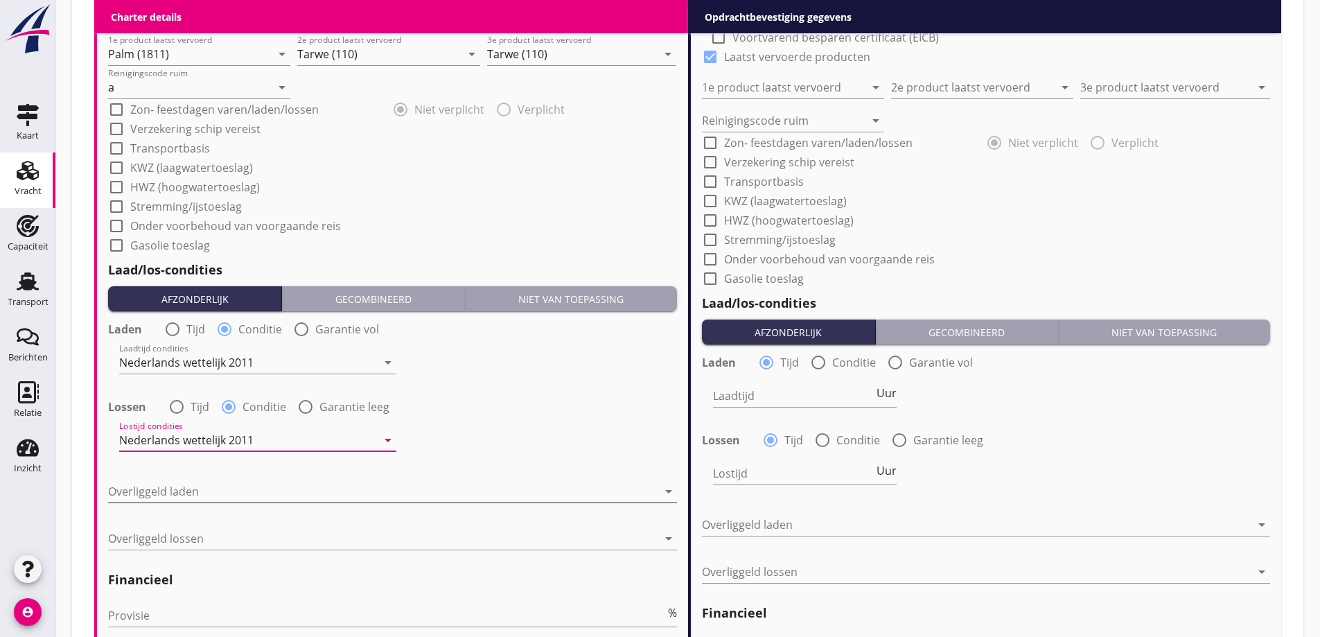
click at [259, 496] on div at bounding box center [383, 491] width 550 height 22
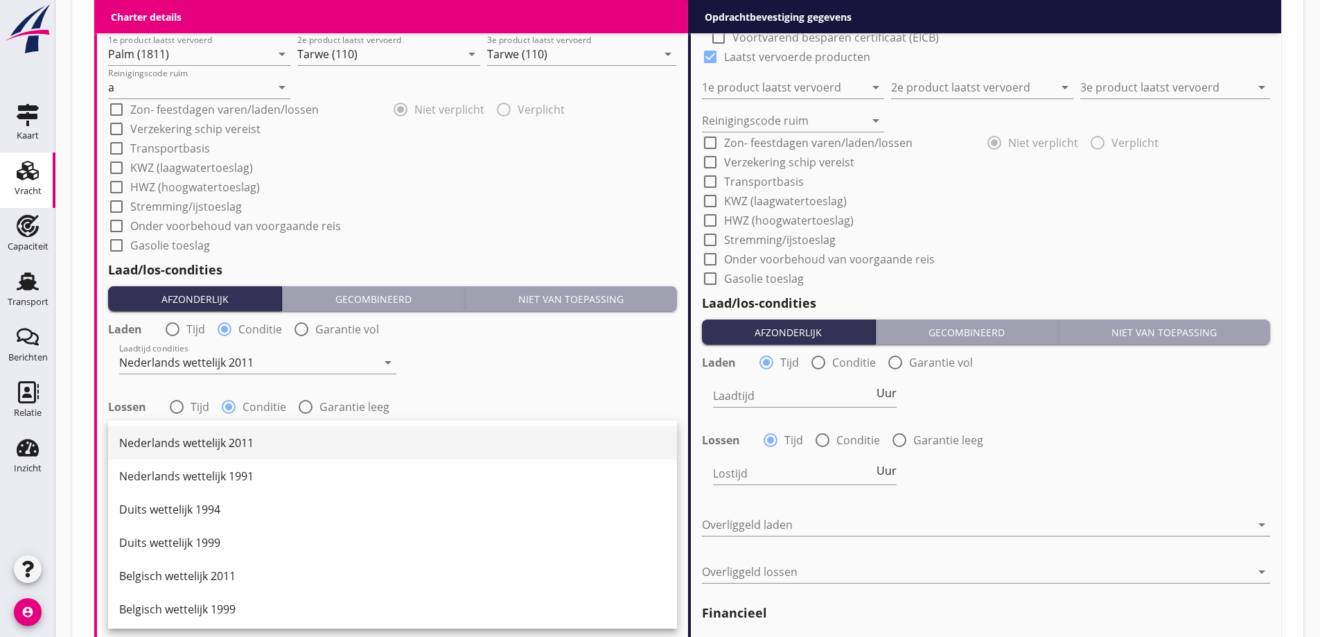
click at [228, 441] on div "Nederlands wettelijk 2011" at bounding box center [392, 443] width 547 height 17
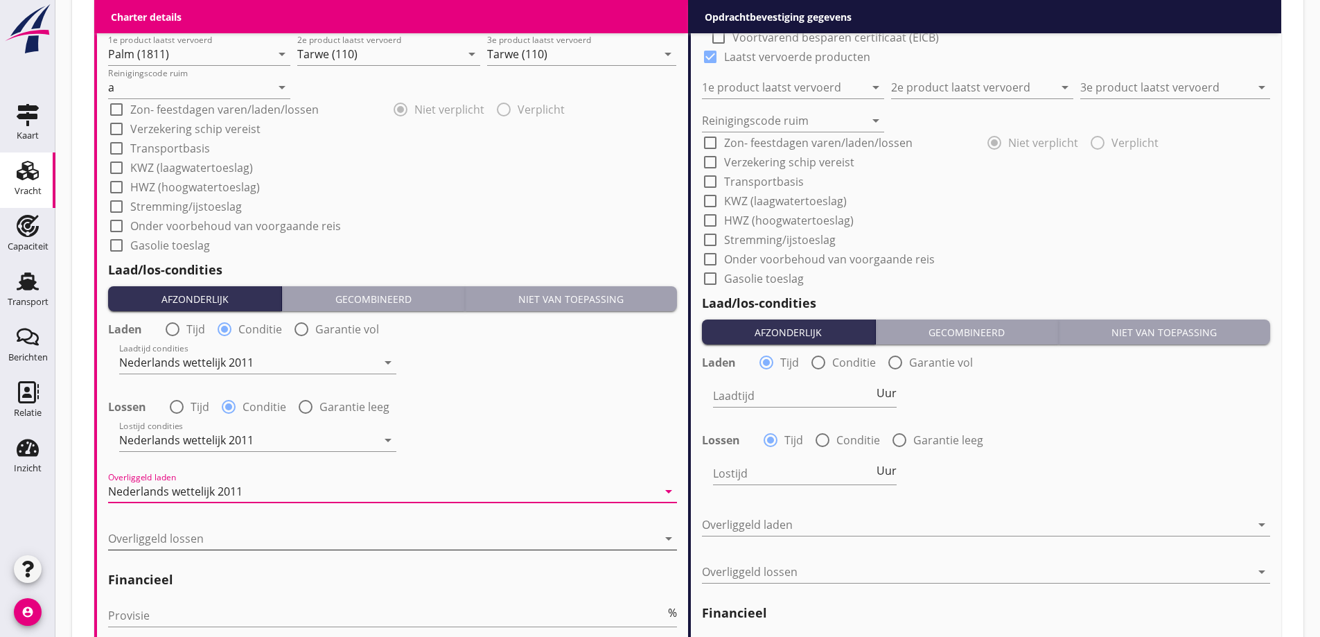
click at [211, 535] on div at bounding box center [383, 538] width 550 height 22
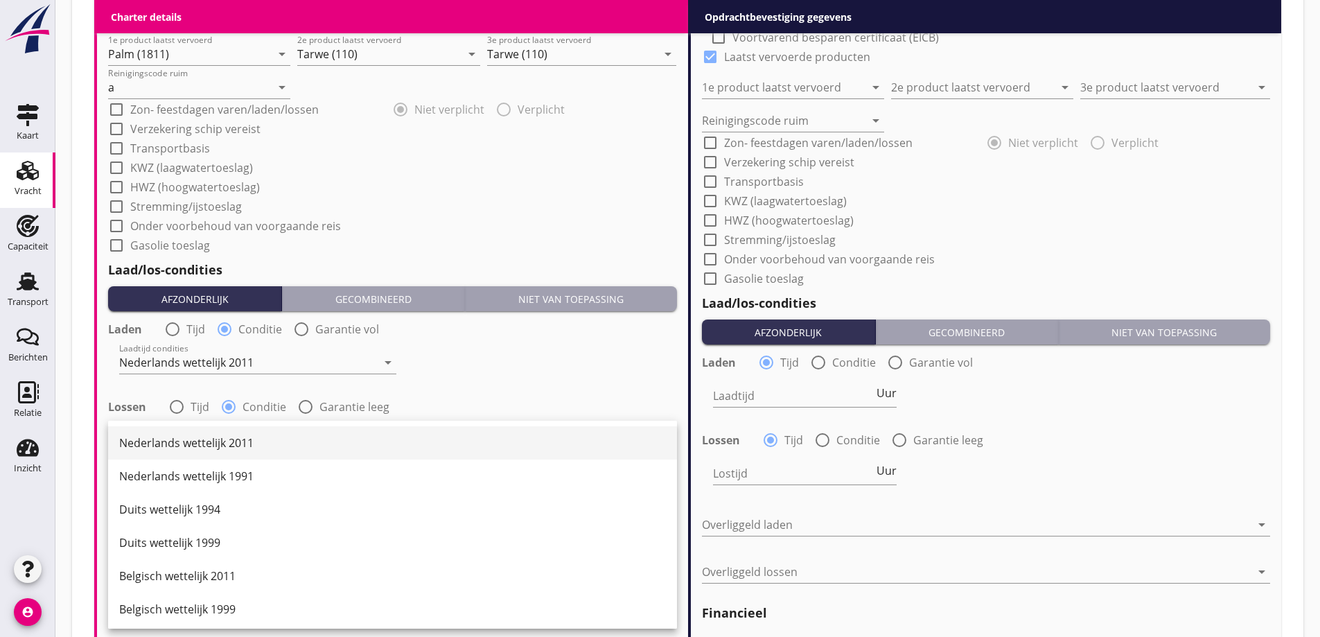
click at [231, 448] on div "Nederlands wettelijk 2011" at bounding box center [392, 443] width 547 height 17
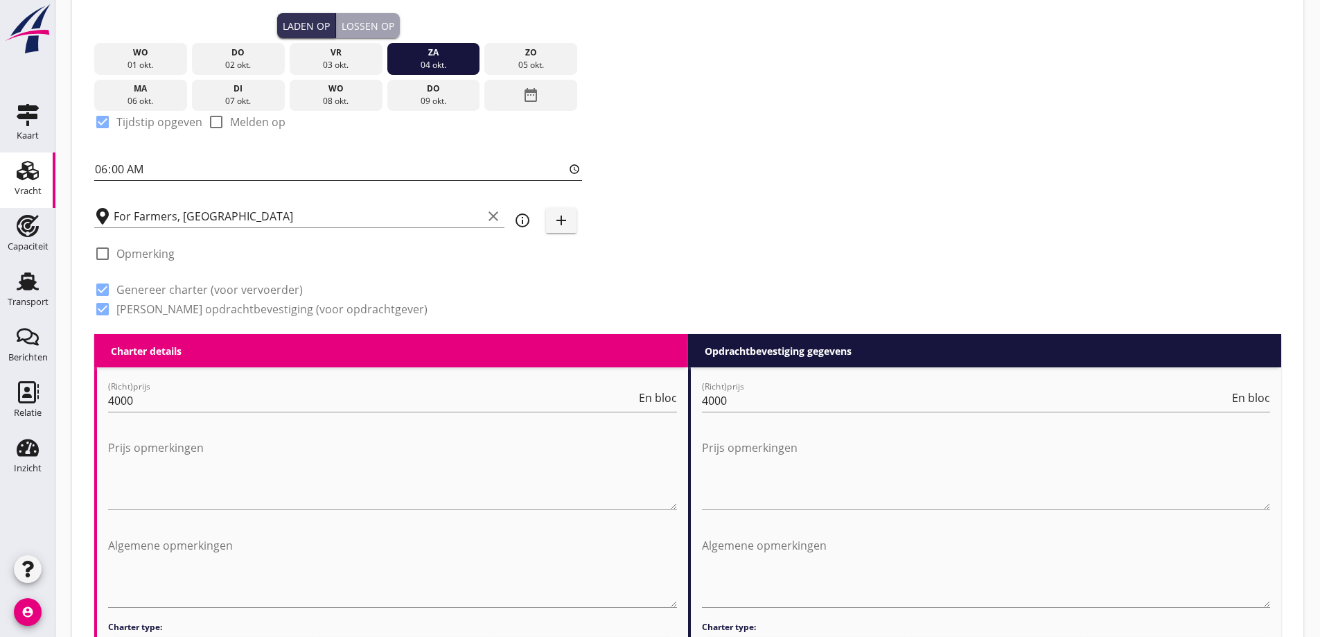
scroll to position [196, 0]
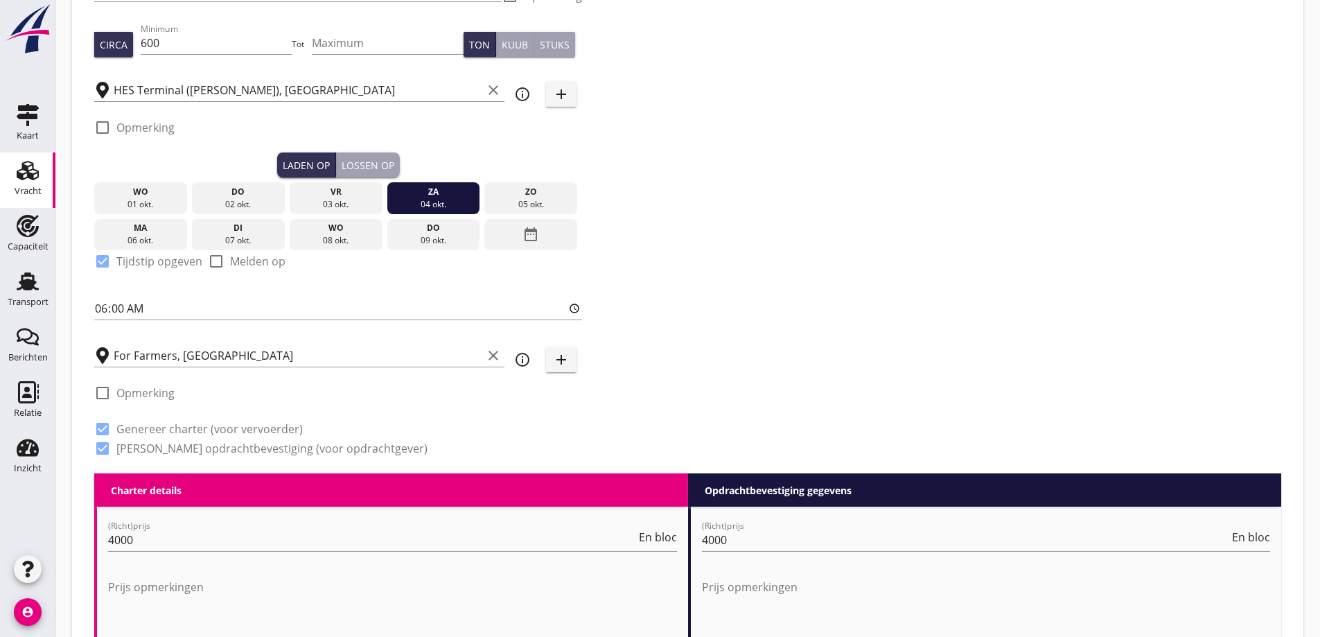
click at [131, 397] on label "Opmerking" at bounding box center [145, 393] width 58 height 14
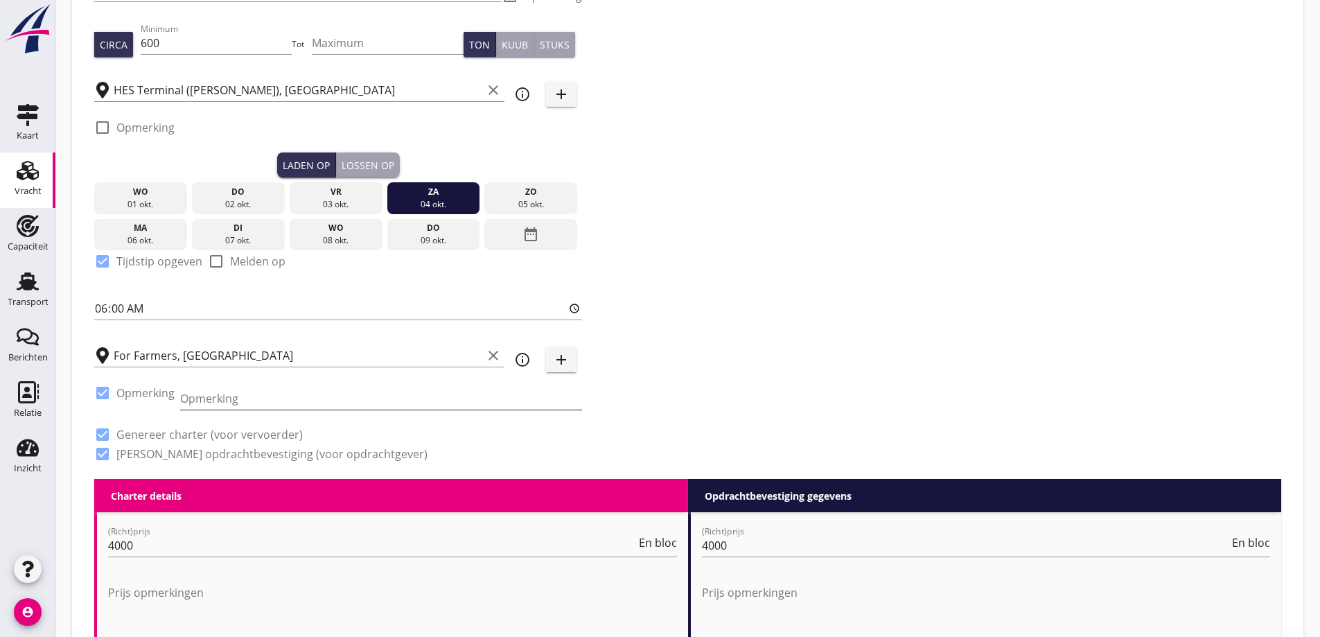
click at [265, 406] on input "Opmerking" at bounding box center [381, 398] width 402 height 22
click at [131, 397] on label "Opmerking" at bounding box center [145, 393] width 58 height 14
checkbox input "false"
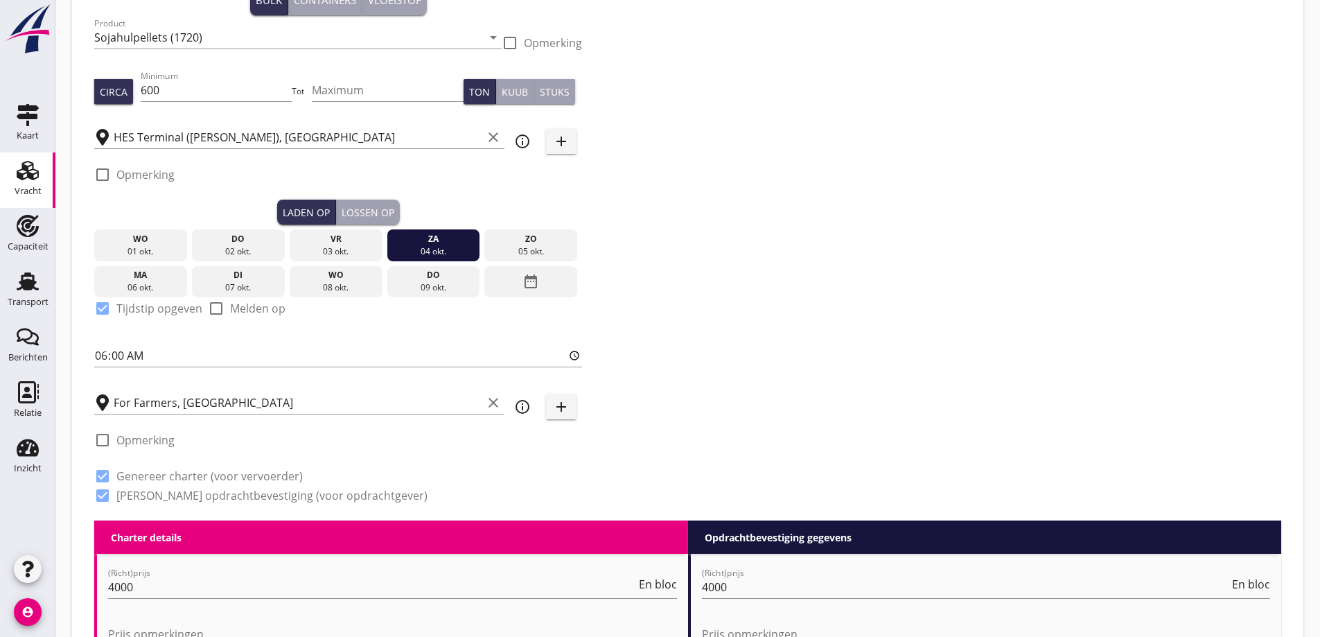
scroll to position [0, 0]
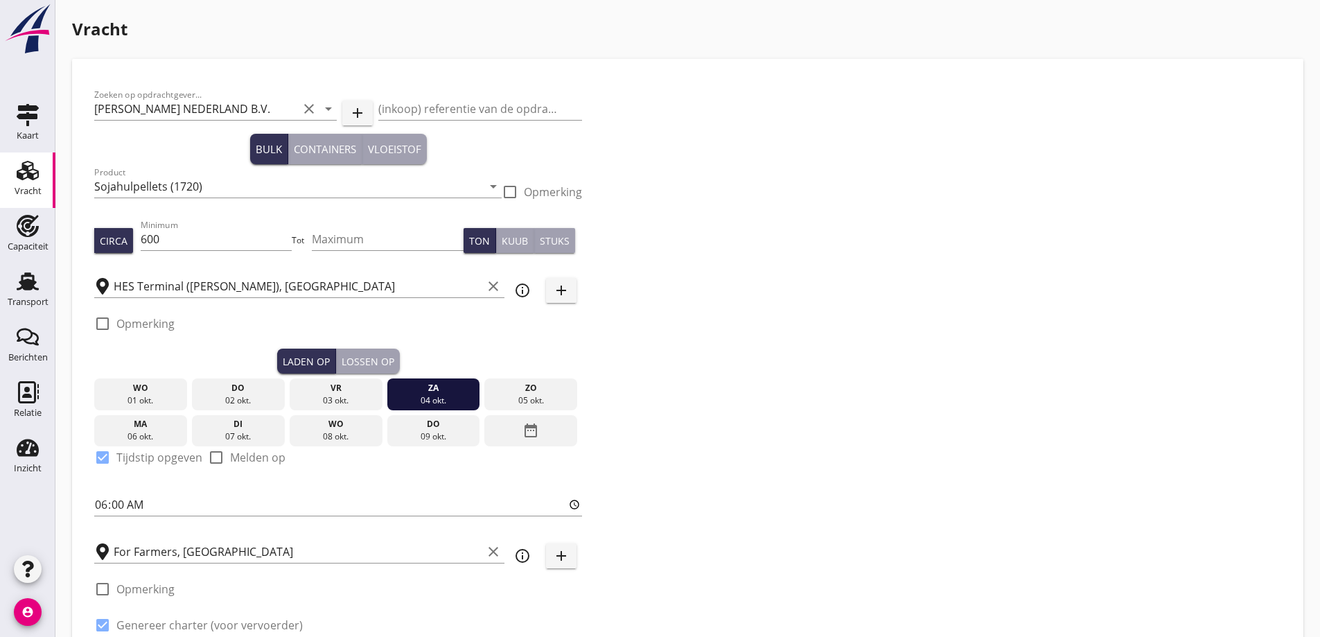
click at [143, 324] on label "Opmerking" at bounding box center [145, 324] width 58 height 14
checkbox input "true"
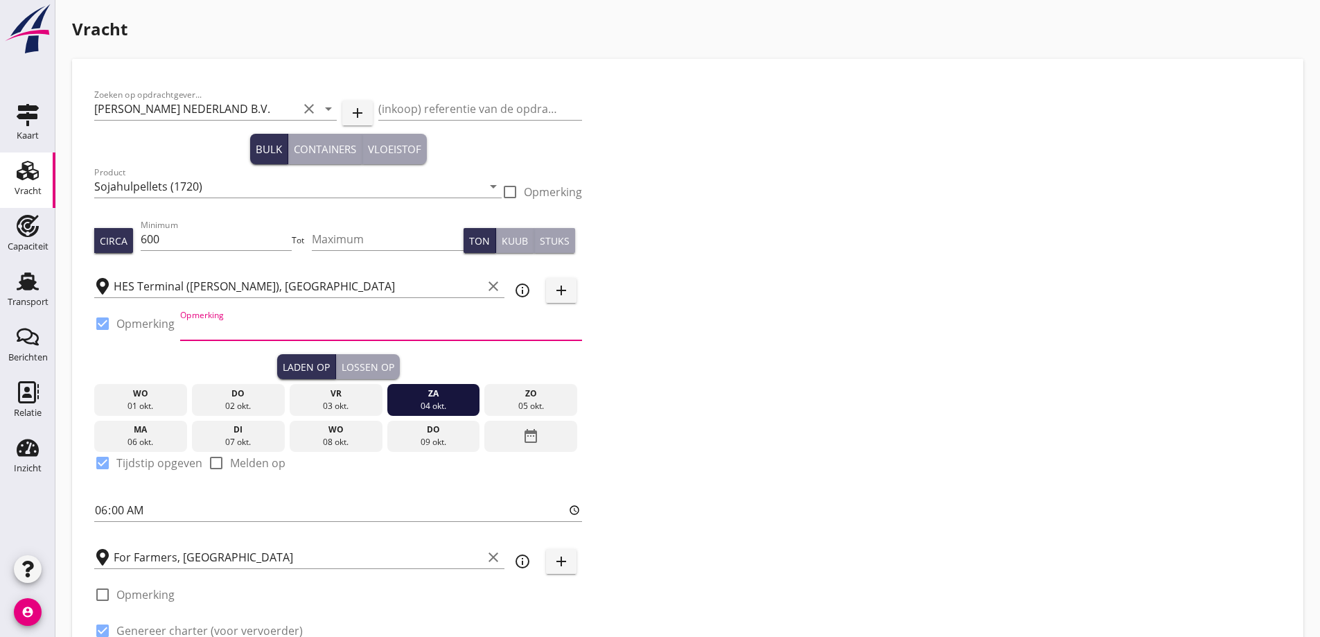
click at [220, 328] on input "Opmerking" at bounding box center [381, 329] width 402 height 22
click at [246, 335] on input "Zondag" at bounding box center [381, 329] width 402 height 22
type input "Zondag 5-10-2025 uitgesloten."
click at [715, 405] on div "Zoeken op opdrachtgever... PETERSON NEDERLAND B.V. clear arrow_drop_down add (i…" at bounding box center [688, 378] width 1198 height 594
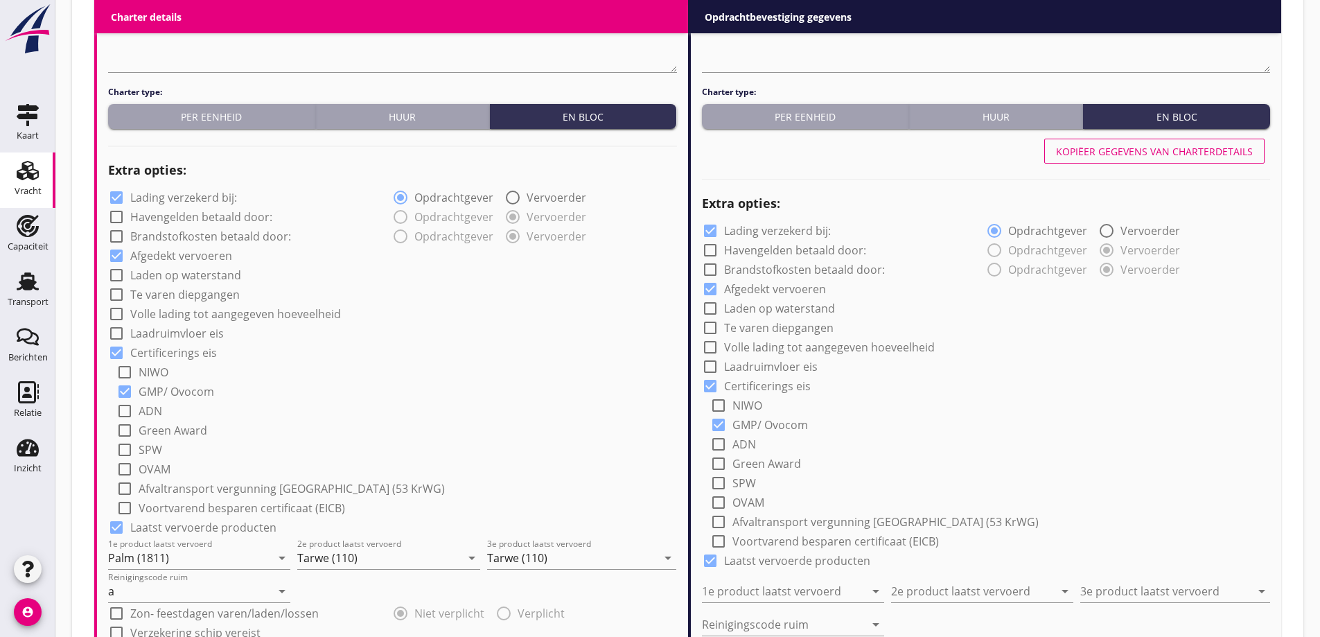
scroll to position [762, 0]
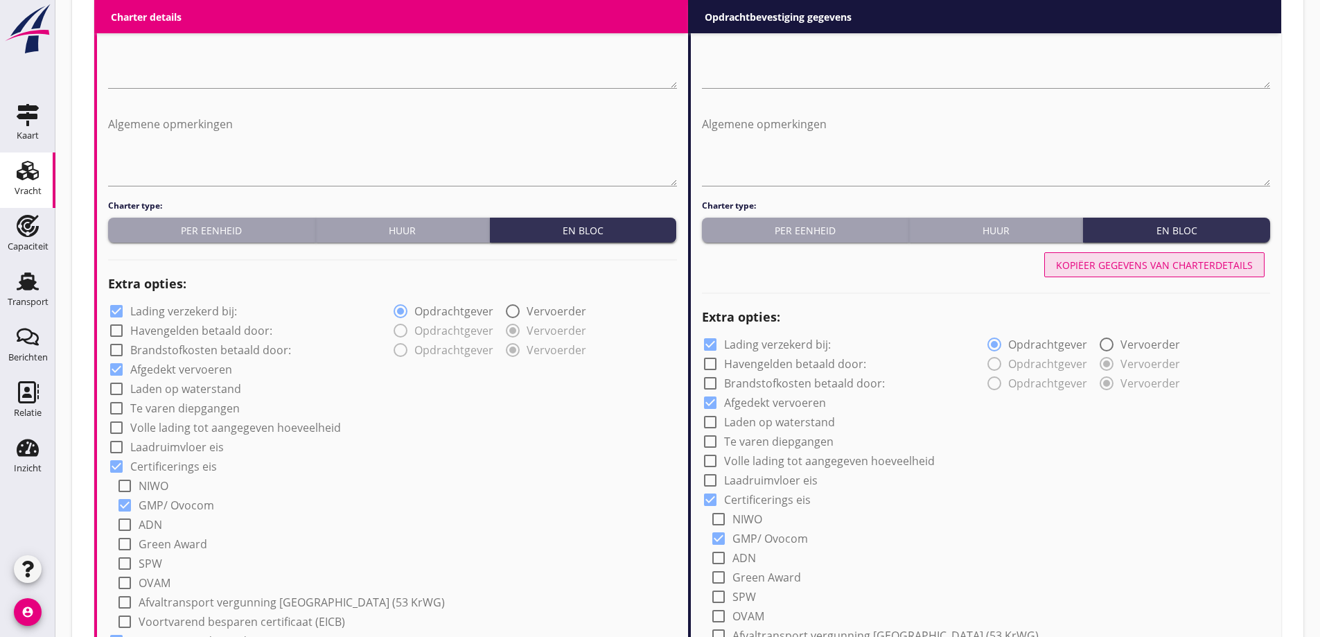
click at [1157, 272] on div "Kopiëer gegevens van charterdetails" at bounding box center [1154, 265] width 197 height 15
type input "Palm (1811)"
type input "Tarwe (110)"
type input "a"
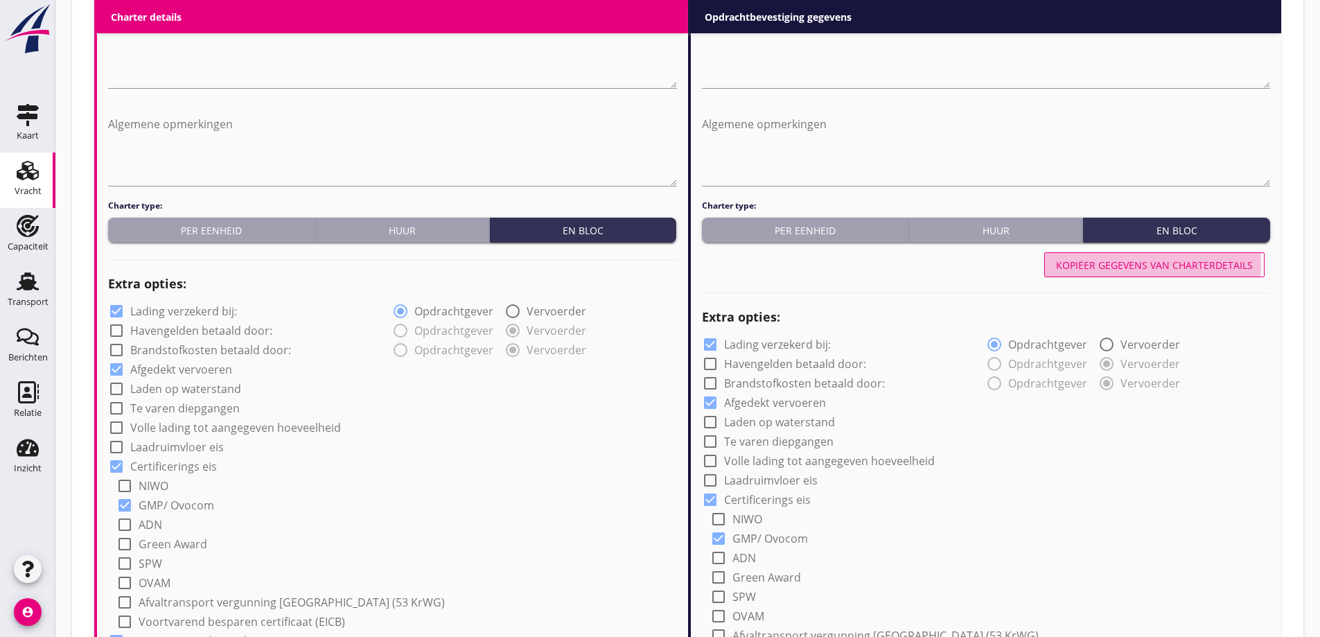
radio input "false"
radio input "true"
radio input "false"
radio input "true"
click at [922, 351] on div "check_box Lading verzekerd bij:" at bounding box center [844, 342] width 284 height 19
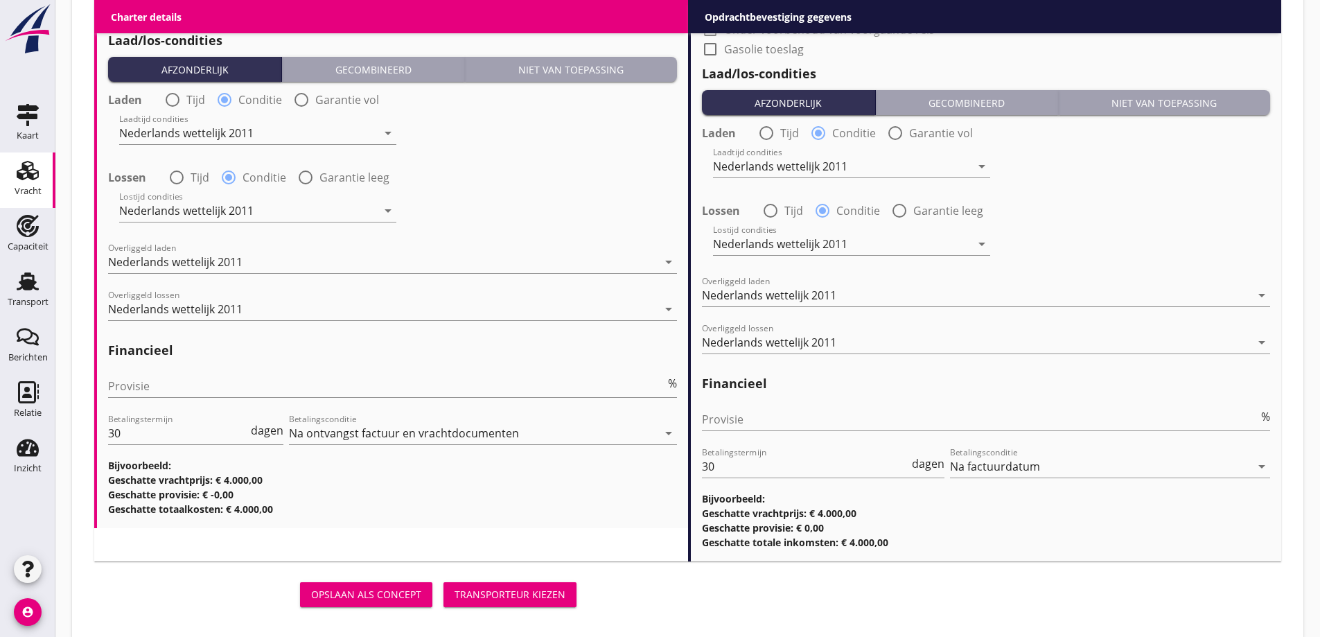
scroll to position [1628, 0]
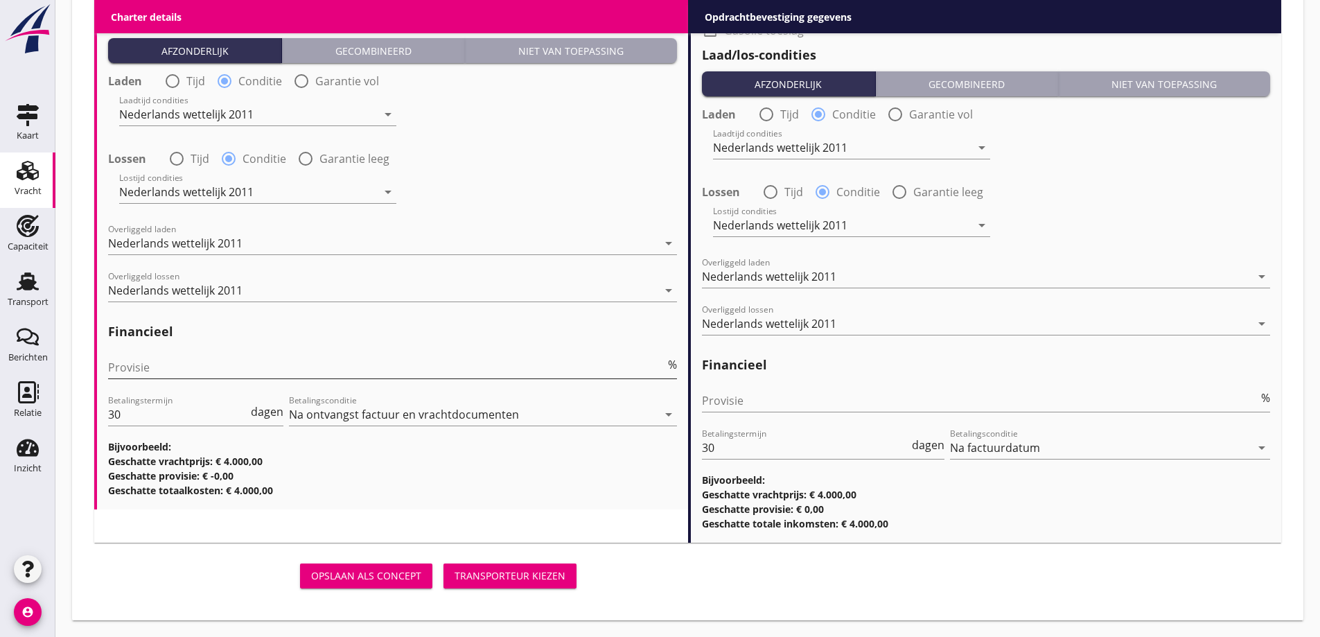
click at [357, 366] on input "Provisie" at bounding box center [386, 367] width 557 height 22
type input "5"
click at [786, 408] on input "Provisie" at bounding box center [980, 401] width 557 height 22
type input "2"
type input "2.5"
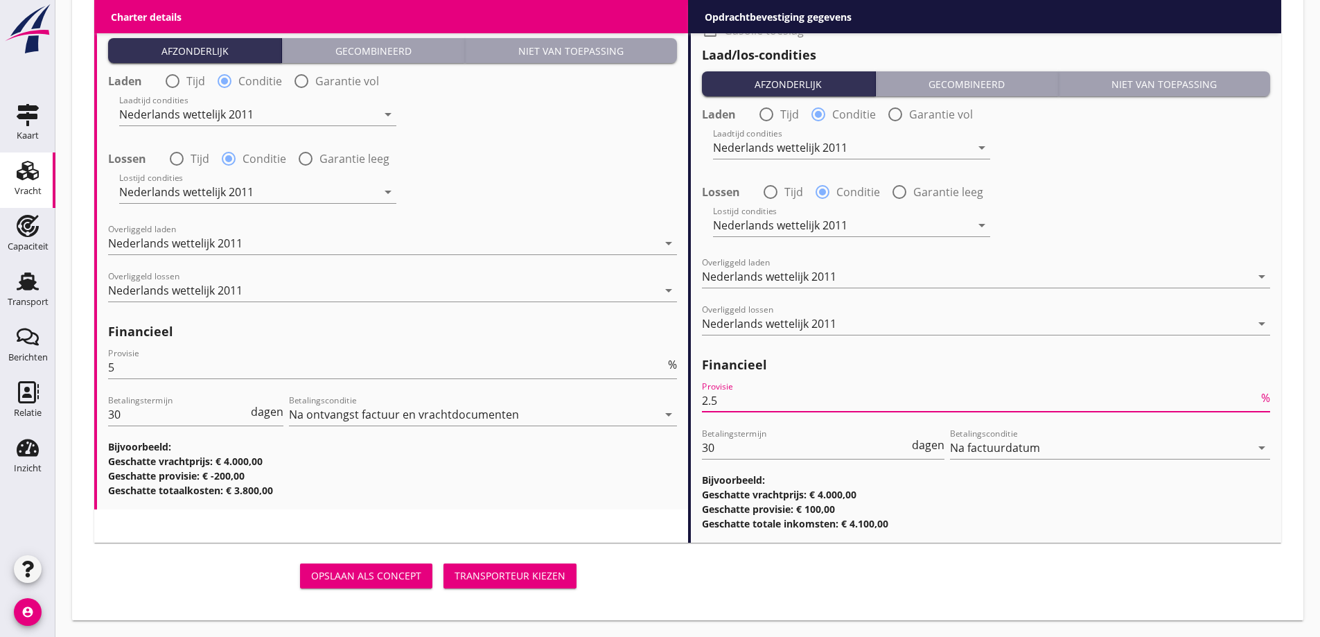
click at [534, 577] on div "Transporteur kiezen" at bounding box center [510, 575] width 111 height 15
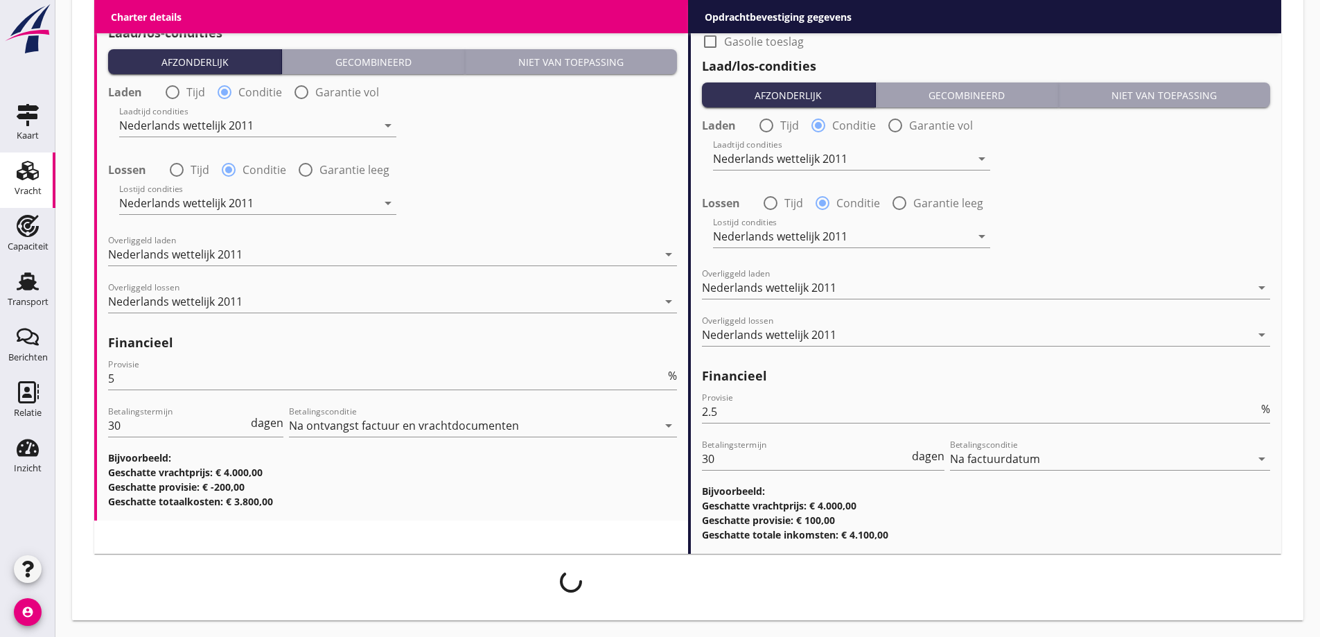
scroll to position [1617, 0]
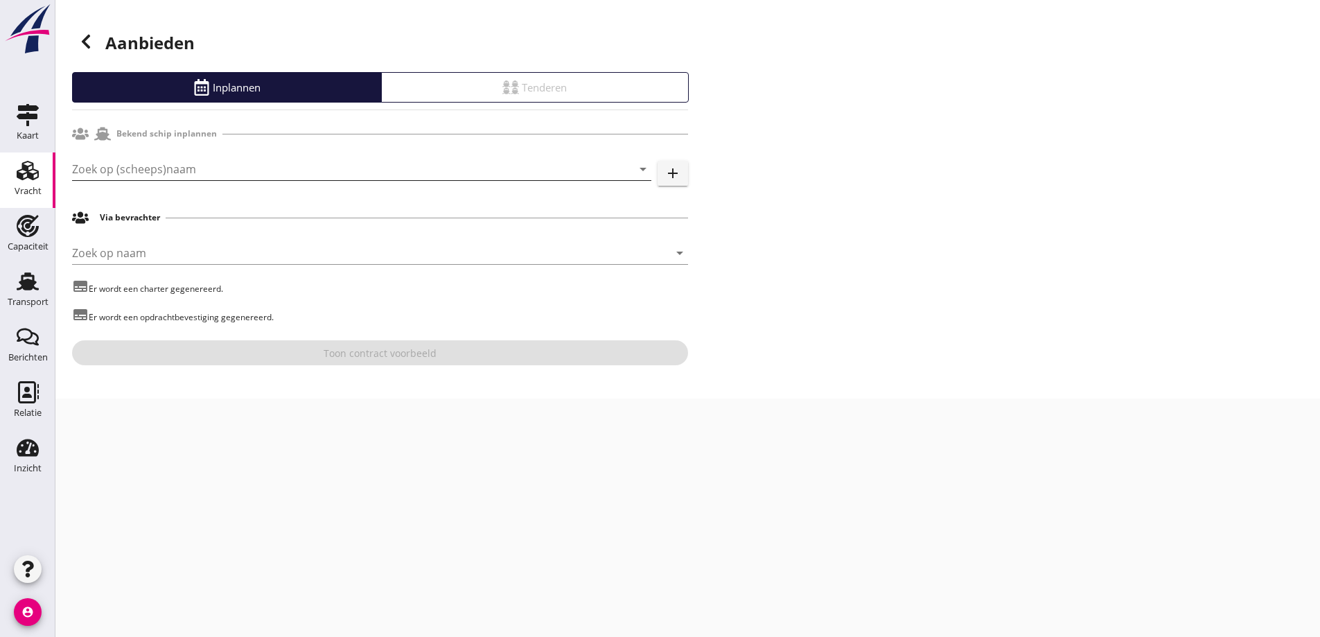
click at [268, 174] on input "Zoek op (scheeps)naam" at bounding box center [342, 169] width 541 height 22
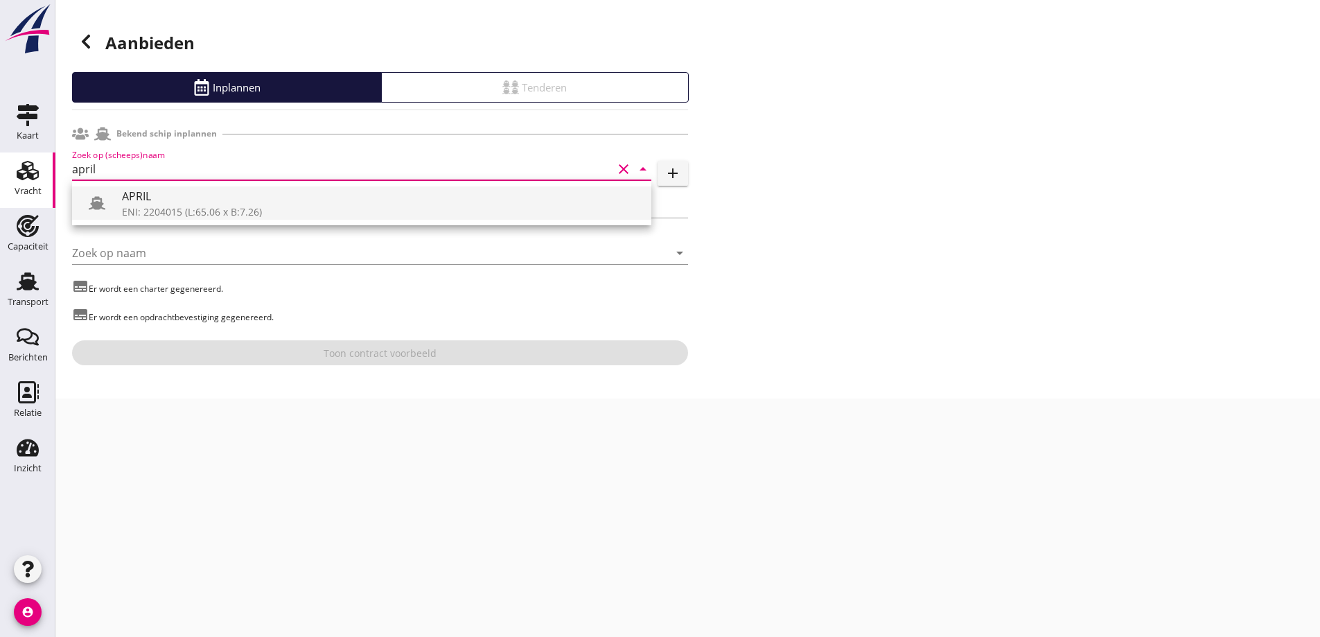
click at [231, 211] on div "ENI: 2204015 (L:65.06 x B:7.26)" at bounding box center [381, 211] width 518 height 15
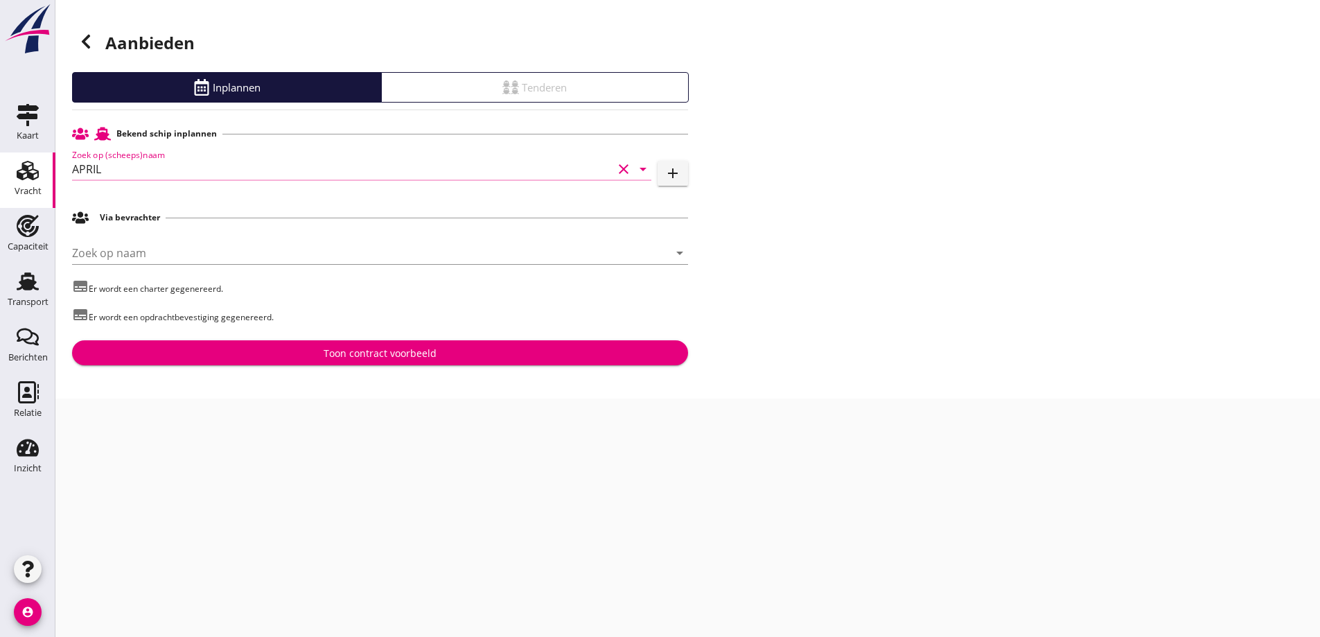
type input "APRIL"
click at [242, 343] on button "Toon contract voorbeeld" at bounding box center [380, 352] width 616 height 25
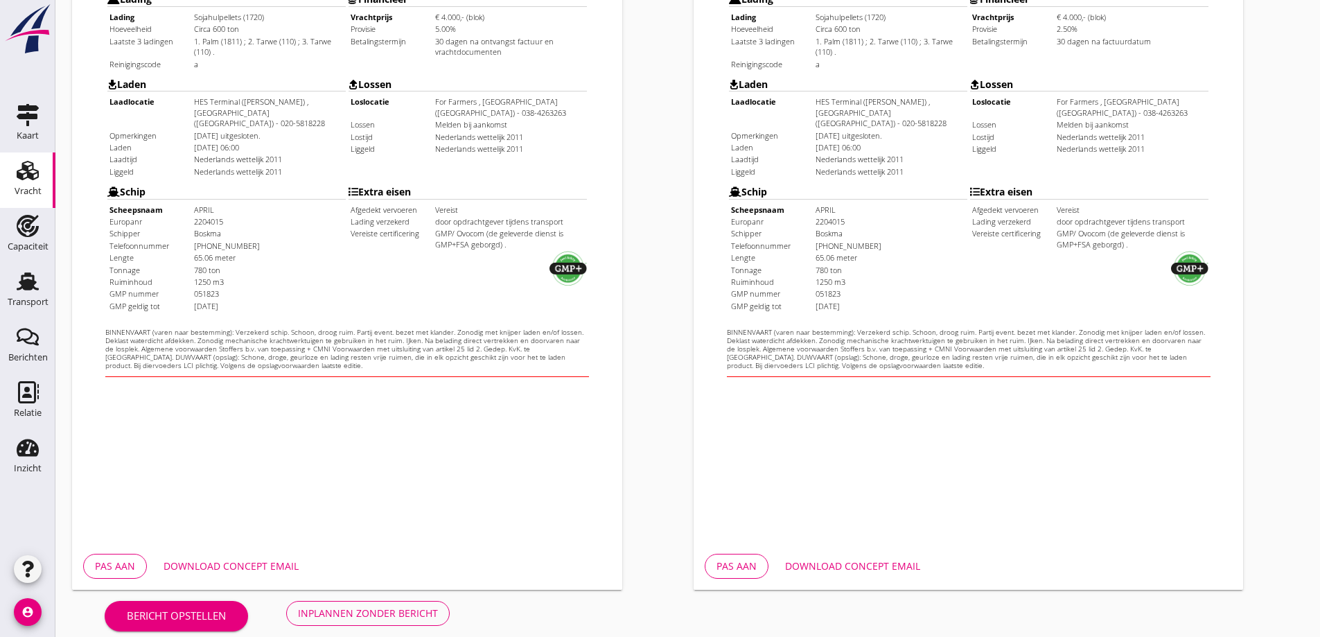
scroll to position [390, 0]
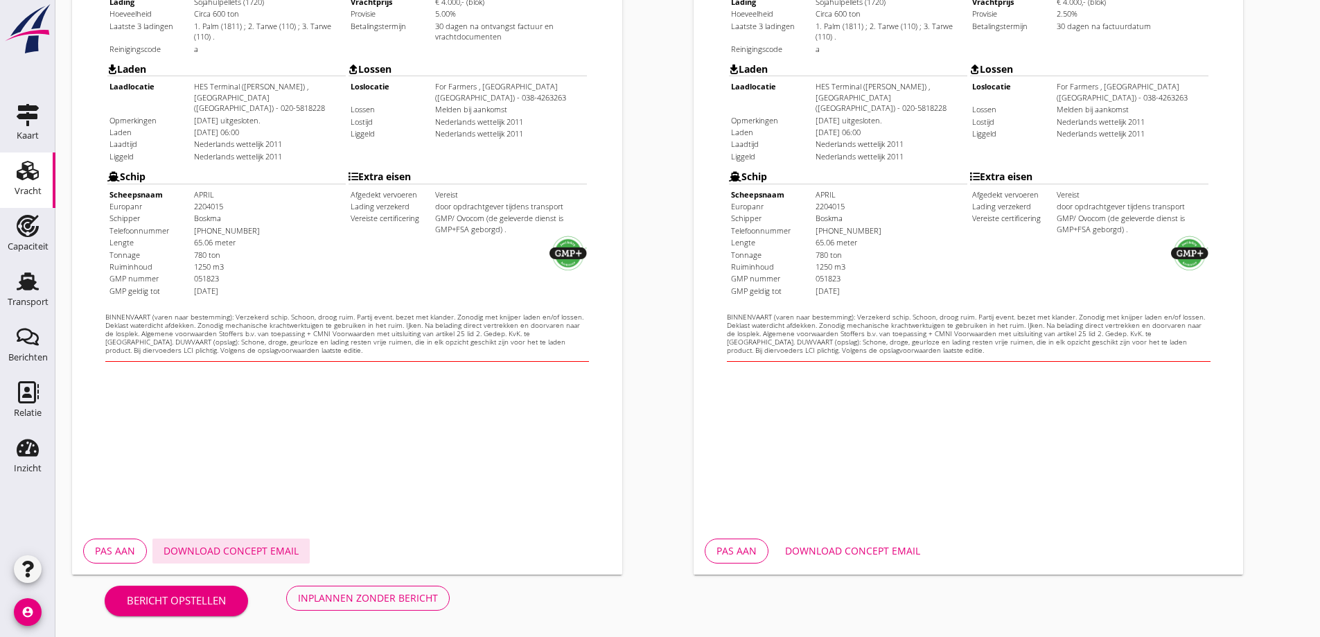
click at [270, 541] on button "Download concept email" at bounding box center [230, 551] width 157 height 25
click at [843, 551] on div "Download concept email" at bounding box center [852, 550] width 135 height 15
click at [836, 561] on button "Download concept email" at bounding box center [852, 551] width 157 height 25
click at [351, 598] on div "Inplannen zonder bericht" at bounding box center [368, 597] width 140 height 15
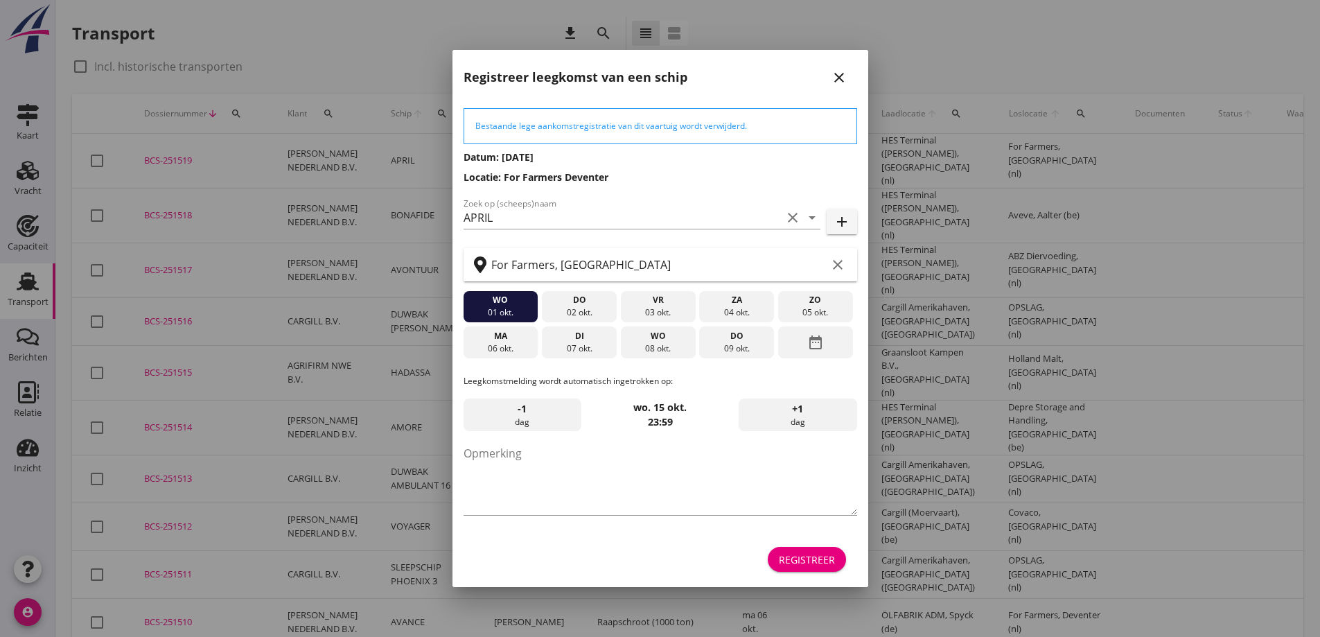
click at [648, 342] on div "wo 08 okt." at bounding box center [658, 342] width 75 height 32
click at [597, 462] on textarea "Opmerking" at bounding box center [661, 478] width 394 height 73
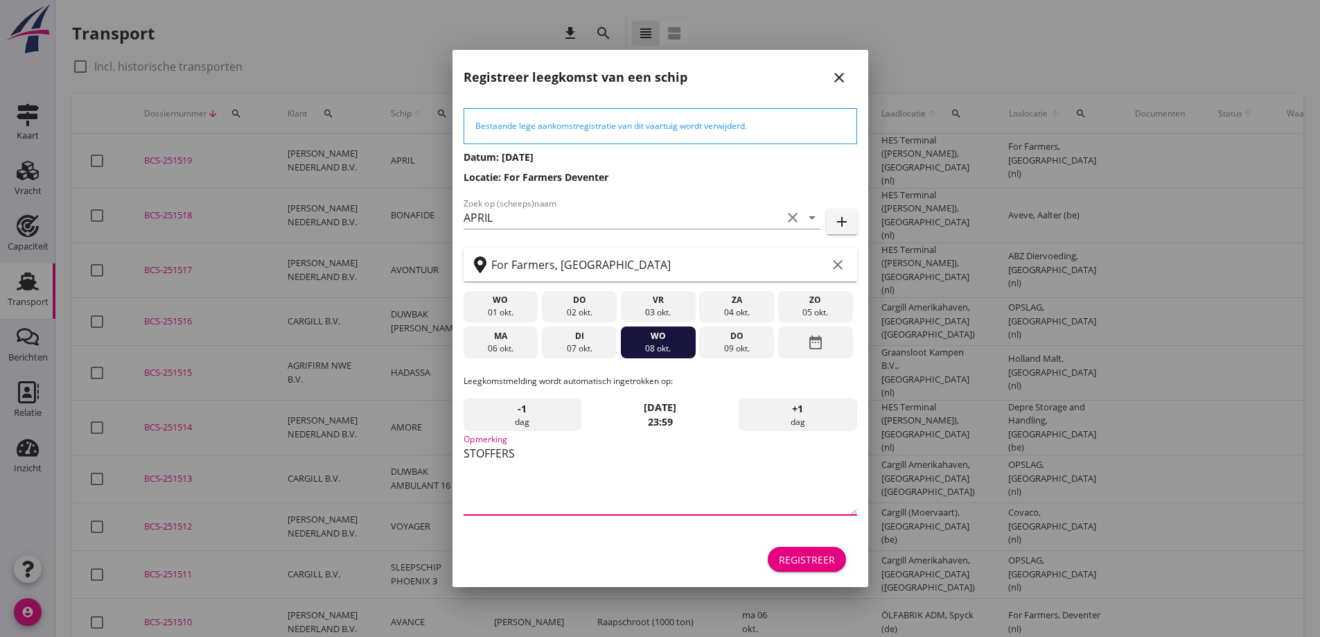
type textarea "STOFFERS"
click at [600, 353] on div "07 okt." at bounding box center [579, 348] width 68 height 12
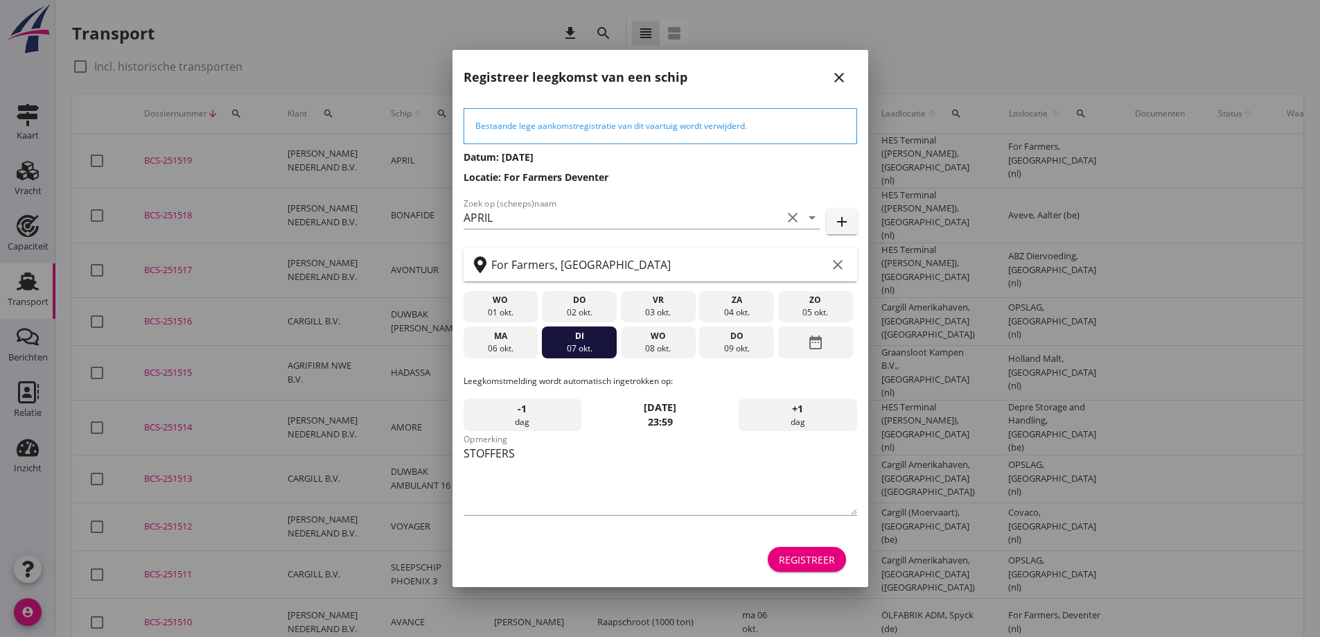
click at [819, 570] on button "Registreer" at bounding box center [807, 559] width 78 height 25
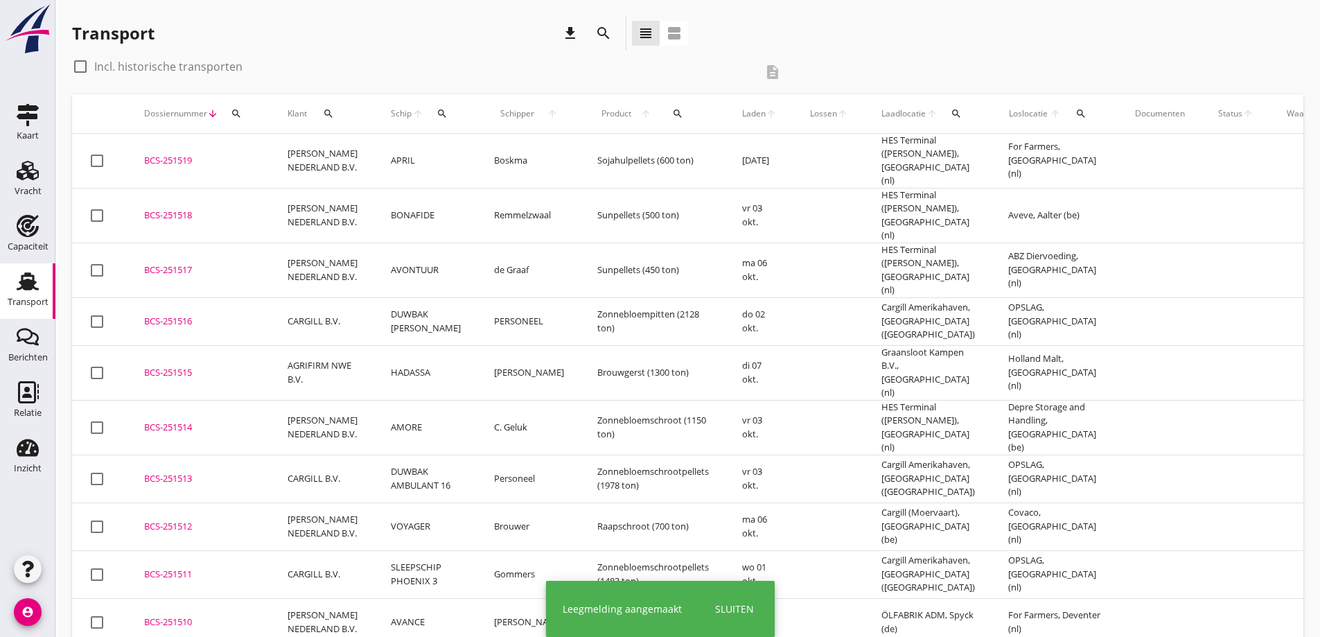
click at [202, 162] on div "BCS-251519" at bounding box center [199, 161] width 110 height 14
click at [189, 161] on div "cancel You are impersonating another user. Transport download search view_headl…" at bounding box center [687, 608] width 1265 height 1216
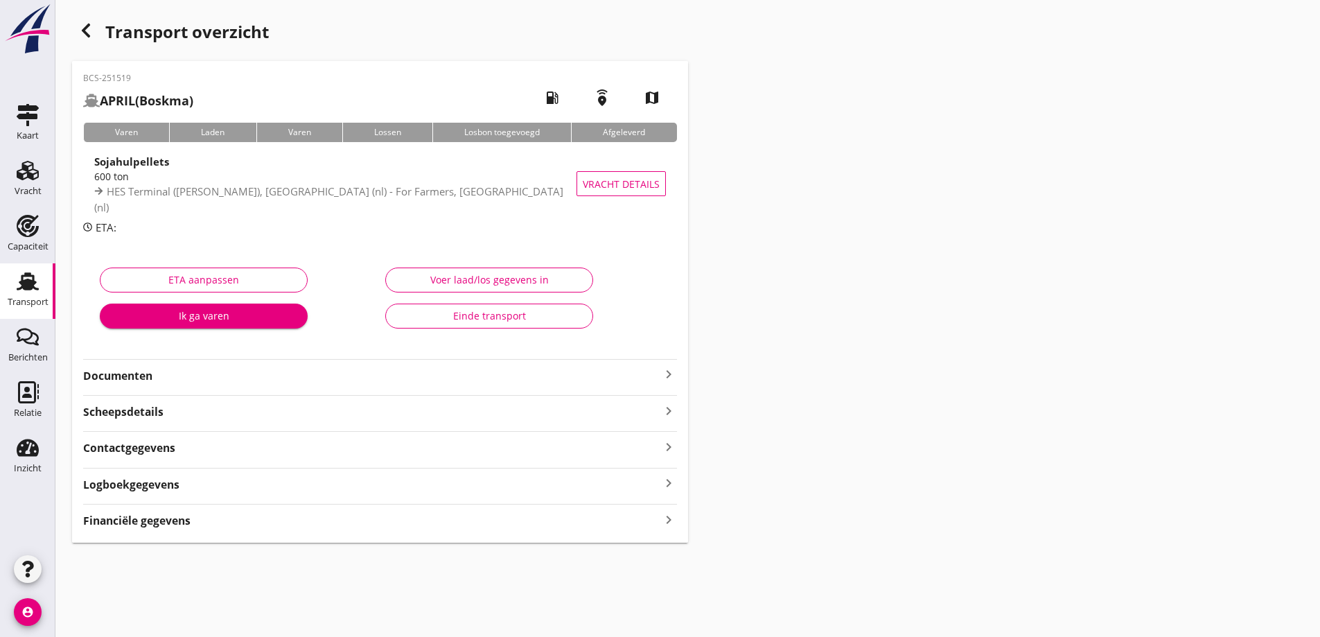
click at [428, 395] on hr at bounding box center [380, 395] width 594 height 1
click at [415, 368] on strong "Documenten" at bounding box center [371, 376] width 577 height 16
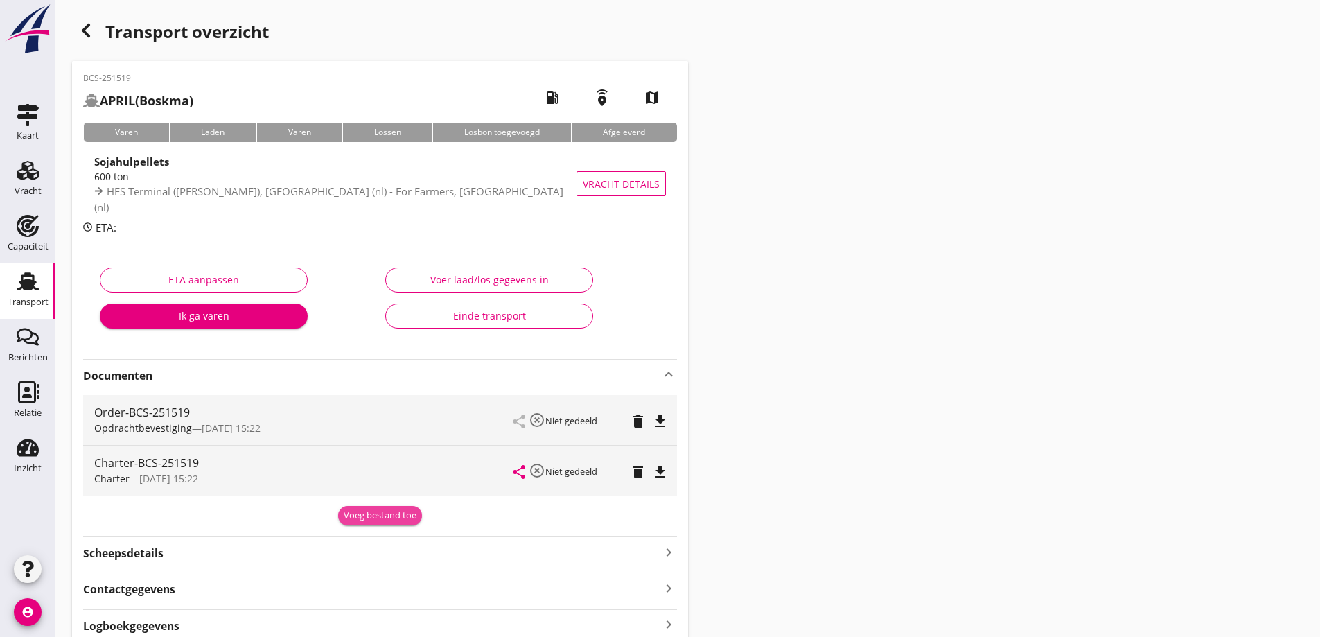
click at [397, 515] on div "Voeg bestand toe" at bounding box center [380, 516] width 73 height 14
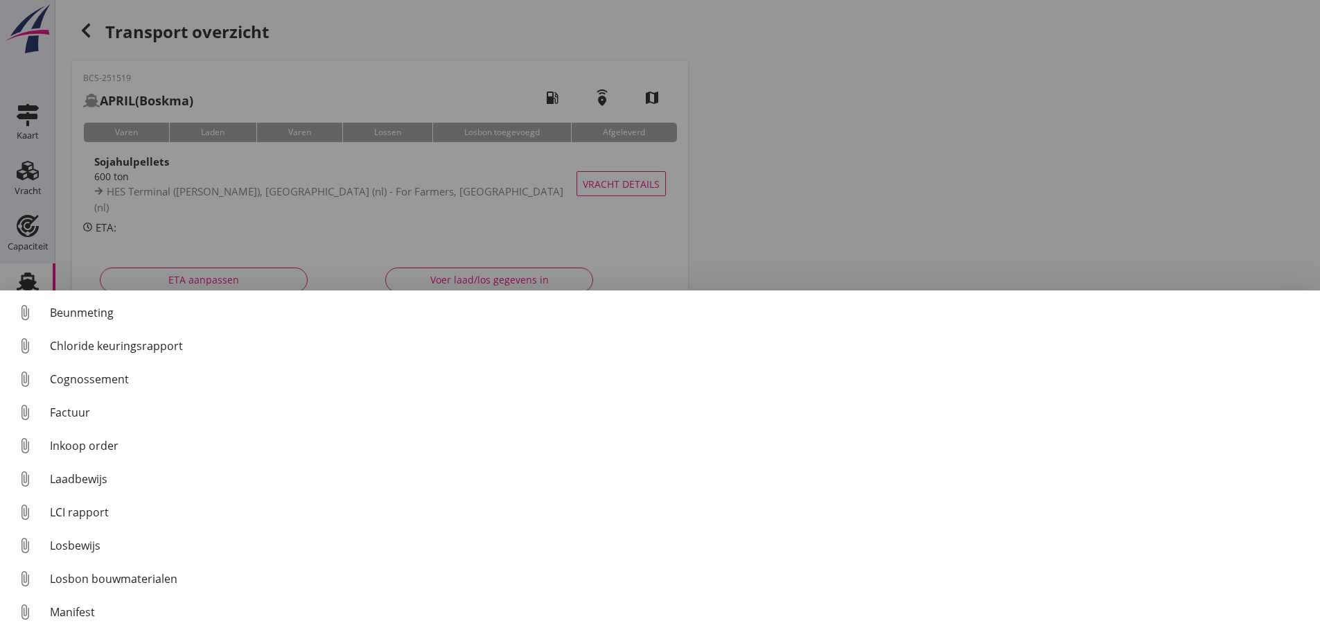
click at [96, 369] on link "attach_file Cognossement" at bounding box center [660, 378] width 1320 height 33
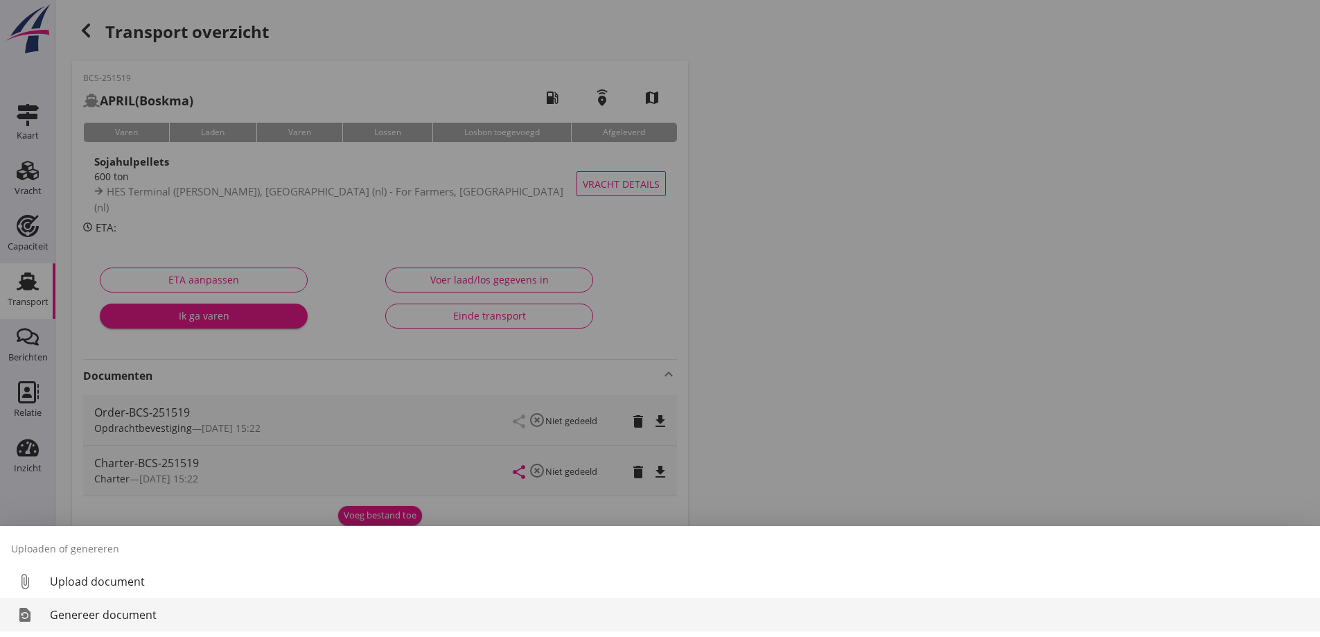
click at [131, 614] on div "Genereer document" at bounding box center [679, 614] width 1259 height 17
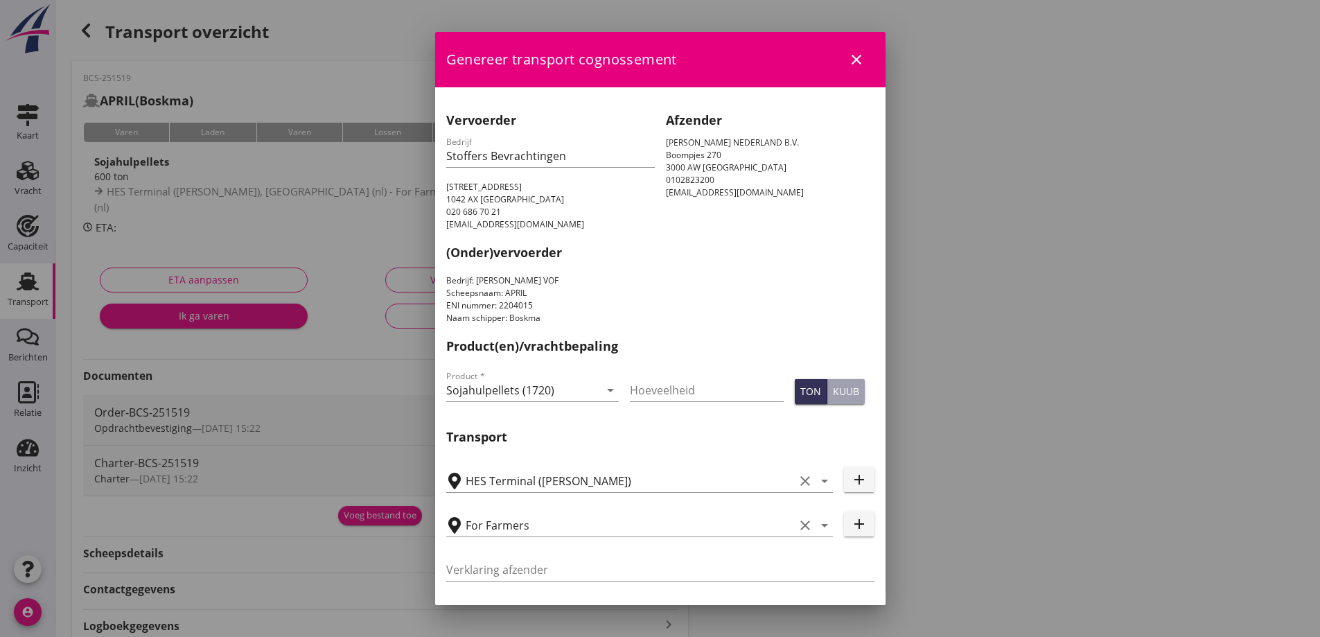
scroll to position [414, 0]
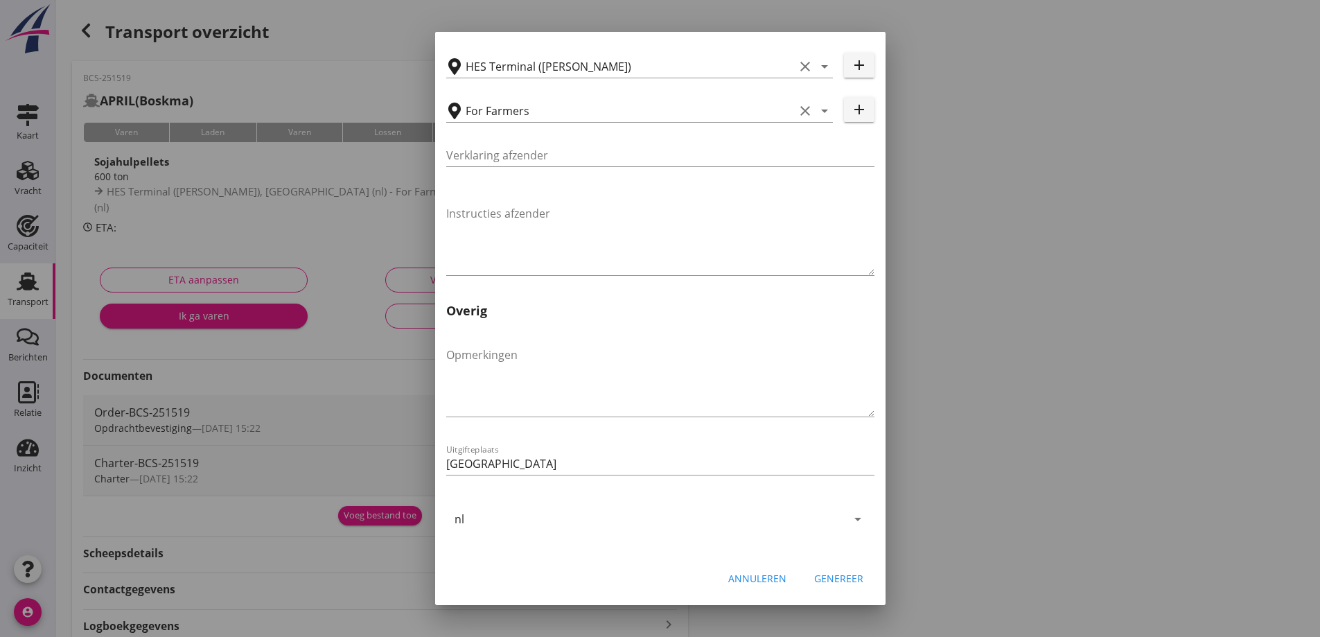
click at [840, 574] on div "Genereer" at bounding box center [838, 578] width 49 height 15
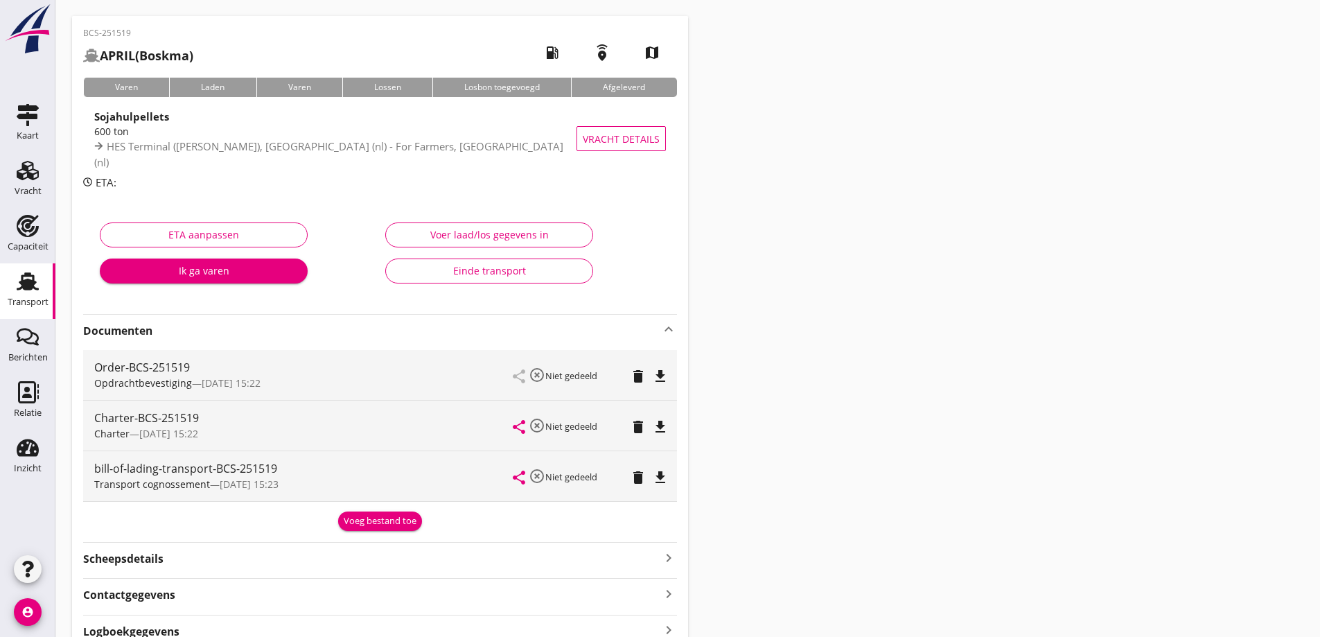
scroll to position [69, 0]
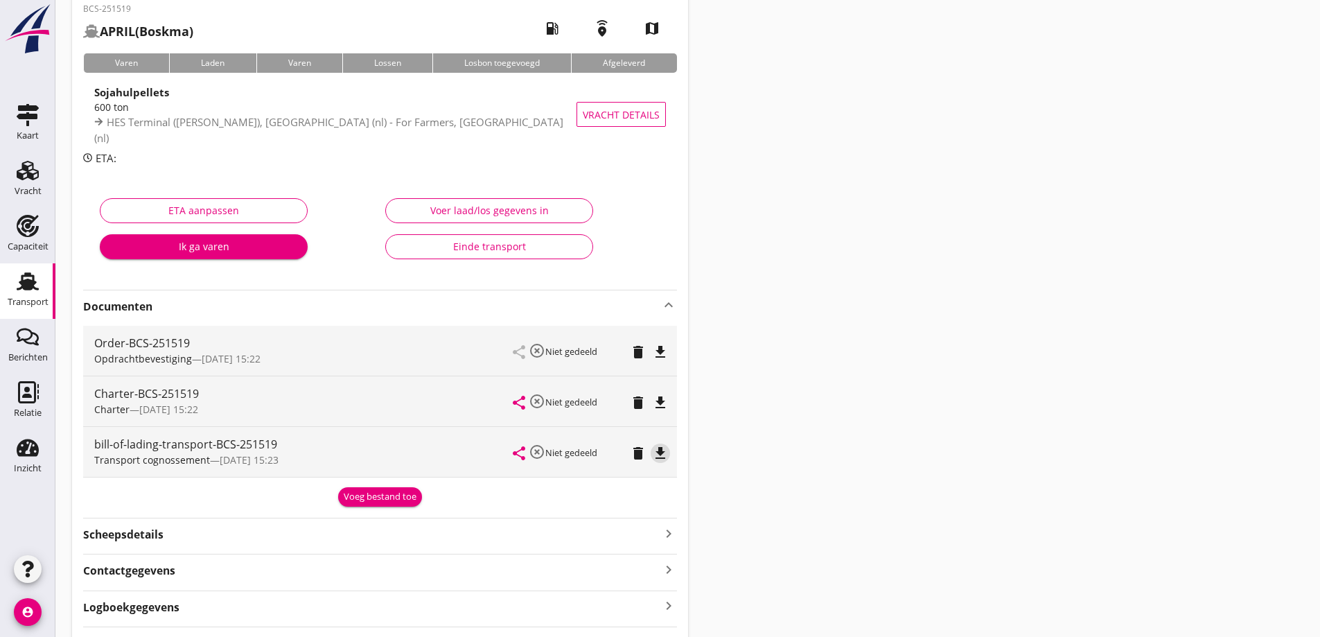
click at [663, 457] on icon "file_download" at bounding box center [660, 453] width 17 height 17
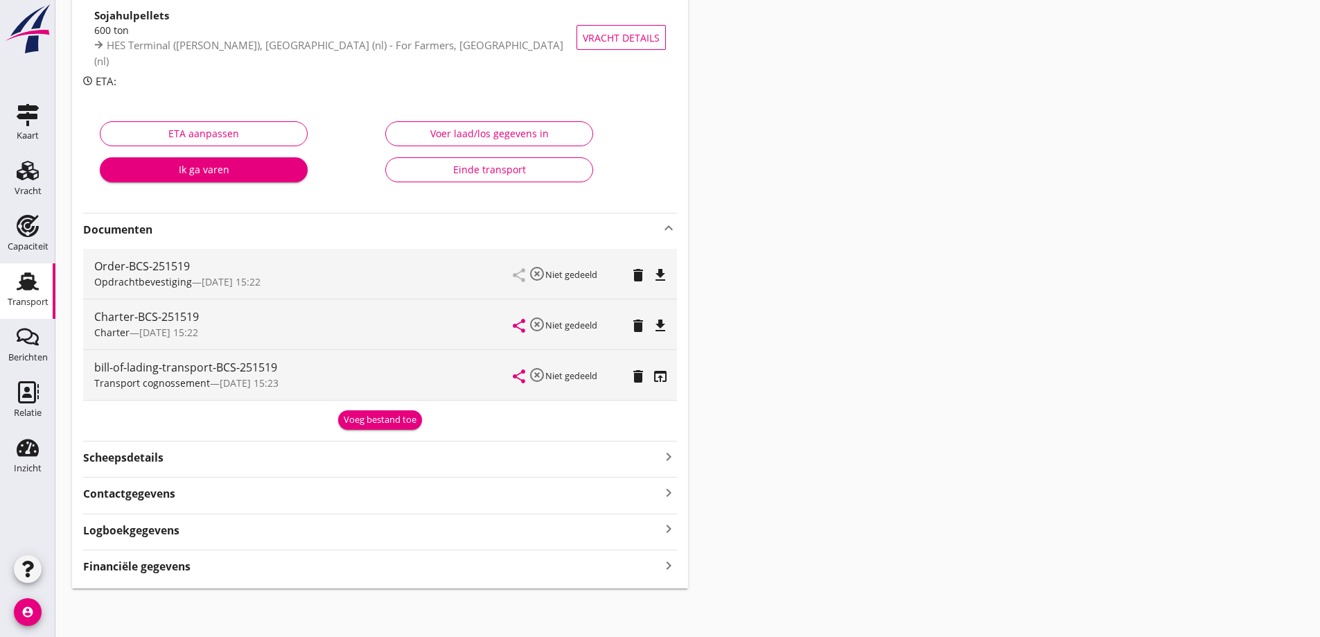
scroll to position [148, 0]
click at [261, 570] on div "Financiële gegevens keyboard_arrow_right" at bounding box center [380, 563] width 594 height 19
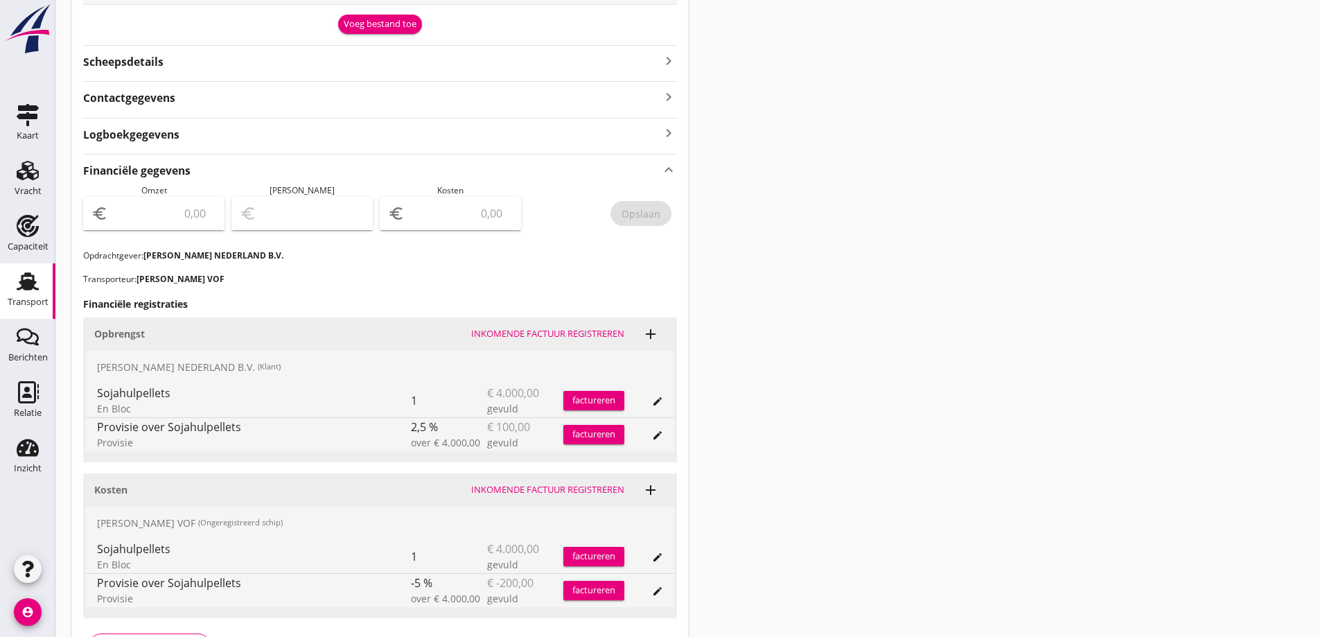
scroll to position [563, 0]
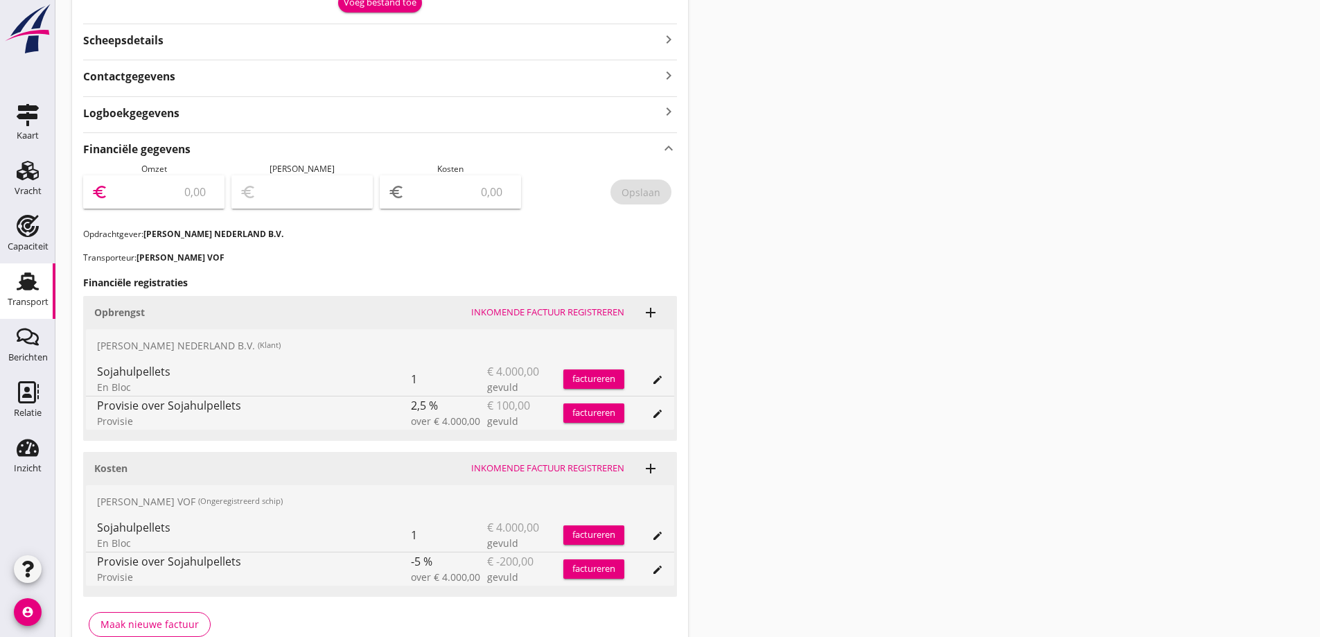
click at [186, 189] on input "number" at bounding box center [163, 192] width 105 height 22
type input "3900"
click at [448, 200] on input "number" at bounding box center [460, 192] width 105 height 22
type input "3893.00"
type input "7"
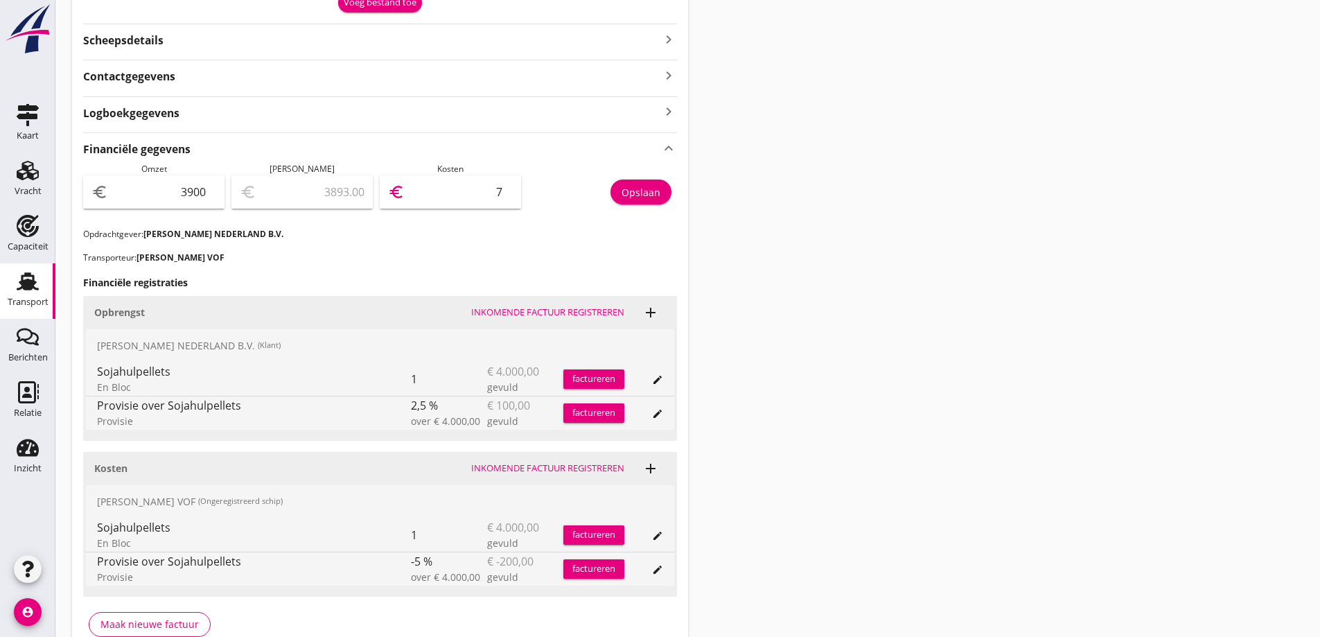
type input "3827.00"
type input "73"
type input "3893.00"
type input "7"
type input "3897.00"
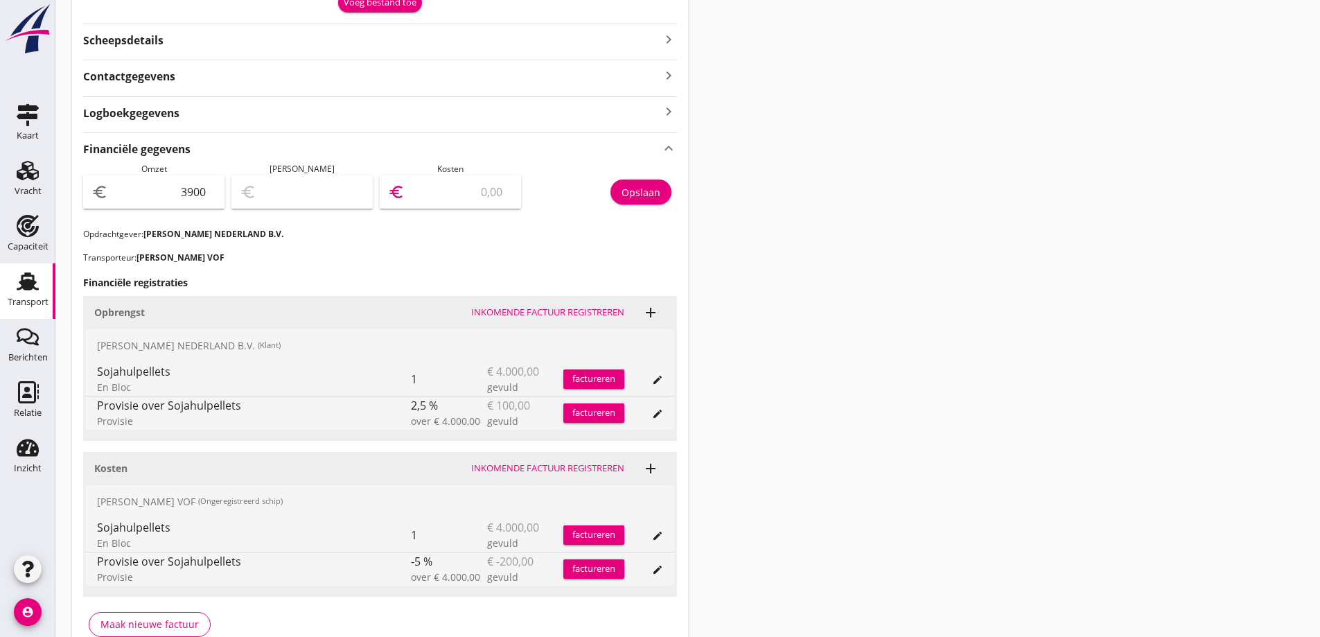
type input "3"
type input "3862.00"
type input "38"
type input "3520.00"
type input "380"
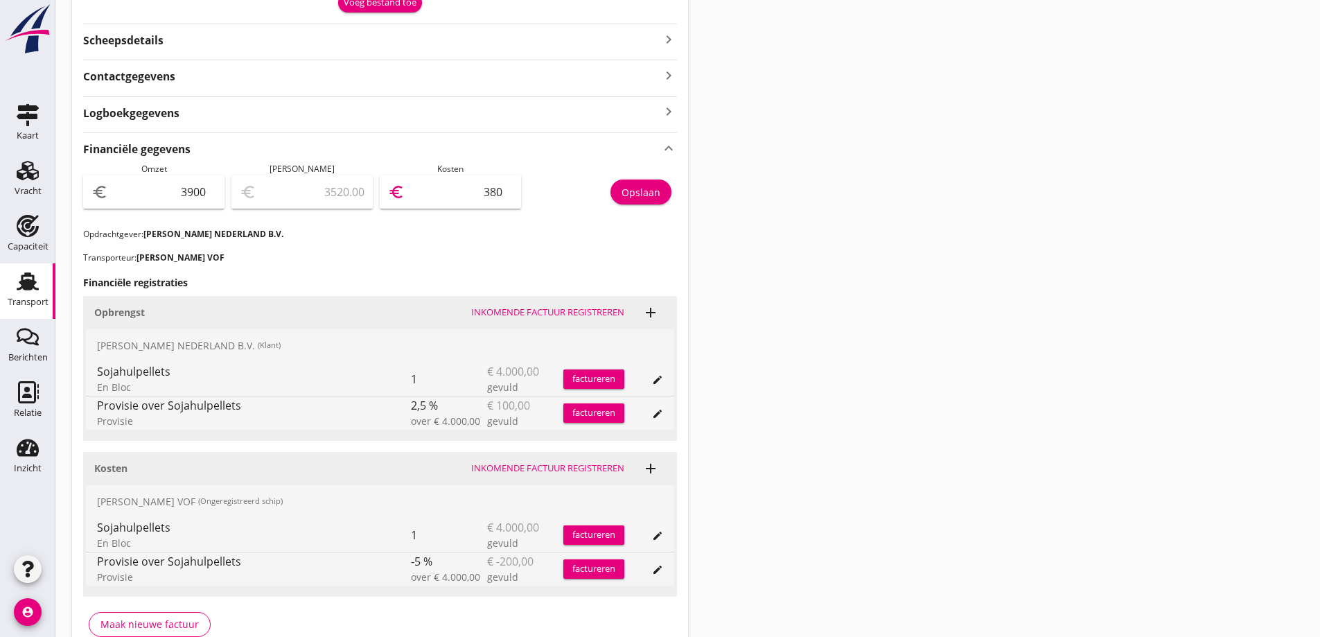
type input "100.00"
type input "3800"
click at [642, 183] on button "Opslaan" at bounding box center [641, 192] width 61 height 25
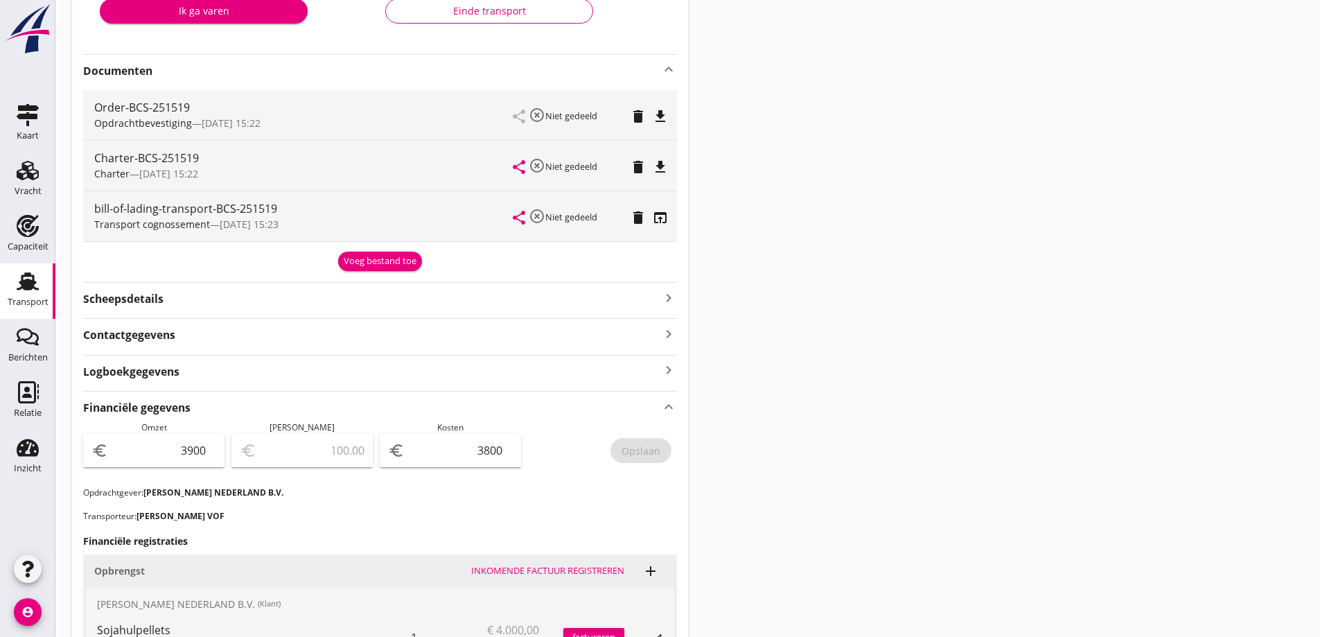
scroll to position [217, 0]
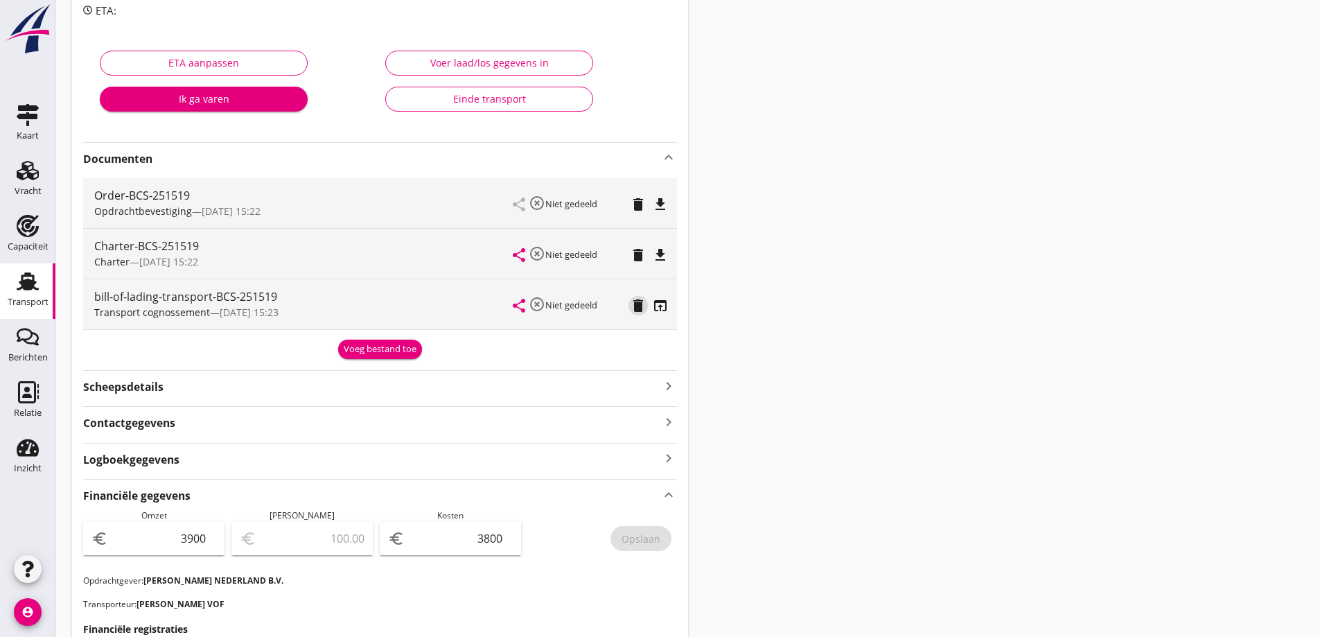
drag, startPoint x: 636, startPoint y: 300, endPoint x: 660, endPoint y: 307, distance: 25.9
click at [636, 300] on icon "delete" at bounding box center [638, 305] width 17 height 17
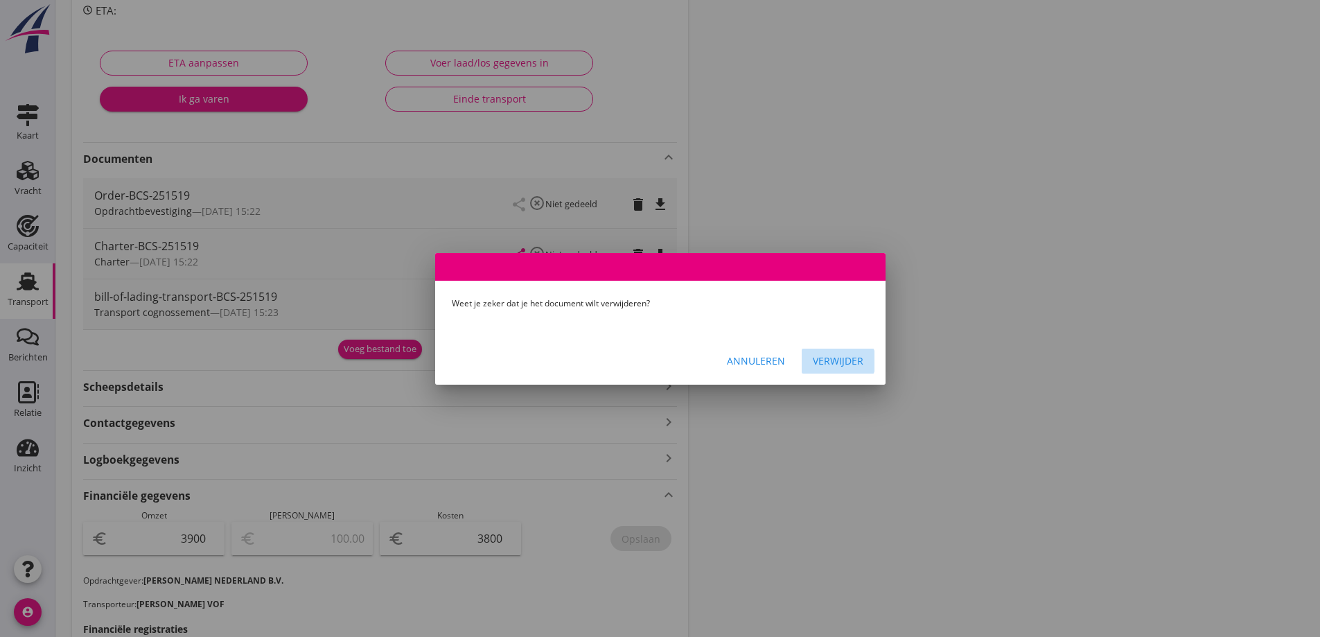
click at [829, 358] on div "Verwijder" at bounding box center [838, 360] width 51 height 15
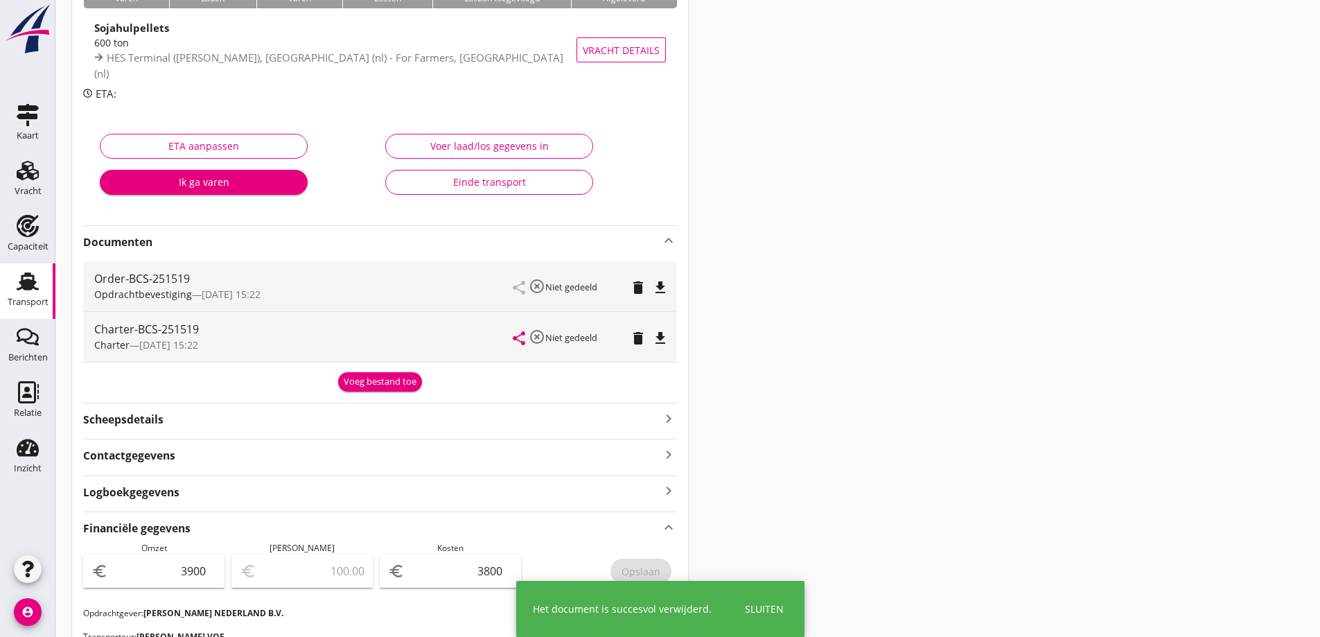
scroll to position [0, 0]
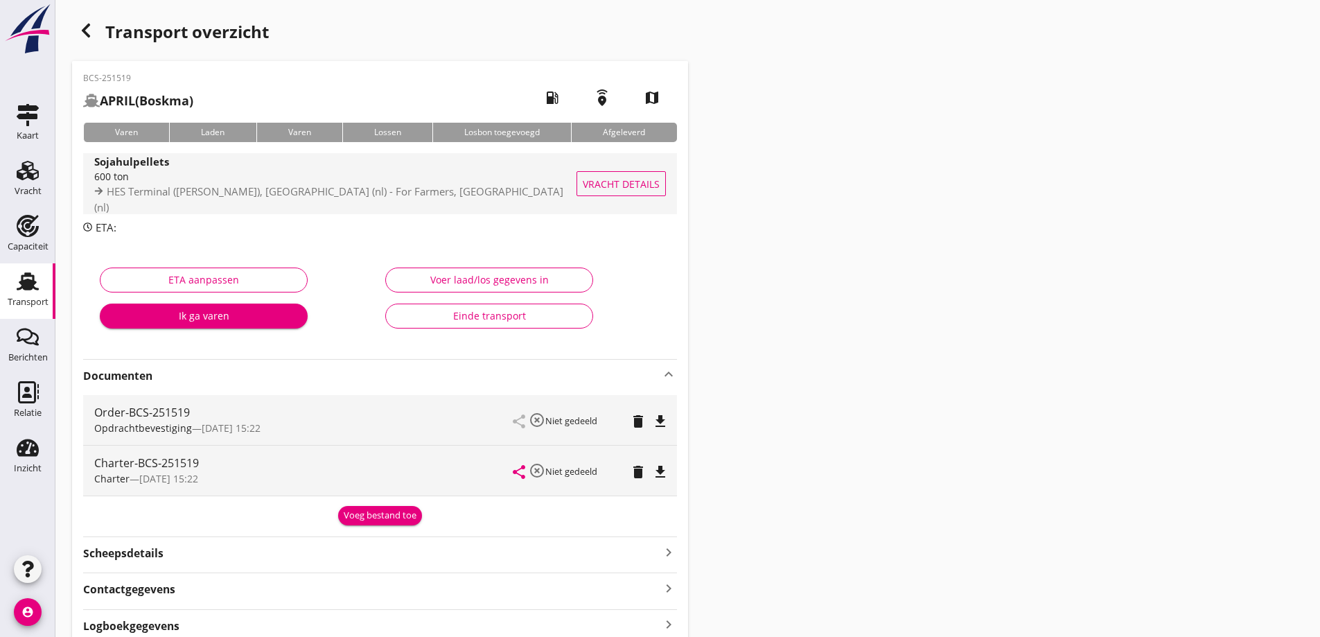
click at [622, 186] on span "Vracht details" at bounding box center [621, 184] width 77 height 15
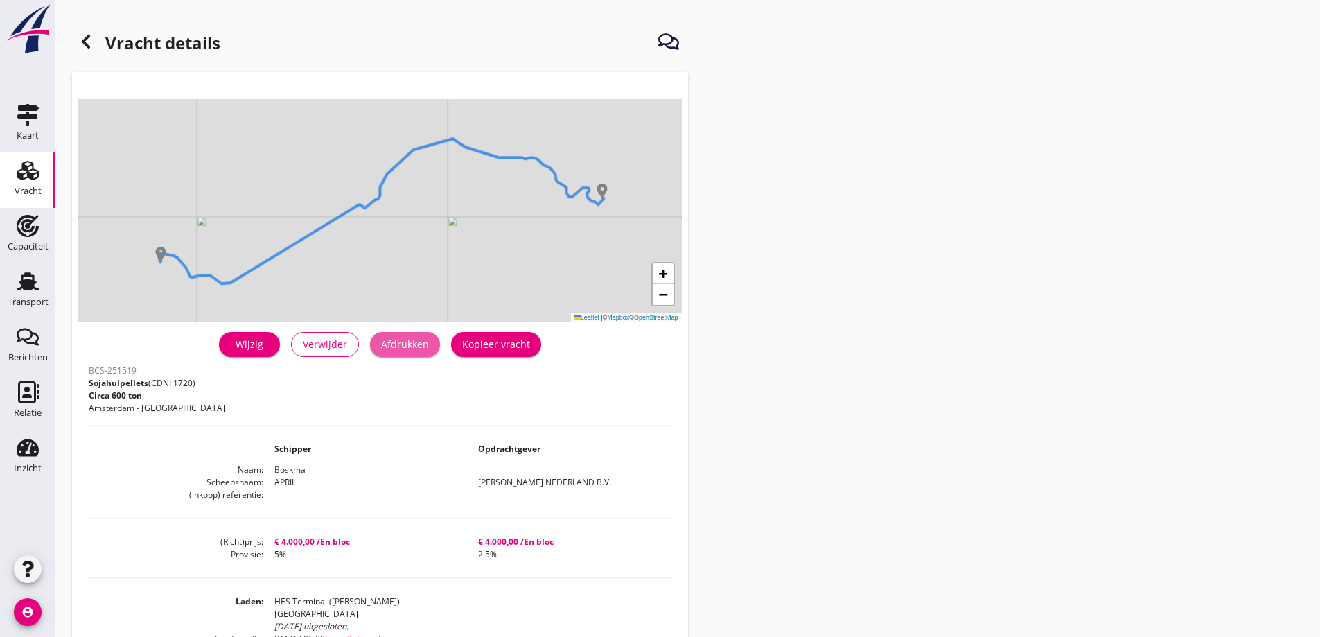
drag, startPoint x: 414, startPoint y: 344, endPoint x: 995, endPoint y: 551, distance: 616.0
click at [415, 344] on div "Afdrukken" at bounding box center [405, 344] width 48 height 15
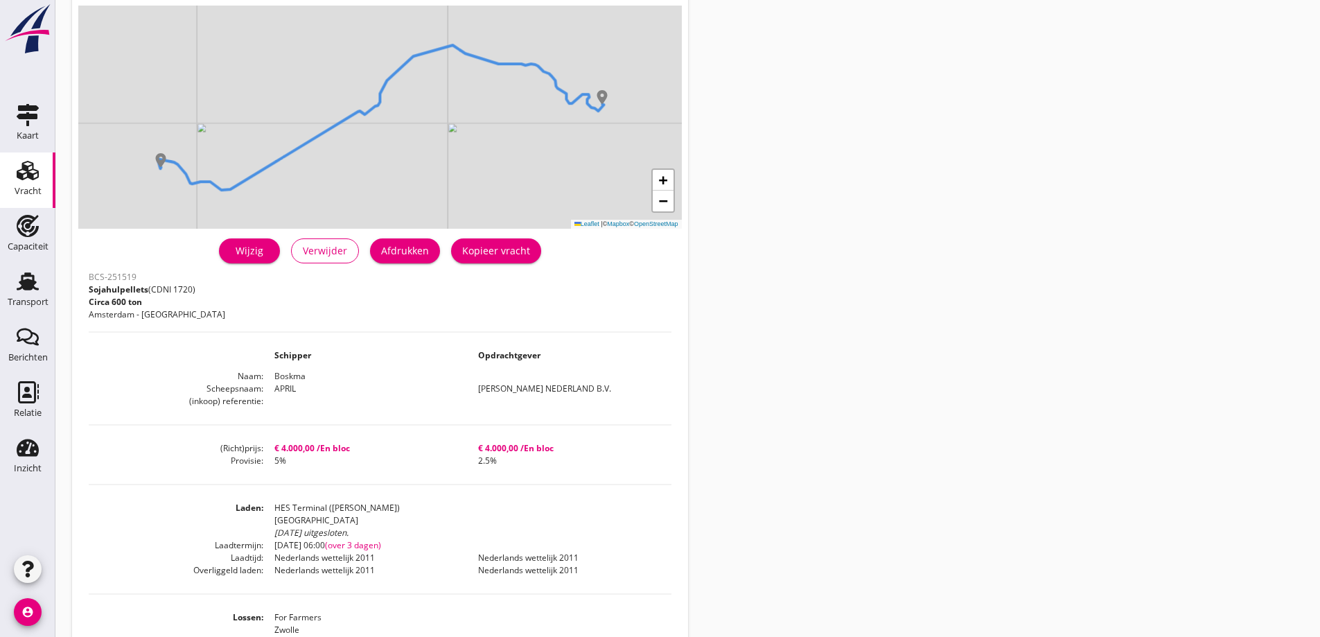
scroll to position [69, 0]
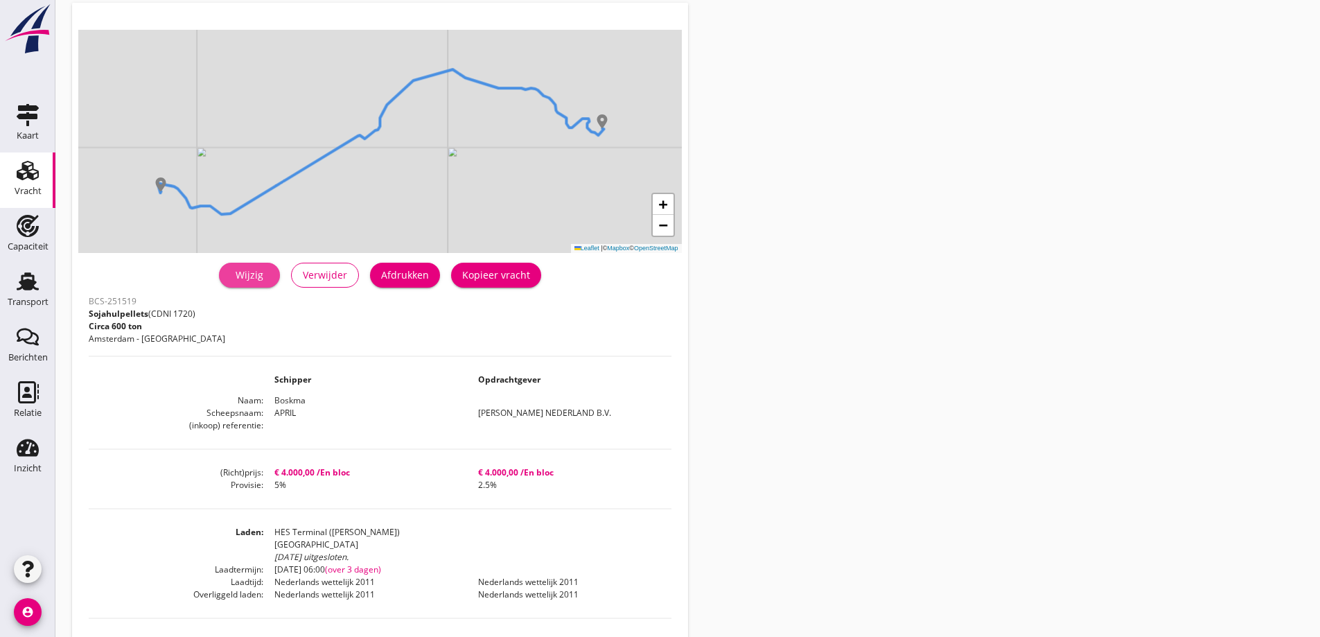
click at [262, 268] on div "Wijzig" at bounding box center [249, 275] width 39 height 15
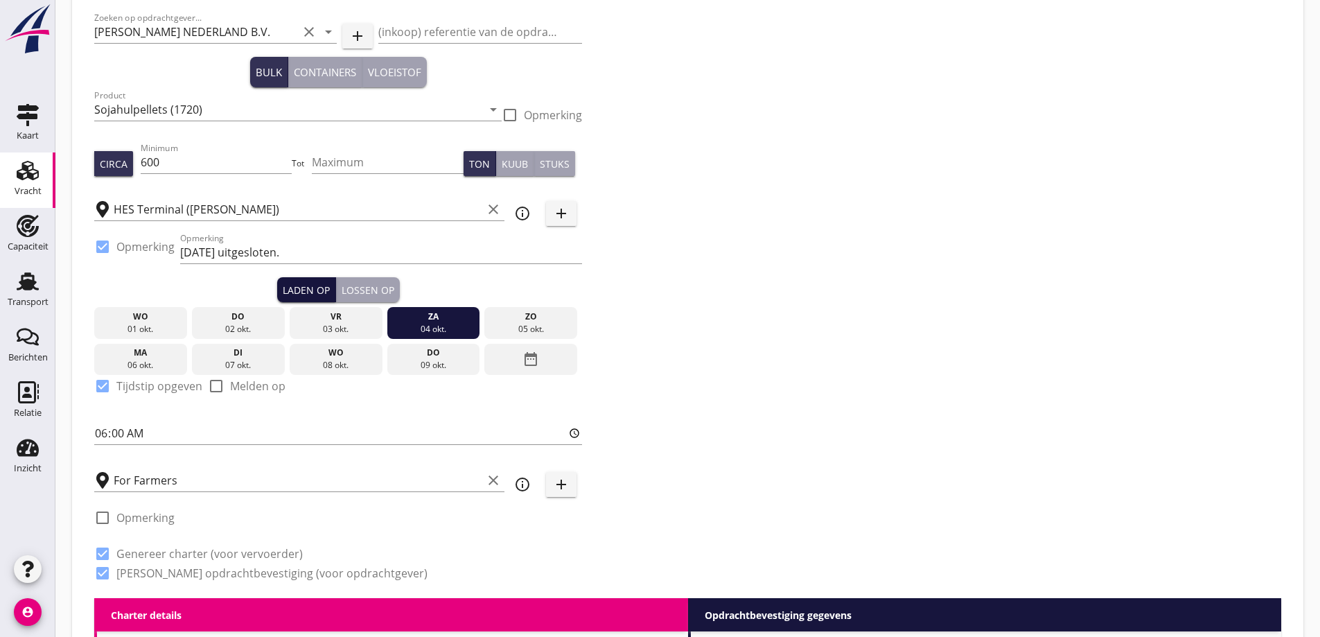
scroll to position [69, 0]
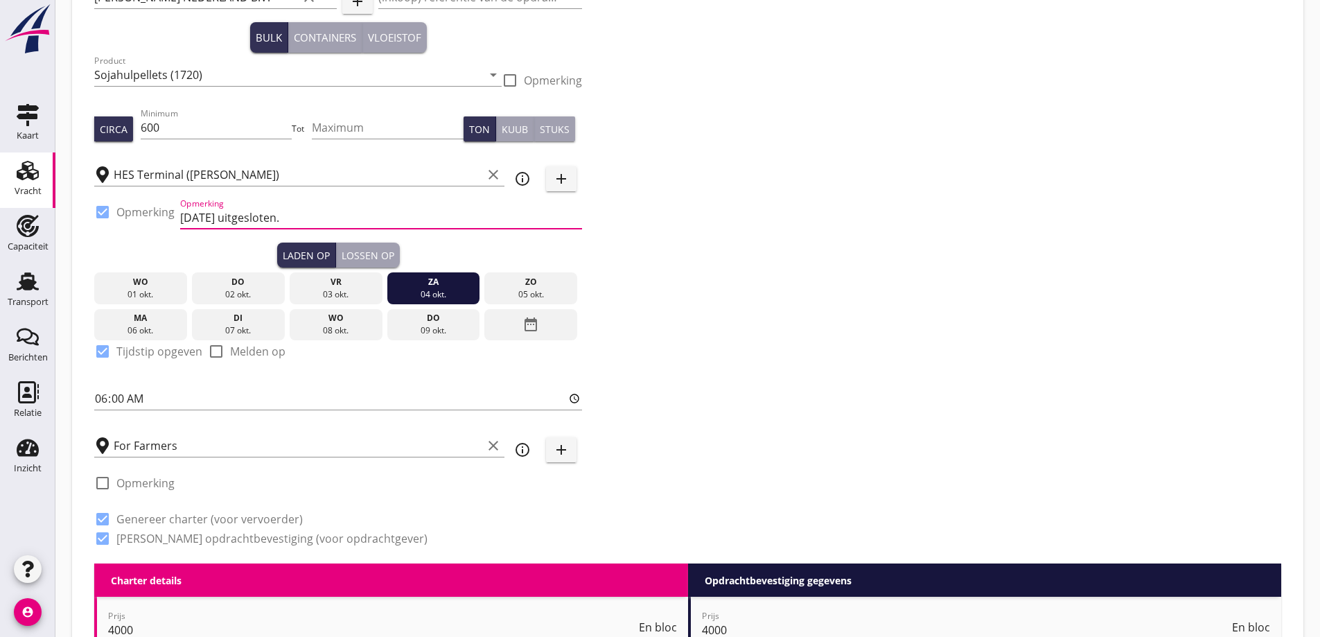
drag, startPoint x: 343, startPoint y: 214, endPoint x: 180, endPoint y: 195, distance: 164.7
click at [179, 194] on div "Zoeken op opdrachtgever... PETERSON NEDERLAND B.V. clear arrow_drop_down add (i…" at bounding box center [338, 267] width 499 height 594
type input "Ex. A"
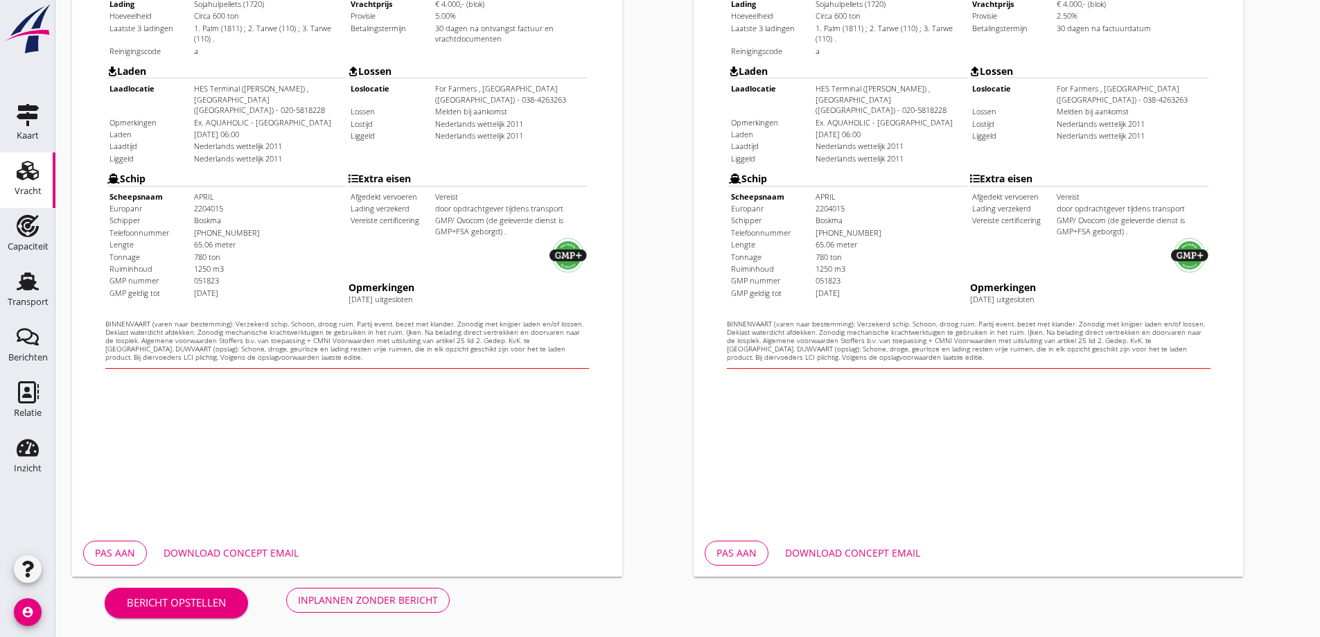
scroll to position [390, 0]
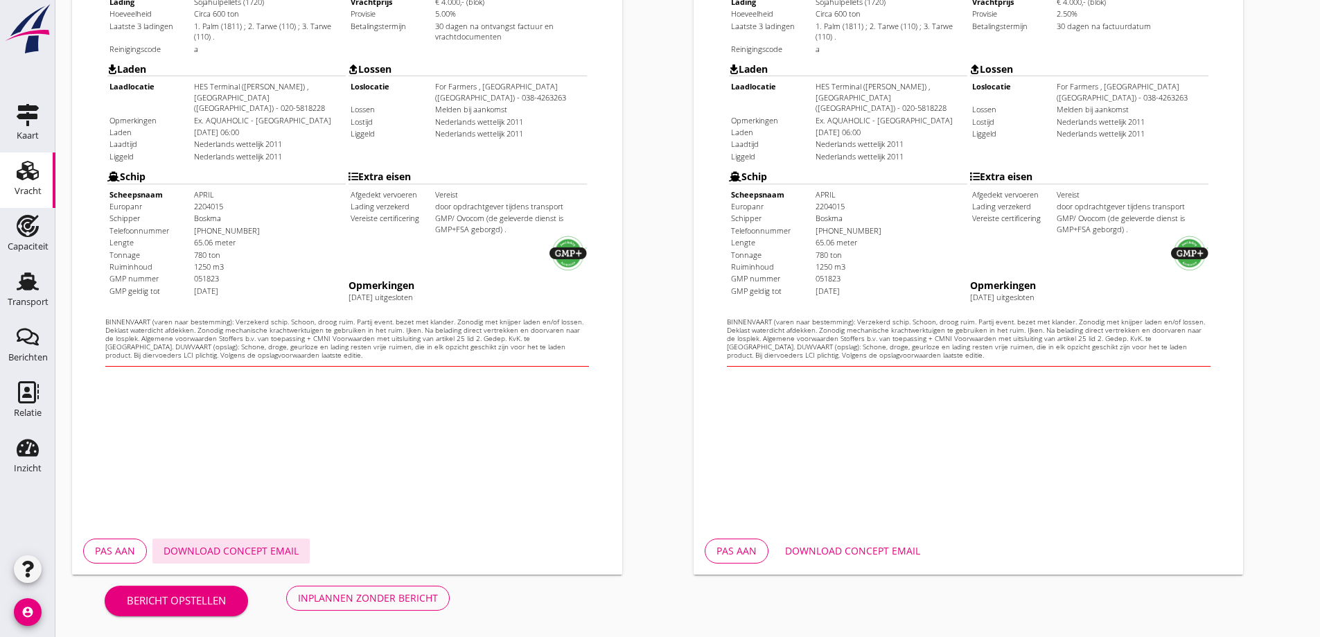
drag, startPoint x: 279, startPoint y: 553, endPoint x: 453, endPoint y: 540, distance: 174.5
click at [281, 553] on div "Download concept email" at bounding box center [231, 550] width 135 height 15
click at [880, 553] on div "Download concept email" at bounding box center [852, 550] width 135 height 15
click at [235, 552] on div "Download concept email" at bounding box center [231, 550] width 135 height 15
click at [873, 553] on div "Download concept email" at bounding box center [852, 550] width 135 height 15
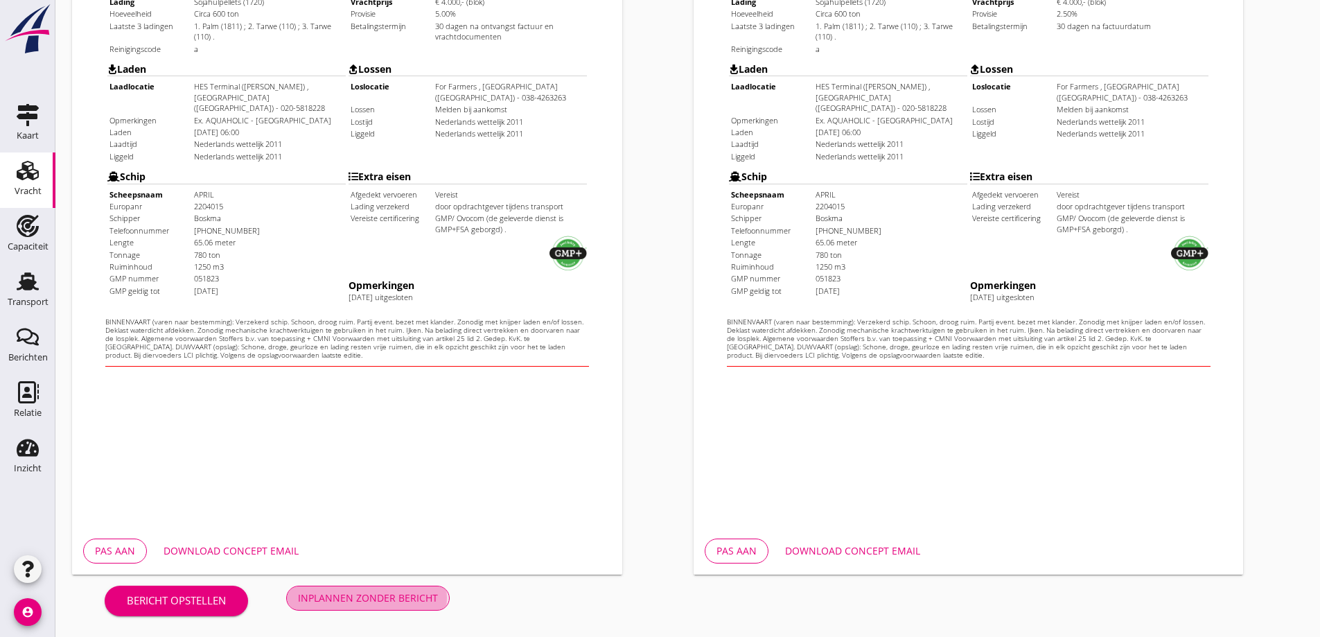
click at [334, 606] on button "Inplannen zonder bericht" at bounding box center [368, 598] width 164 height 25
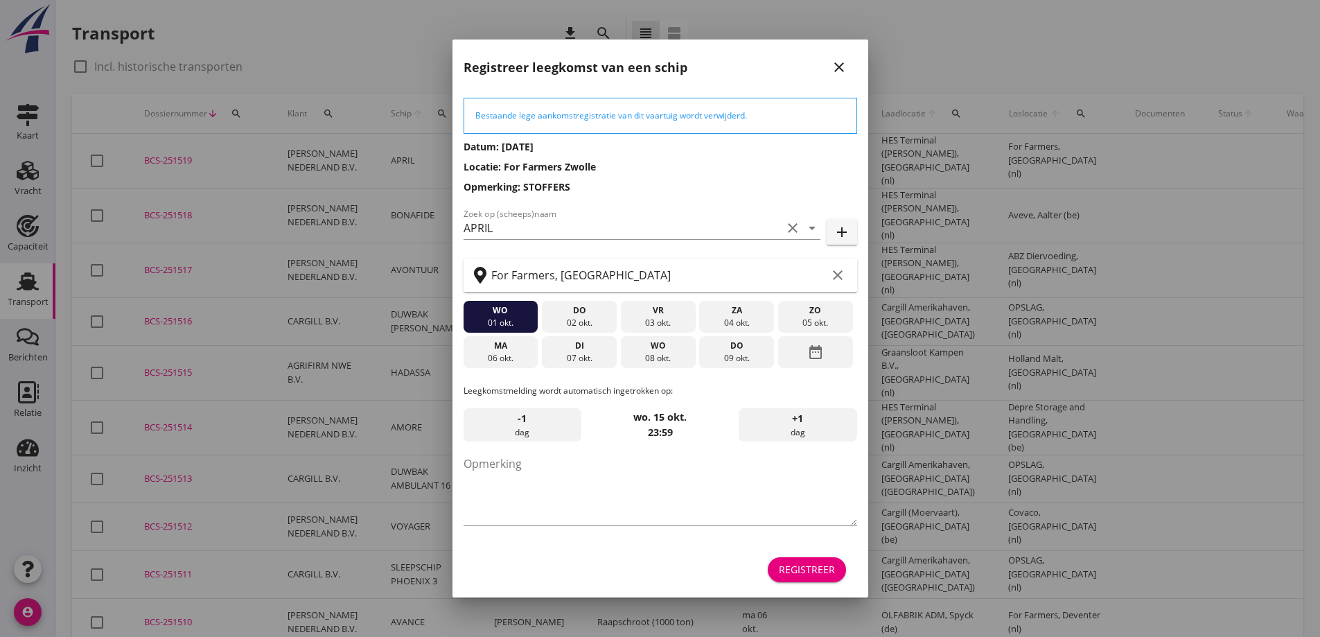
click at [610, 356] on div "07 okt." at bounding box center [579, 358] width 68 height 12
click at [636, 493] on textarea "Opmerking" at bounding box center [661, 489] width 394 height 73
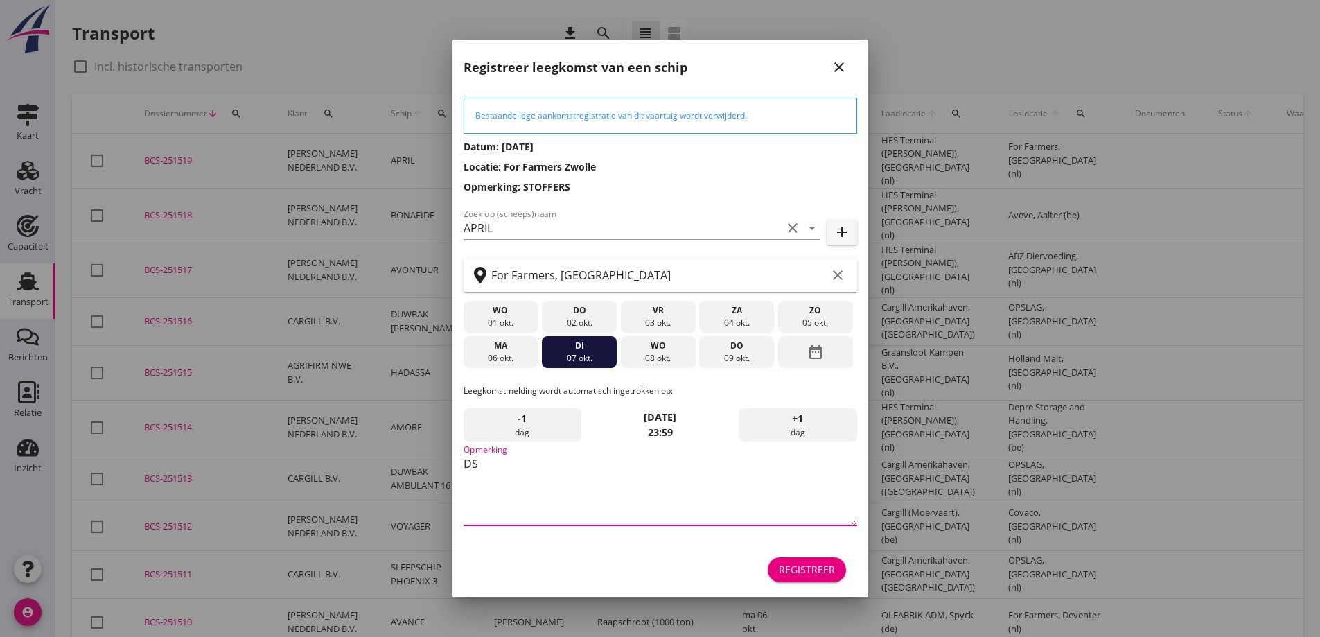
type textarea "D"
type textarea "STOFFERS"
click at [802, 579] on button "Registreer" at bounding box center [807, 569] width 78 height 25
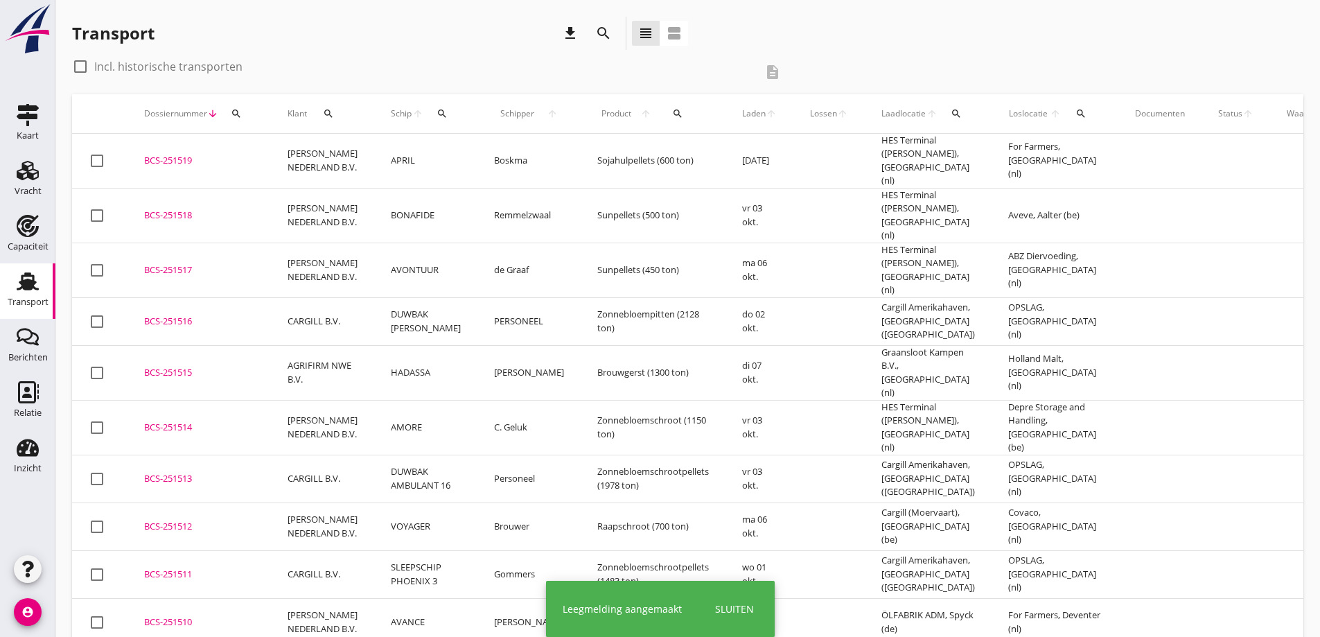
click at [213, 154] on div "BCS-251519" at bounding box center [199, 161] width 110 height 14
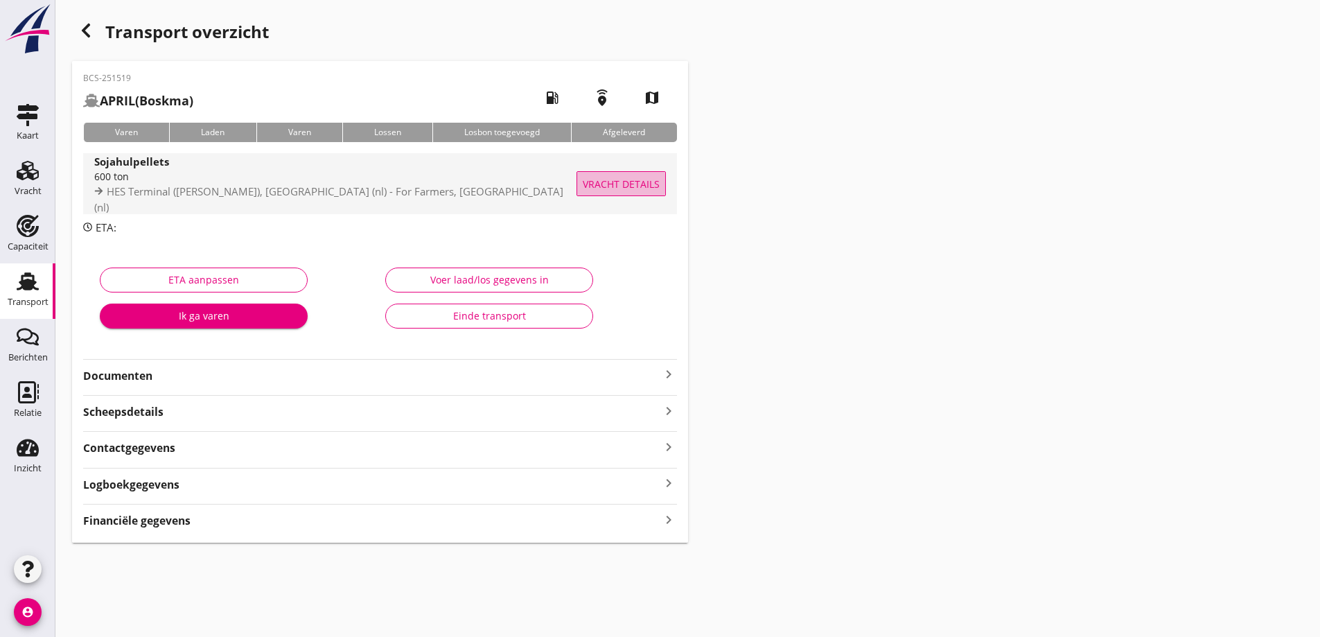
click at [626, 186] on span "Vracht details" at bounding box center [621, 184] width 77 height 15
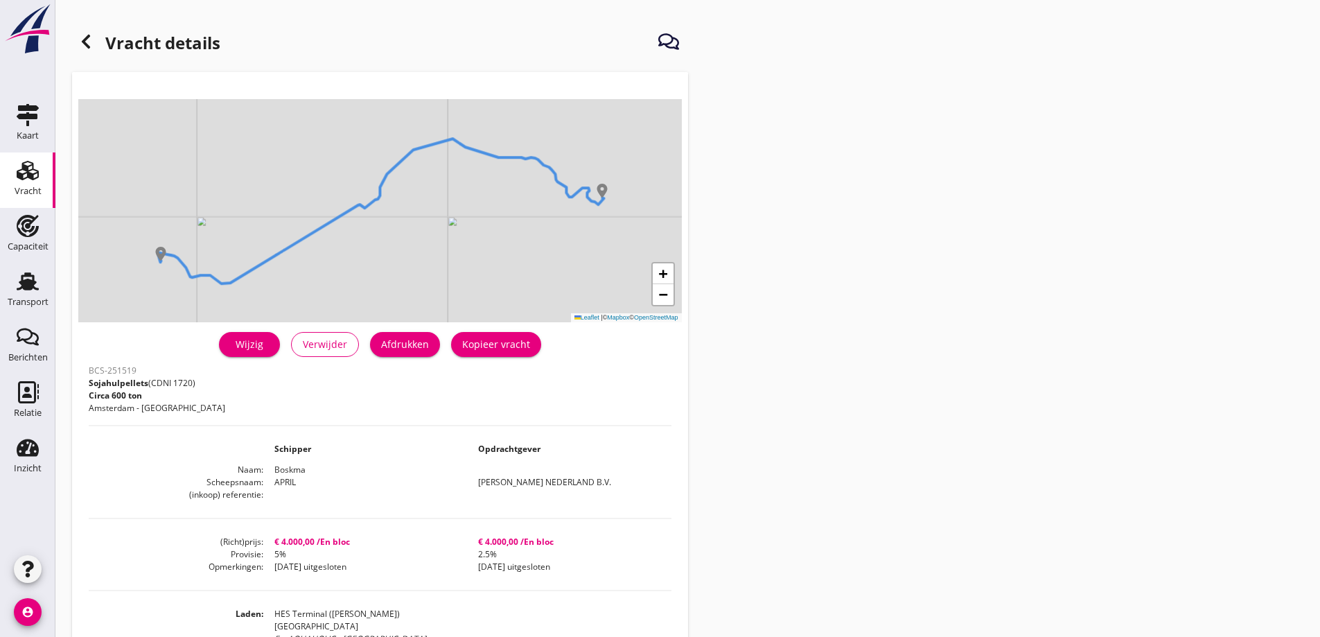
click at [423, 350] on div "Afdrukken" at bounding box center [405, 344] width 48 height 15
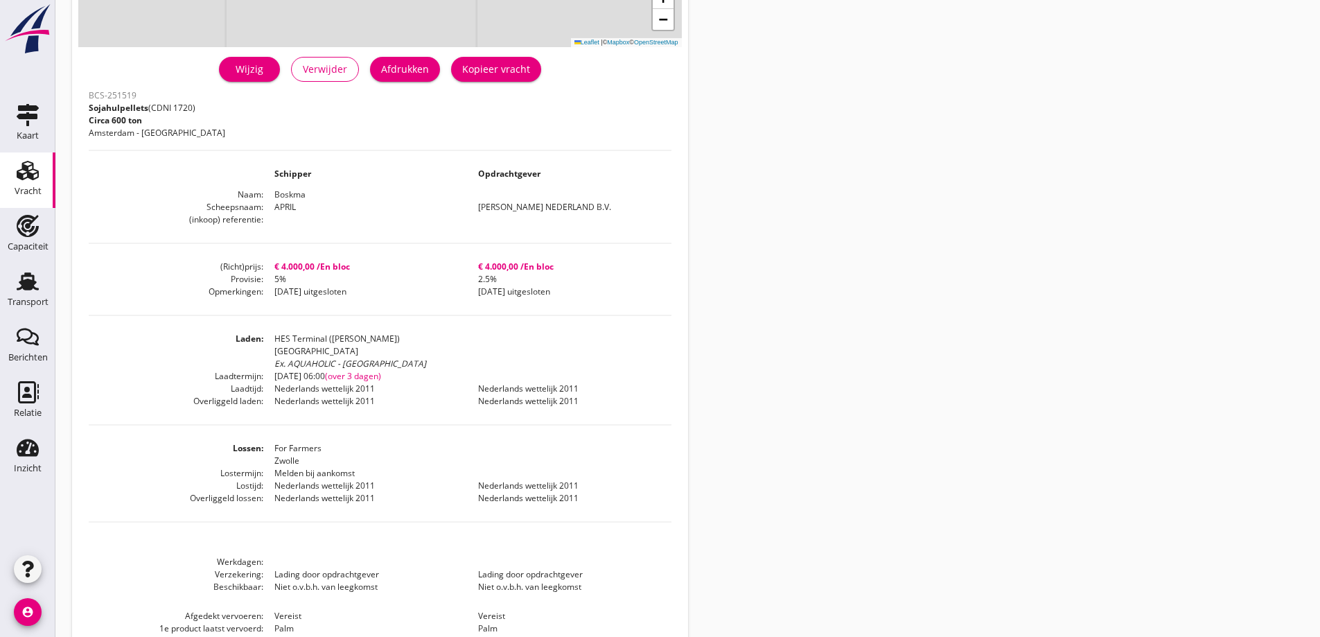
scroll to position [291, 0]
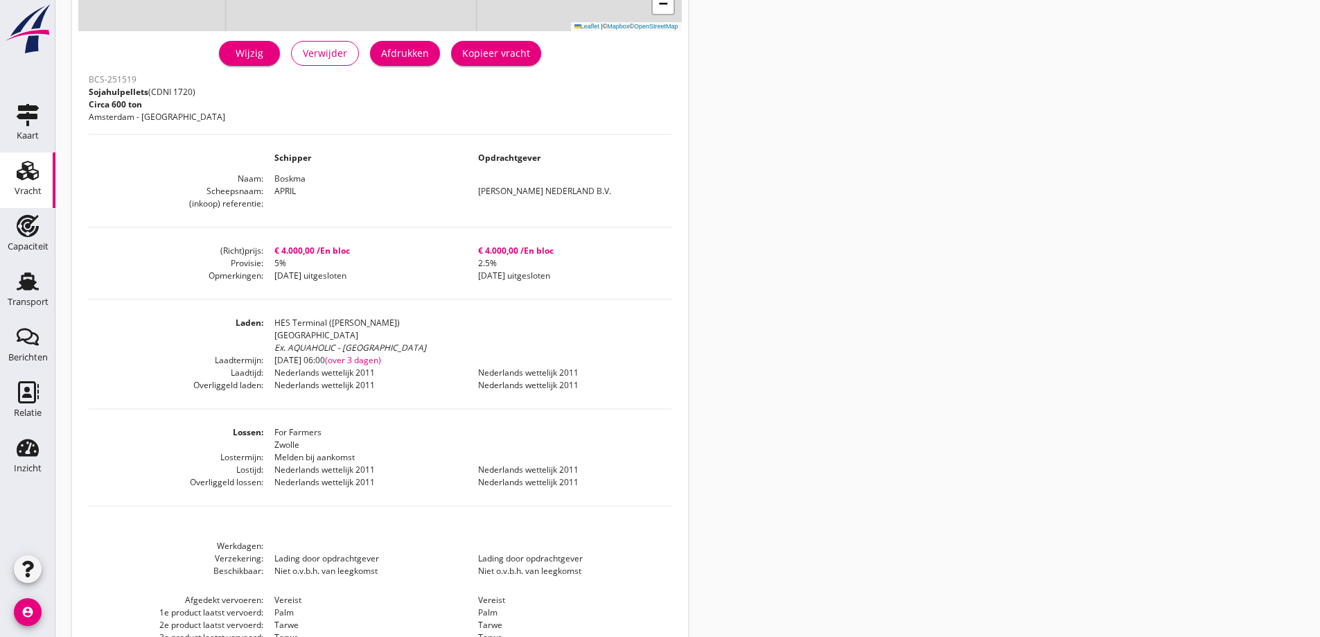
click at [35, 174] on use at bounding box center [28, 170] width 22 height 19
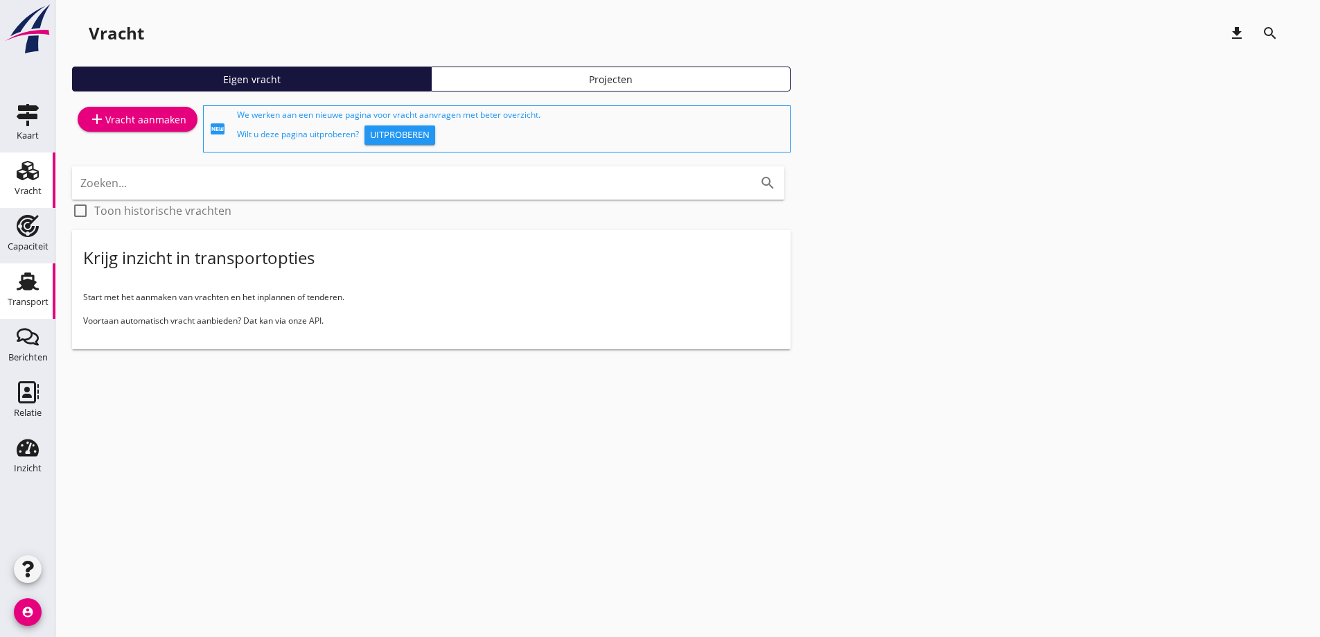
click at [40, 292] on div "Transport" at bounding box center [27, 281] width 33 height 22
